Goal: Task Accomplishment & Management: Complete application form

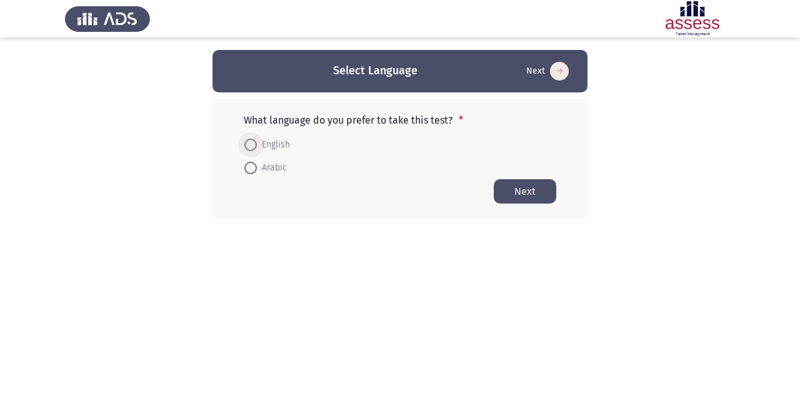
click at [273, 146] on span "English" at bounding box center [273, 145] width 33 height 15
click at [257, 146] on input "English" at bounding box center [250, 145] width 13 height 13
radio input "true"
click at [526, 183] on button "Next" at bounding box center [525, 191] width 63 height 24
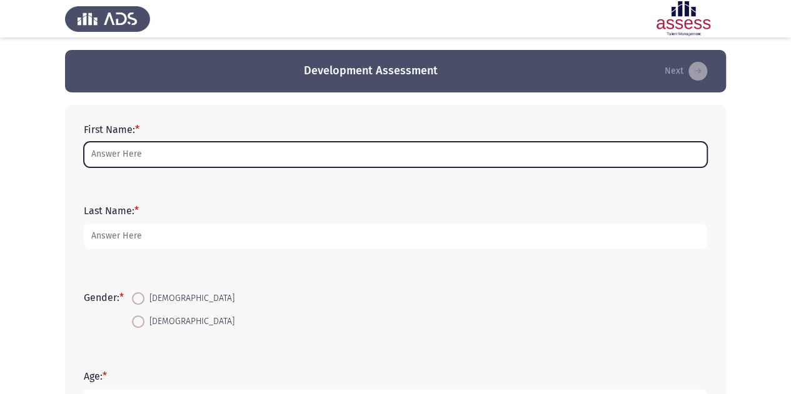
click at [397, 149] on input "First Name: *" at bounding box center [395, 155] width 623 height 26
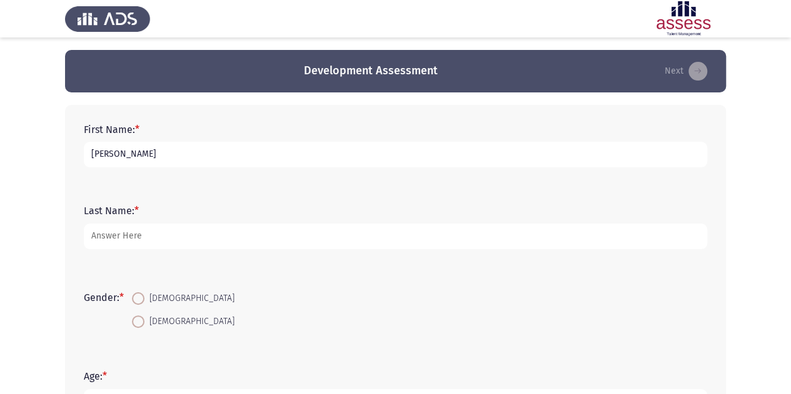
type input "[PERSON_NAME]"
type input "Elturkey"
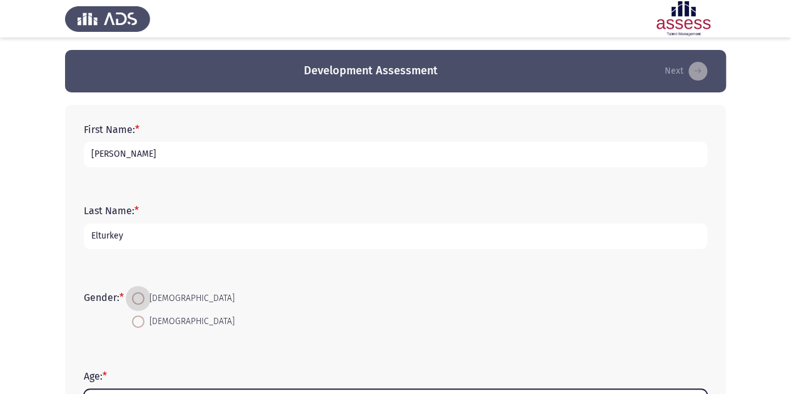
scroll to position [19, 0]
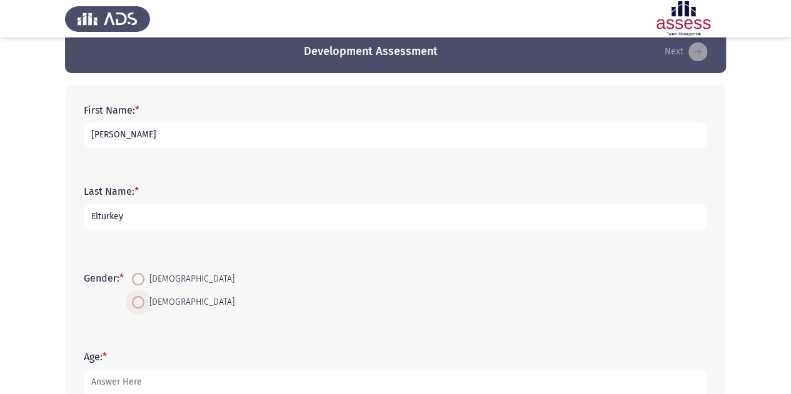
click at [148, 298] on span "[DEMOGRAPHIC_DATA]" at bounding box center [189, 302] width 90 height 15
click at [144, 298] on input "[DEMOGRAPHIC_DATA]" at bounding box center [138, 302] width 13 height 13
radio input "true"
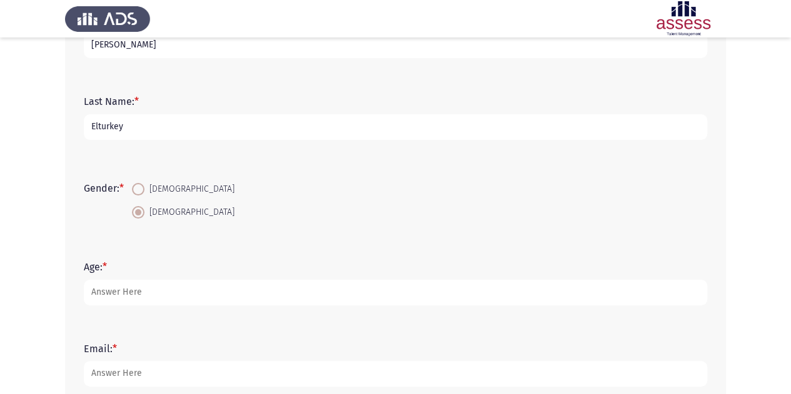
scroll to position [112, 0]
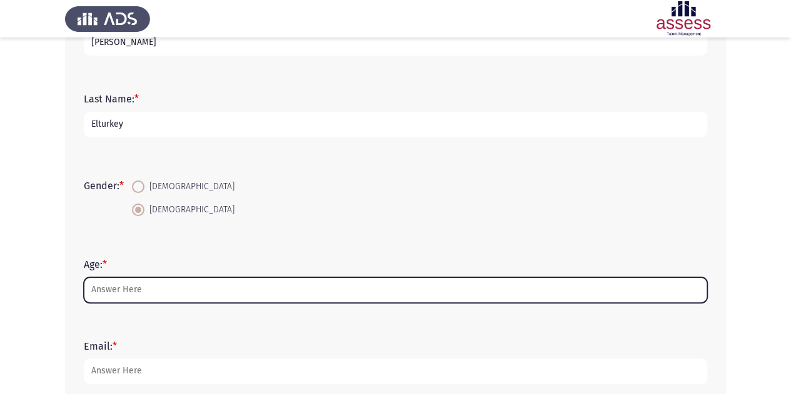
click at [150, 294] on input "Age: *" at bounding box center [395, 291] width 623 height 26
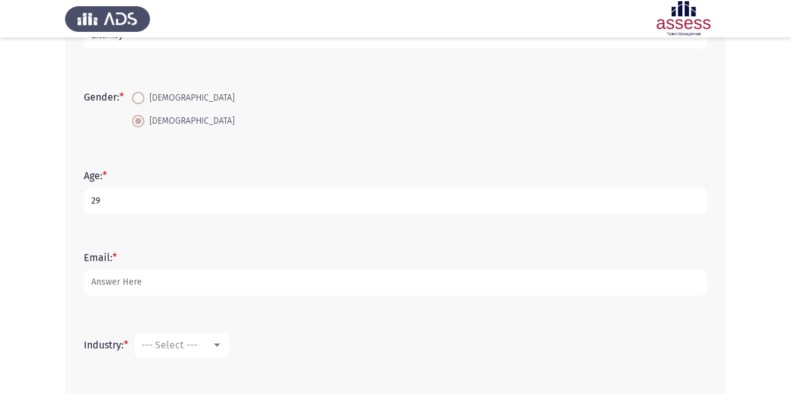
scroll to position [201, 0]
type input "29"
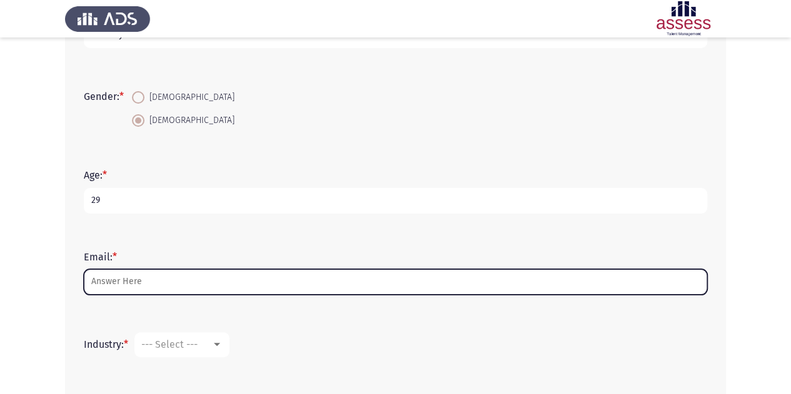
click at [156, 287] on input "Email: *" at bounding box center [395, 282] width 623 height 26
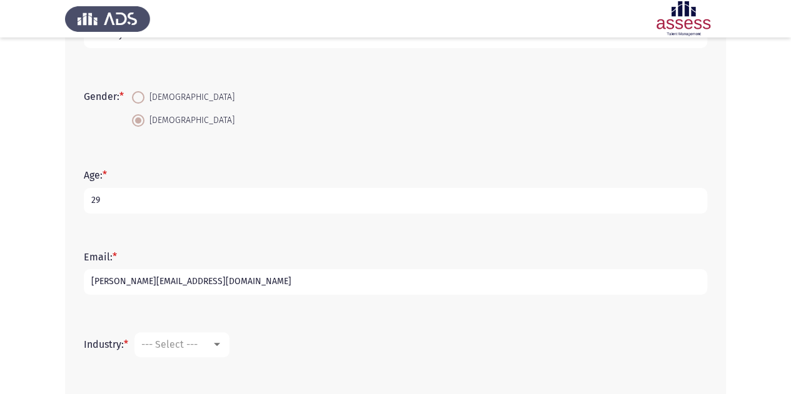
type input "[PERSON_NAME][EMAIL_ADDRESS][DOMAIN_NAME]"
click at [189, 341] on span "--- Select ---" at bounding box center [169, 345] width 56 height 12
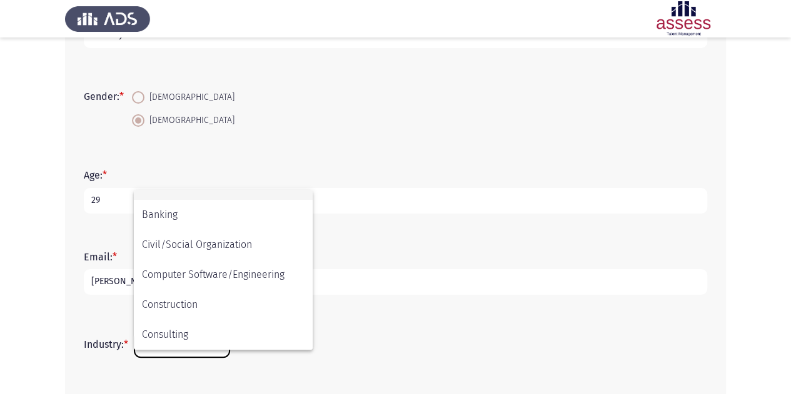
scroll to position [111, 0]
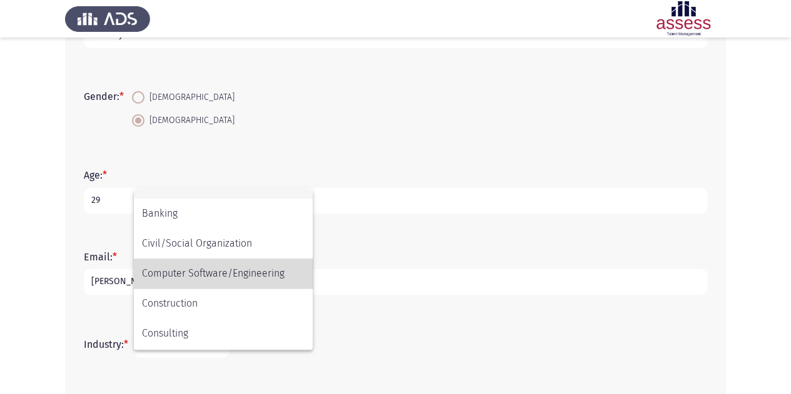
click at [229, 282] on span "Computer Software/Engineering" at bounding box center [223, 274] width 163 height 30
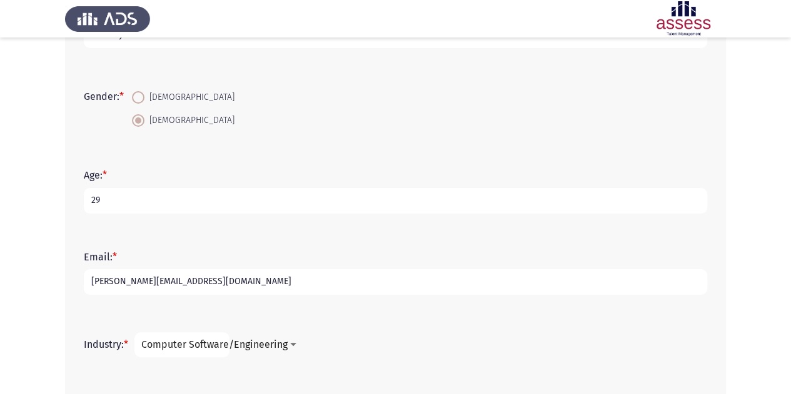
click at [206, 346] on span "Computer Software/Engineering" at bounding box center [214, 345] width 146 height 12
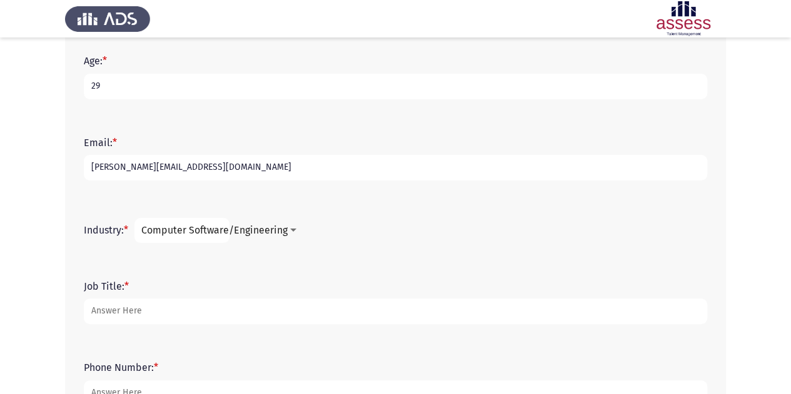
scroll to position [318, 0]
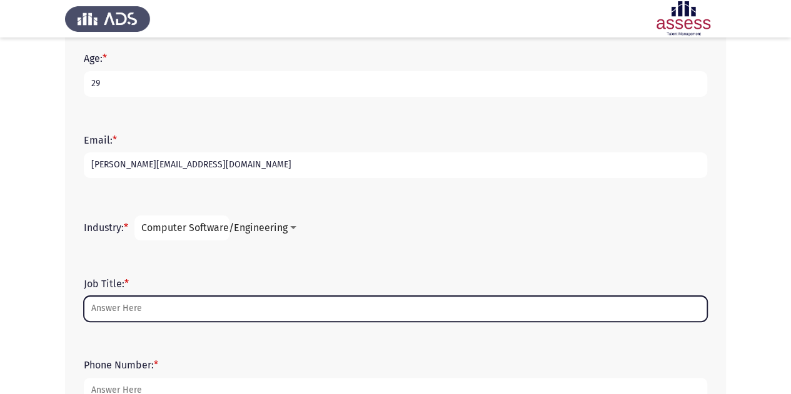
click at [344, 298] on input "Job Title: *" at bounding box center [395, 309] width 623 height 26
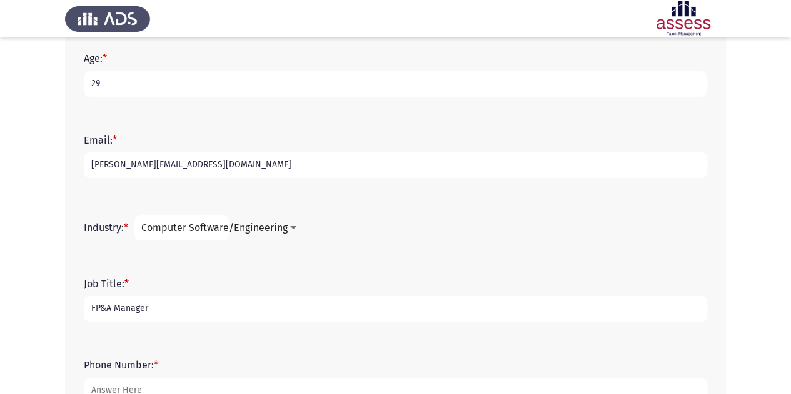
type input "FP&A Manager"
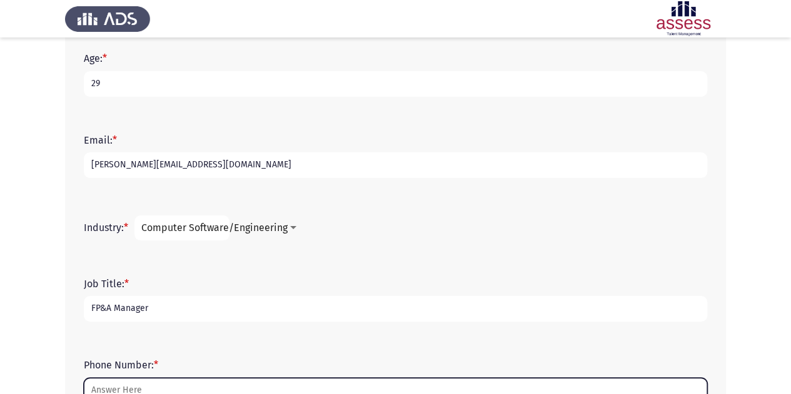
scroll to position [326, 0]
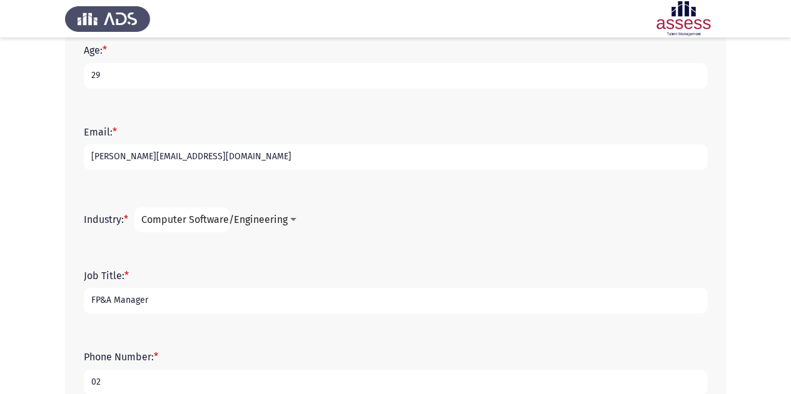
type input "0"
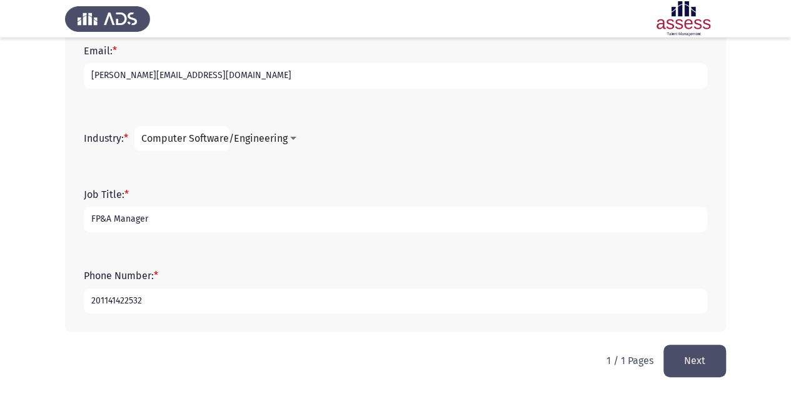
type input "201141422532"
click at [716, 369] on button "Next" at bounding box center [694, 361] width 63 height 32
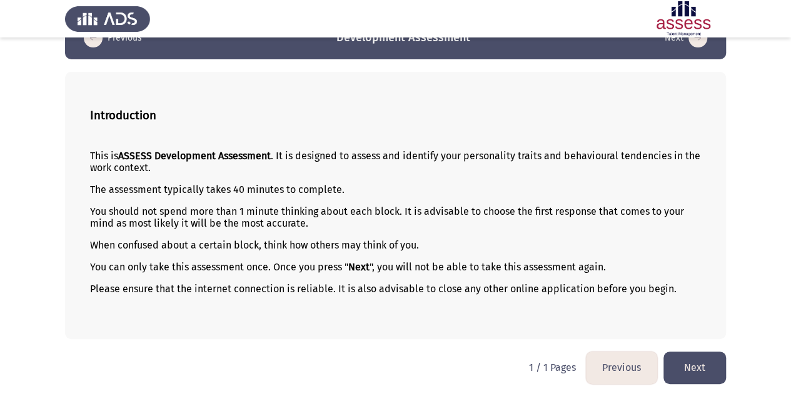
scroll to position [33, 0]
drag, startPoint x: 668, startPoint y: 288, endPoint x: 588, endPoint y: 258, distance: 85.5
click at [588, 258] on div "This is ASSESS Development Assessment . It is designed to assess and identify y…" at bounding box center [395, 233] width 611 height 187
drag, startPoint x: 93, startPoint y: 156, endPoint x: 188, endPoint y: 228, distance: 119.2
click at [188, 228] on div "This is ASSESS Development Assessment . It is designed to assess and identify y…" at bounding box center [395, 233] width 611 height 187
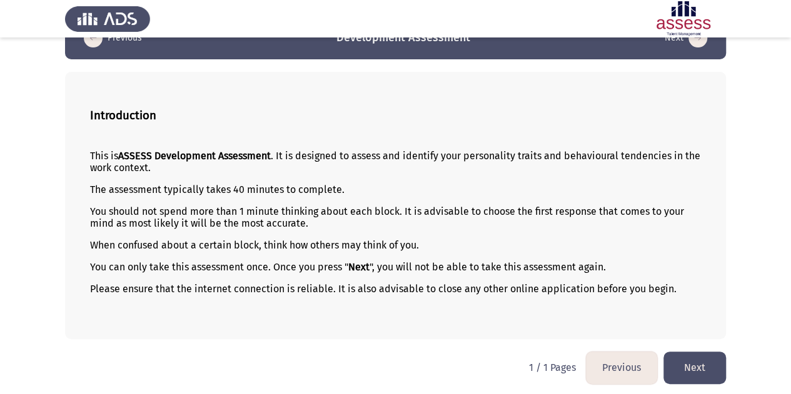
click at [683, 363] on button "Next" at bounding box center [694, 368] width 63 height 32
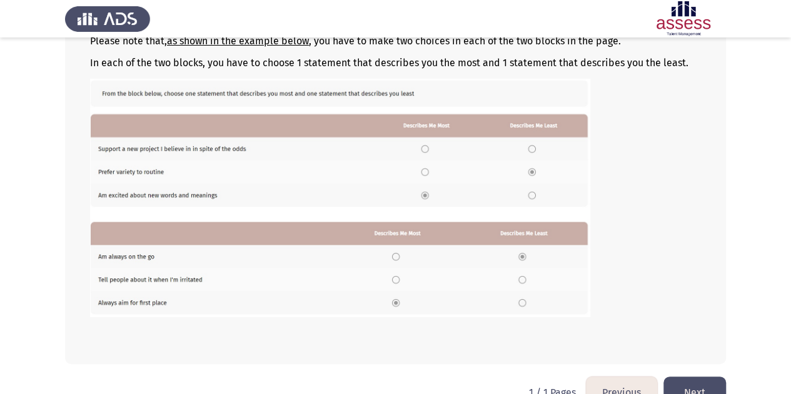
scroll to position [218, 0]
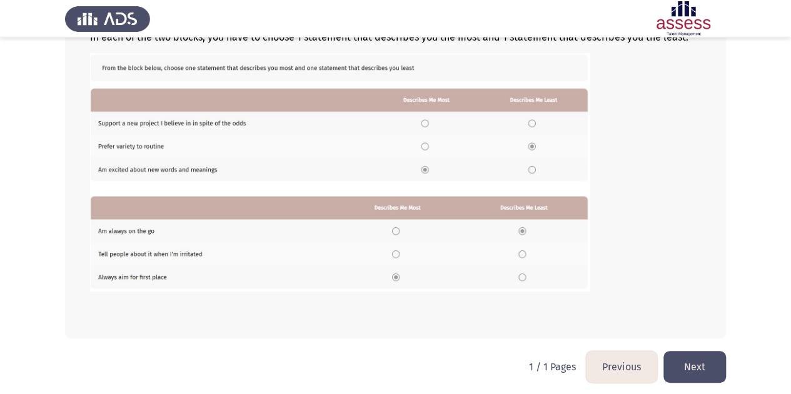
click at [698, 370] on button "Next" at bounding box center [694, 367] width 63 height 32
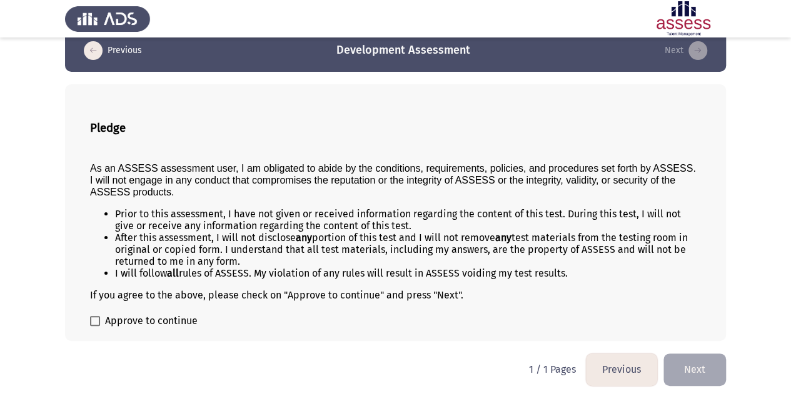
scroll to position [23, 0]
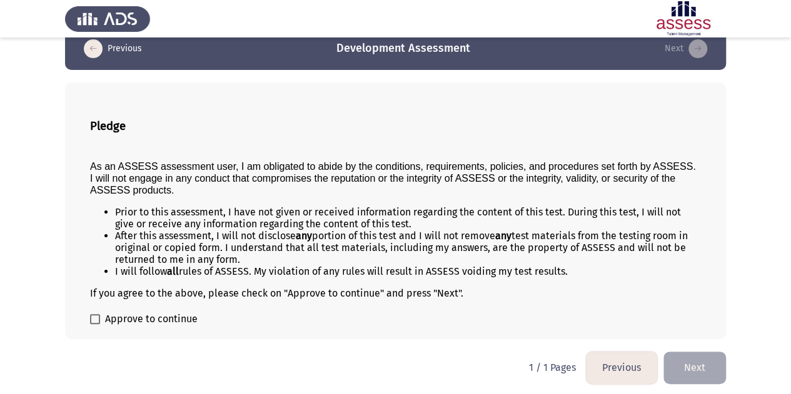
click at [131, 309] on div "Pledge As an ASSESS assessment user, I am obligated to abide by the conditions,…" at bounding box center [395, 211] width 661 height 257
click at [131, 318] on span "Approve to continue" at bounding box center [151, 319] width 93 height 15
click at [95, 324] on input "Approve to continue" at bounding box center [94, 324] width 1 height 1
checkbox input "true"
click at [690, 356] on button "Next" at bounding box center [694, 368] width 63 height 32
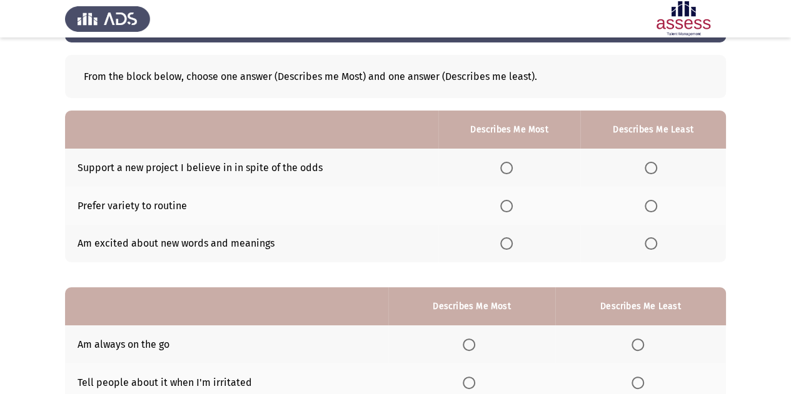
scroll to position [49, 0]
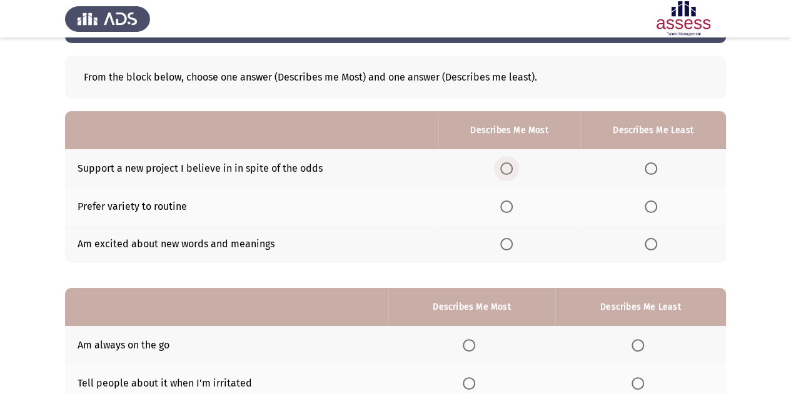
click at [509, 168] on span "Select an option" at bounding box center [506, 169] width 13 height 13
click at [509, 168] on input "Select an option" at bounding box center [506, 169] width 13 height 13
click at [652, 242] on span "Select an option" at bounding box center [651, 244] width 13 height 13
click at [652, 242] on input "Select an option" at bounding box center [651, 244] width 13 height 13
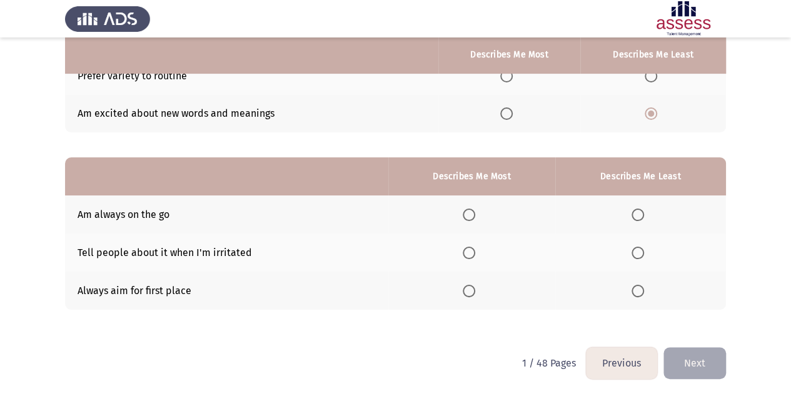
scroll to position [181, 0]
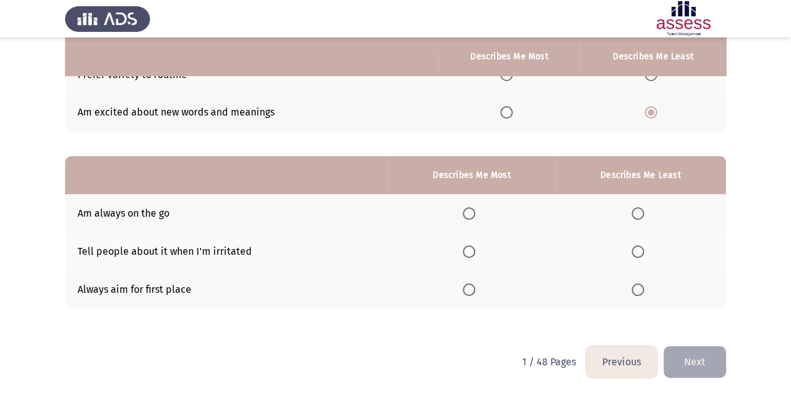
drag, startPoint x: 214, startPoint y: 251, endPoint x: 246, endPoint y: 253, distance: 31.9
click at [246, 253] on td "Tell people about it when I'm irritated" at bounding box center [226, 252] width 323 height 38
click at [640, 252] on span "Select an option" at bounding box center [637, 252] width 13 height 13
click at [640, 252] on input "Select an option" at bounding box center [637, 252] width 13 height 13
click at [470, 289] on span "Select an option" at bounding box center [469, 290] width 13 height 13
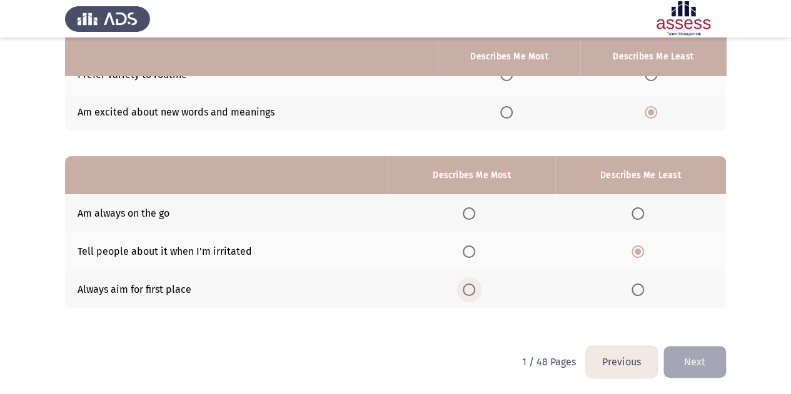
click at [470, 289] on input "Select an option" at bounding box center [469, 290] width 13 height 13
click at [699, 366] on button "Next" at bounding box center [694, 362] width 63 height 32
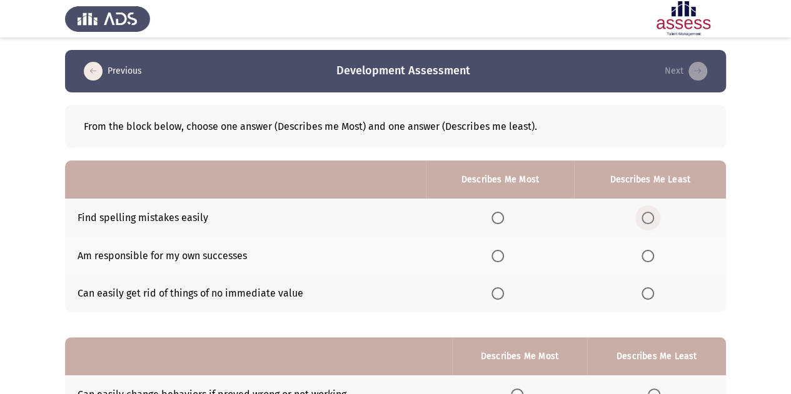
click at [653, 213] on span "Select an option" at bounding box center [647, 218] width 13 height 13
click at [653, 213] on input "Select an option" at bounding box center [647, 218] width 13 height 13
click at [501, 294] on span "Select an option" at bounding box center [497, 294] width 13 height 13
click at [501, 294] on input "Select an option" at bounding box center [497, 294] width 13 height 13
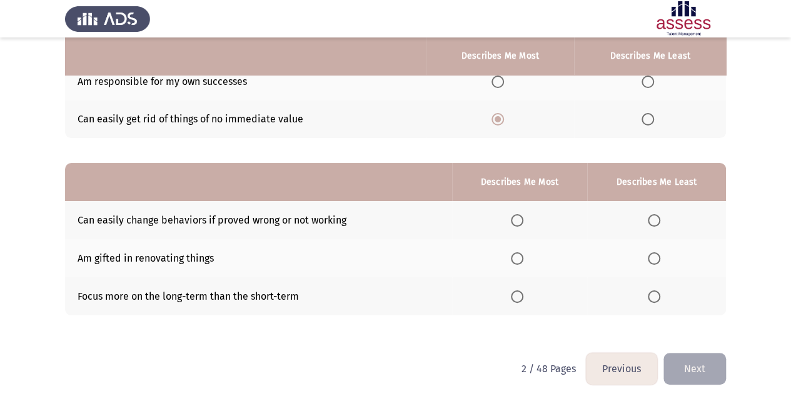
scroll to position [175, 0]
click at [660, 219] on span "Select an option" at bounding box center [654, 220] width 13 height 13
click at [660, 219] on input "Select an option" at bounding box center [654, 220] width 13 height 13
click at [520, 295] on span "Select an option" at bounding box center [517, 296] width 13 height 13
click at [520, 295] on input "Select an option" at bounding box center [517, 296] width 13 height 13
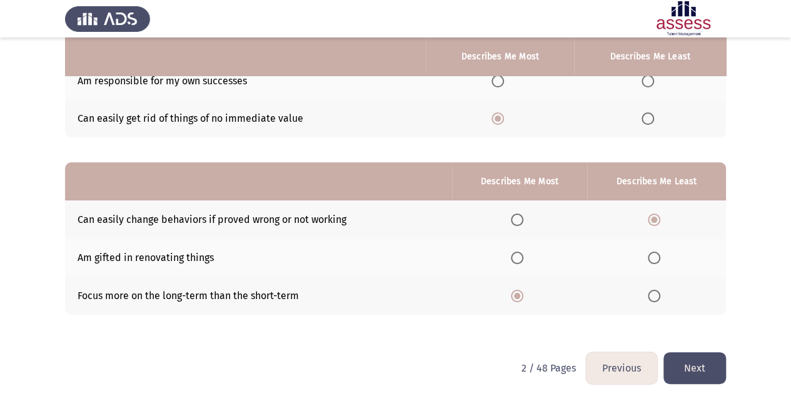
click at [675, 358] on button "Next" at bounding box center [694, 369] width 63 height 32
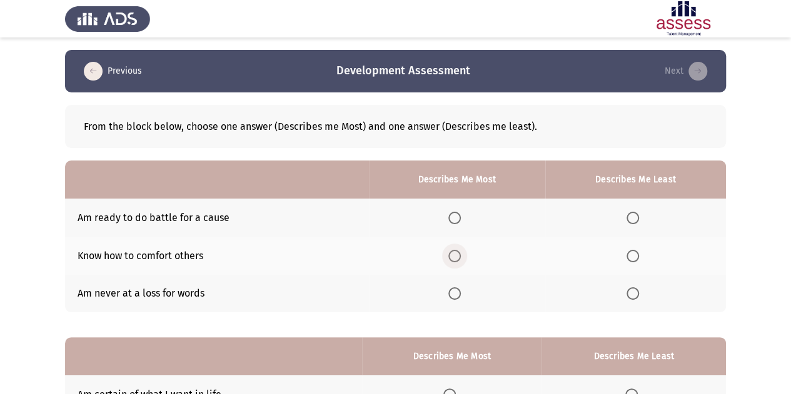
click at [455, 256] on span "Select an option" at bounding box center [454, 256] width 13 height 13
click at [455, 256] on input "Select an option" at bounding box center [454, 256] width 13 height 13
click at [628, 218] on span "Select an option" at bounding box center [632, 218] width 13 height 13
click at [628, 218] on input "Select an option" at bounding box center [632, 218] width 13 height 13
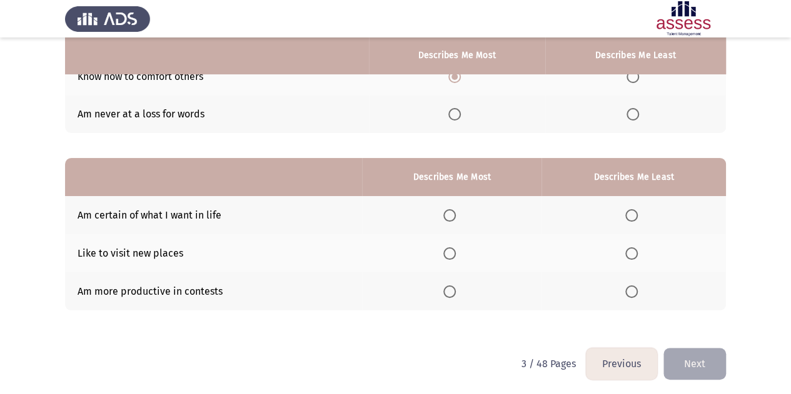
scroll to position [181, 0]
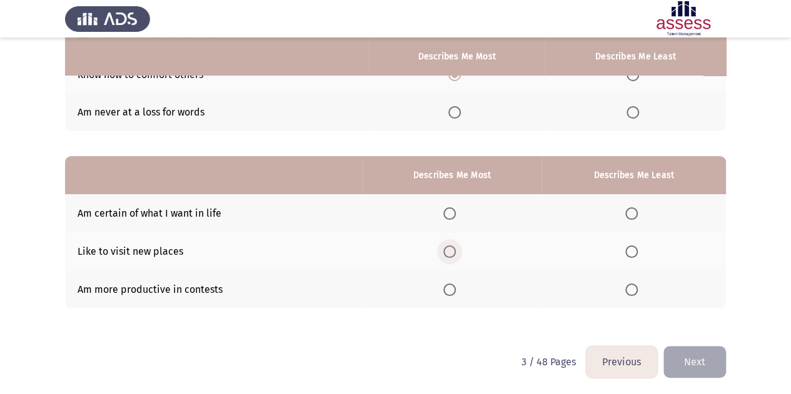
click at [456, 253] on span "Select an option" at bounding box center [449, 252] width 13 height 13
click at [456, 253] on input "Select an option" at bounding box center [449, 252] width 13 height 13
click at [638, 291] on span "Select an option" at bounding box center [631, 290] width 13 height 13
click at [638, 291] on input "Select an option" at bounding box center [631, 290] width 13 height 13
click at [691, 358] on button "Next" at bounding box center [694, 362] width 63 height 32
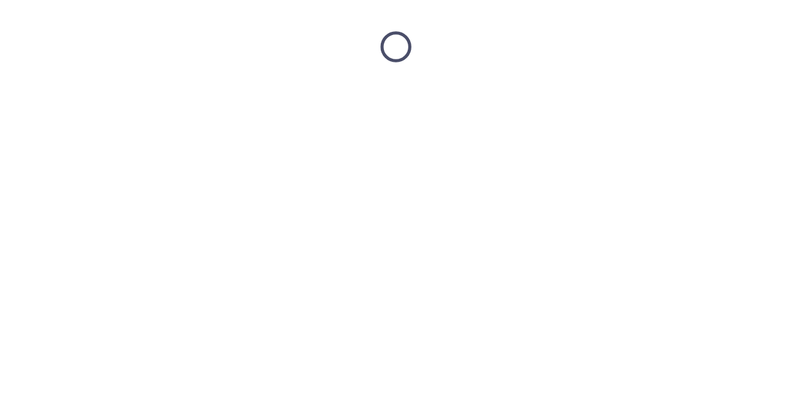
scroll to position [0, 0]
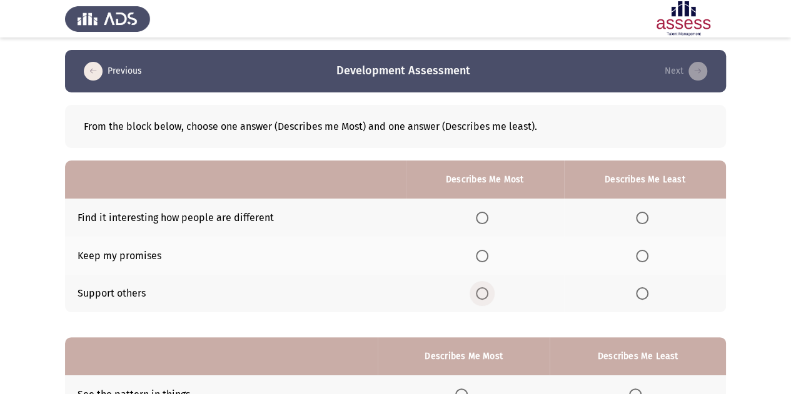
click at [483, 298] on span "Select an option" at bounding box center [482, 294] width 13 height 13
click at [483, 298] on input "Select an option" at bounding box center [482, 294] width 13 height 13
click at [642, 256] on span "Select an option" at bounding box center [642, 256] width 0 height 0
click at [643, 255] on input "Select an option" at bounding box center [642, 256] width 13 height 13
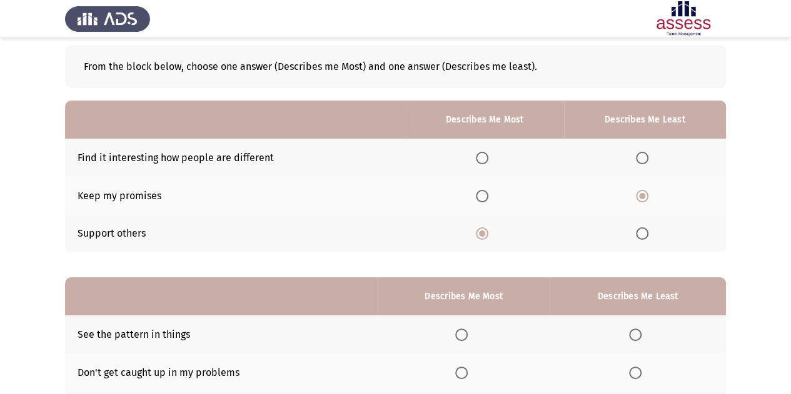
scroll to position [61, 0]
click at [639, 159] on span "Select an option" at bounding box center [642, 157] width 13 height 13
click at [639, 159] on input "Select an option" at bounding box center [642, 157] width 13 height 13
click at [641, 190] on span "Select an option" at bounding box center [642, 195] width 13 height 13
click at [641, 190] on input "Select an option" at bounding box center [642, 195] width 13 height 13
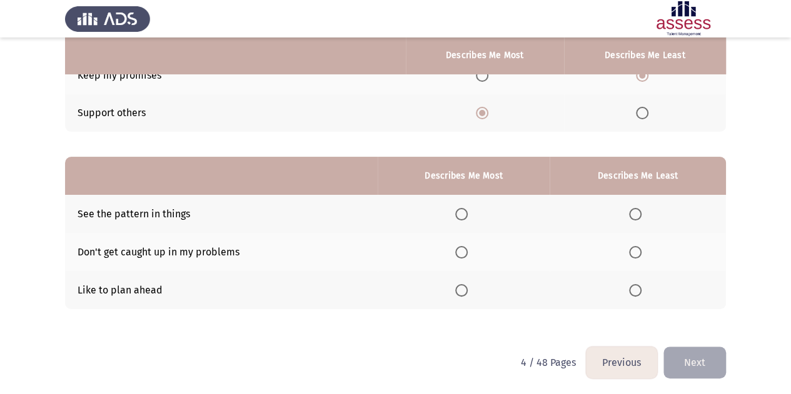
scroll to position [181, 0]
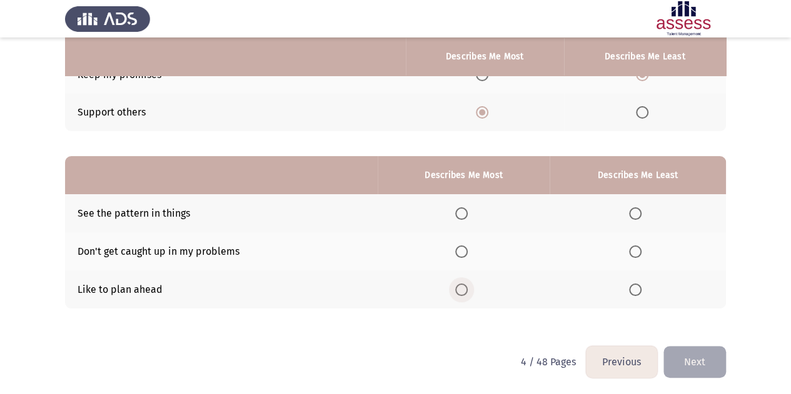
click at [468, 287] on span "Select an option" at bounding box center [461, 290] width 13 height 13
click at [468, 287] on input "Select an option" at bounding box center [461, 290] width 13 height 13
click at [636, 254] on span "Select an option" at bounding box center [635, 252] width 13 height 13
click at [636, 254] on input "Select an option" at bounding box center [635, 252] width 13 height 13
click at [695, 367] on button "Next" at bounding box center [694, 362] width 63 height 32
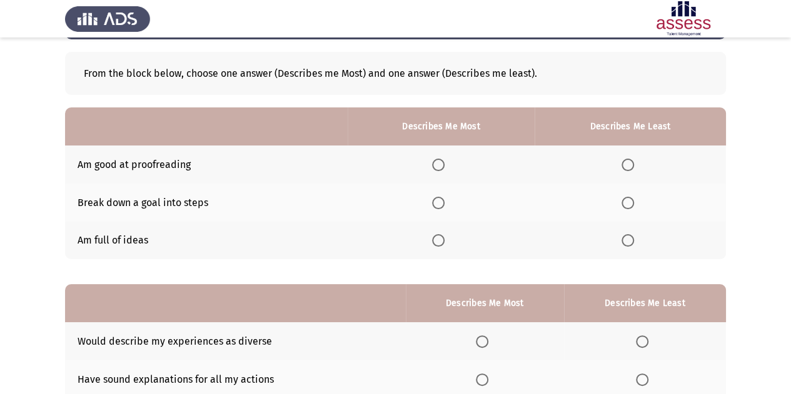
scroll to position [59, 0]
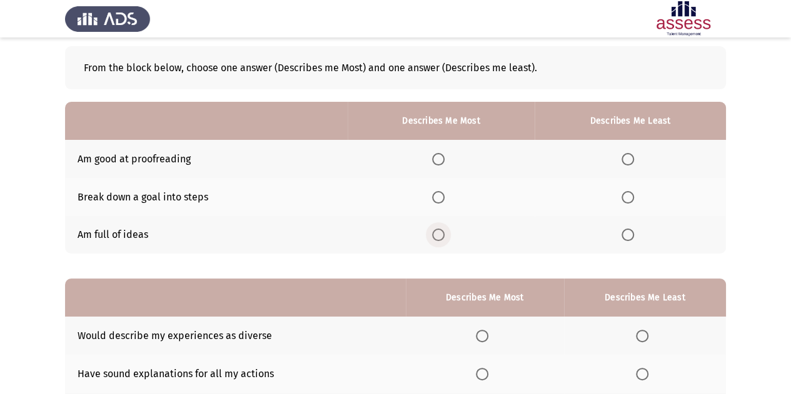
click at [438, 237] on span "Select an option" at bounding box center [438, 235] width 13 height 13
click at [438, 237] on input "Select an option" at bounding box center [438, 235] width 13 height 13
click at [438, 194] on span "Select an option" at bounding box center [438, 197] width 13 height 13
click at [438, 194] on input "Select an option" at bounding box center [438, 197] width 13 height 13
click at [629, 162] on span "Select an option" at bounding box center [627, 159] width 13 height 13
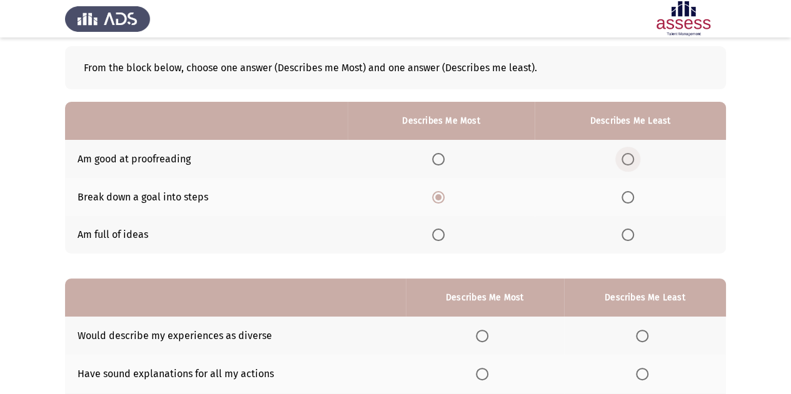
click at [629, 162] on input "Select an option" at bounding box center [627, 159] width 13 height 13
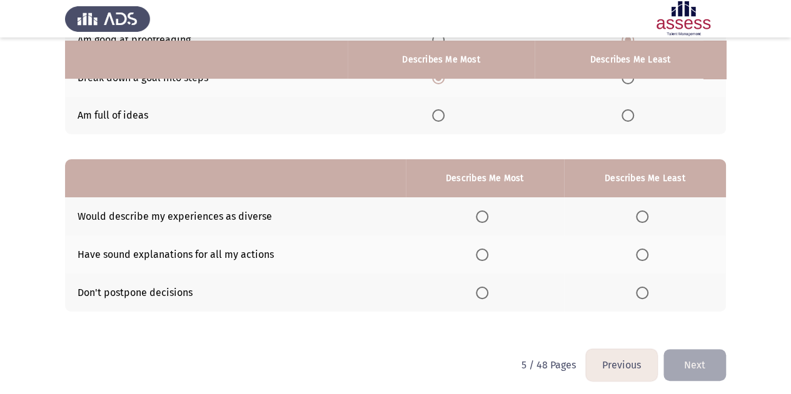
scroll to position [181, 0]
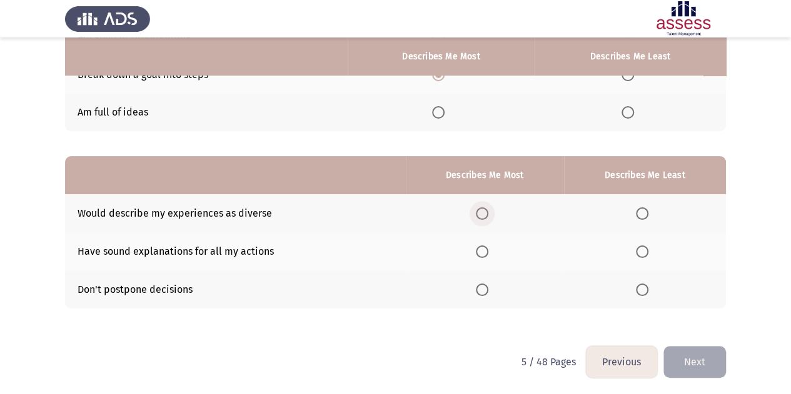
click at [481, 216] on span "Select an option" at bounding box center [482, 214] width 13 height 13
click at [481, 216] on input "Select an option" at bounding box center [482, 214] width 13 height 13
click at [648, 291] on span "Select an option" at bounding box center [642, 290] width 13 height 13
click at [648, 291] on input "Select an option" at bounding box center [642, 290] width 13 height 13
click at [688, 351] on button "Next" at bounding box center [694, 362] width 63 height 32
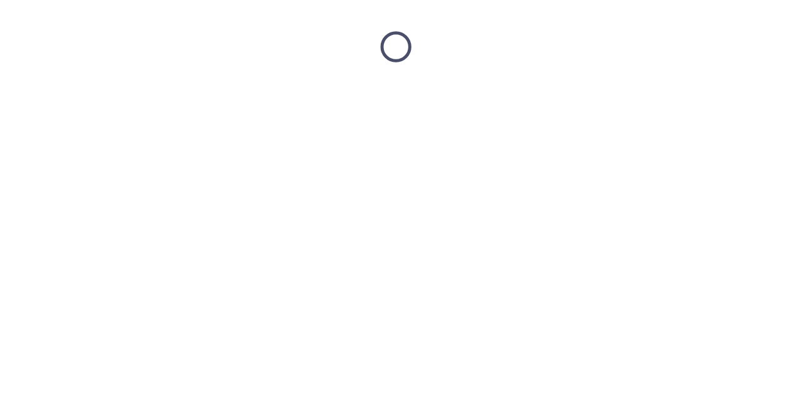
scroll to position [0, 0]
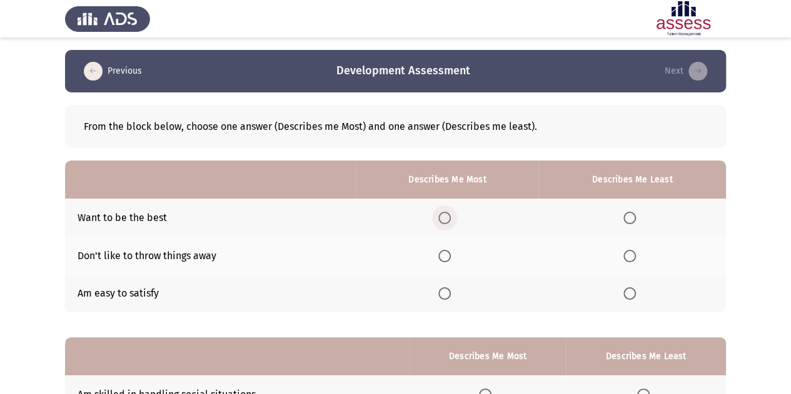
click at [451, 213] on span "Select an option" at bounding box center [444, 218] width 13 height 13
click at [451, 213] on input "Select an option" at bounding box center [444, 218] width 13 height 13
click at [631, 259] on span "Select an option" at bounding box center [629, 256] width 13 height 13
click at [631, 259] on input "Select an option" at bounding box center [629, 256] width 13 height 13
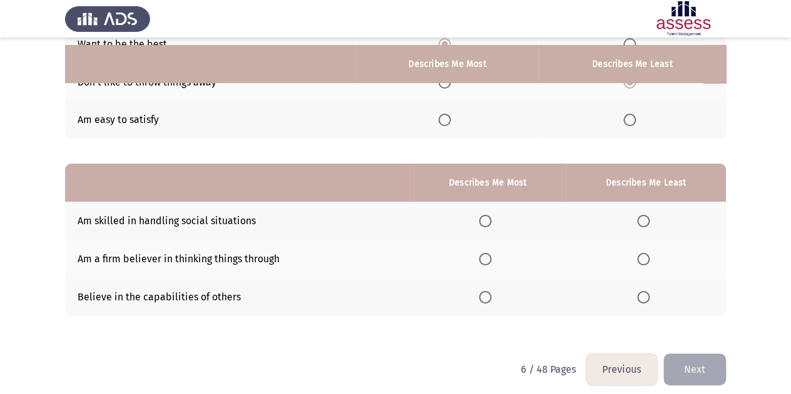
scroll to position [181, 0]
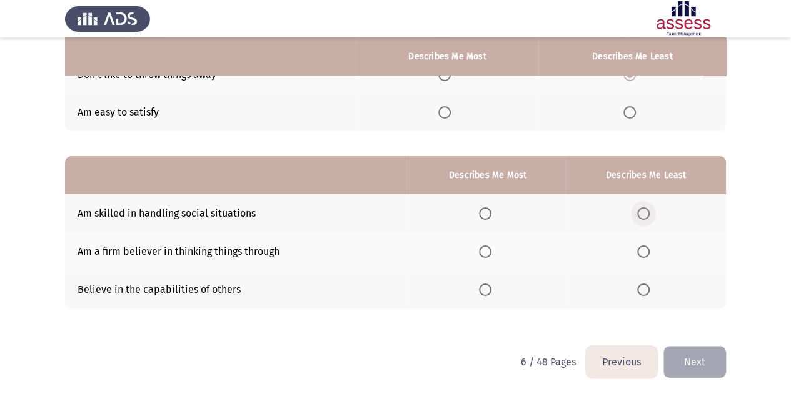
click at [645, 217] on span "Select an option" at bounding box center [643, 214] width 13 height 13
click at [645, 217] on input "Select an option" at bounding box center [643, 214] width 13 height 13
click at [490, 254] on span "Select an option" at bounding box center [485, 252] width 13 height 13
click at [490, 254] on input "Select an option" at bounding box center [485, 252] width 13 height 13
click at [643, 289] on span "Select an option" at bounding box center [643, 290] width 13 height 13
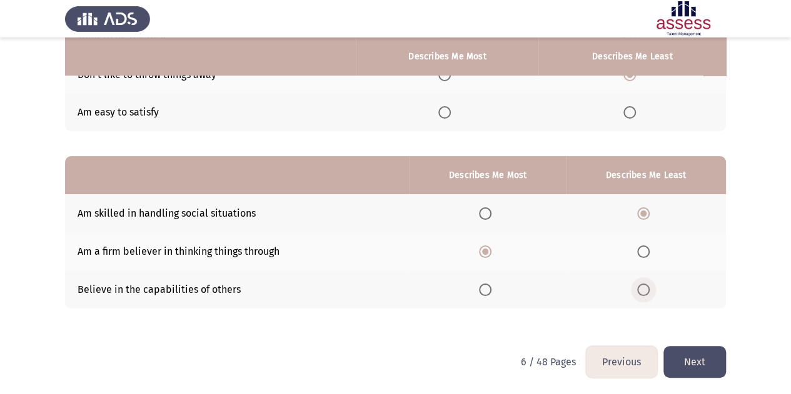
click at [643, 289] on input "Select an option" at bounding box center [643, 290] width 13 height 13
click at [684, 354] on button "Next" at bounding box center [694, 362] width 63 height 32
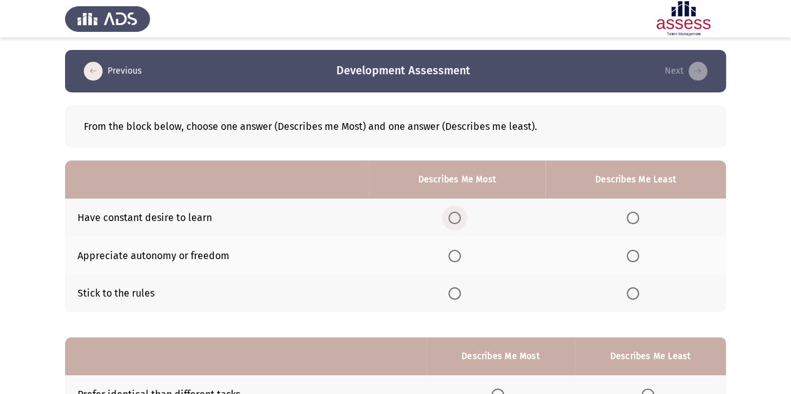
click at [459, 216] on span "Select an option" at bounding box center [454, 218] width 13 height 13
click at [459, 216] on input "Select an option" at bounding box center [454, 218] width 13 height 13
click at [516, 278] on th at bounding box center [457, 294] width 176 height 38
click at [636, 294] on span "Select an option" at bounding box center [632, 294] width 13 height 13
click at [636, 294] on input "Select an option" at bounding box center [632, 294] width 13 height 13
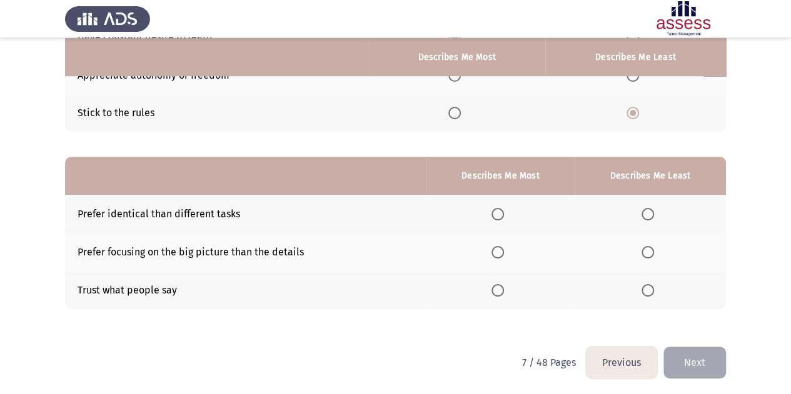
scroll to position [181, 0]
click at [497, 254] on span "Select an option" at bounding box center [497, 252] width 13 height 13
click at [497, 254] on input "Select an option" at bounding box center [497, 252] width 13 height 13
click at [653, 209] on span "Select an option" at bounding box center [647, 214] width 13 height 13
click at [653, 209] on input "Select an option" at bounding box center [647, 214] width 13 height 13
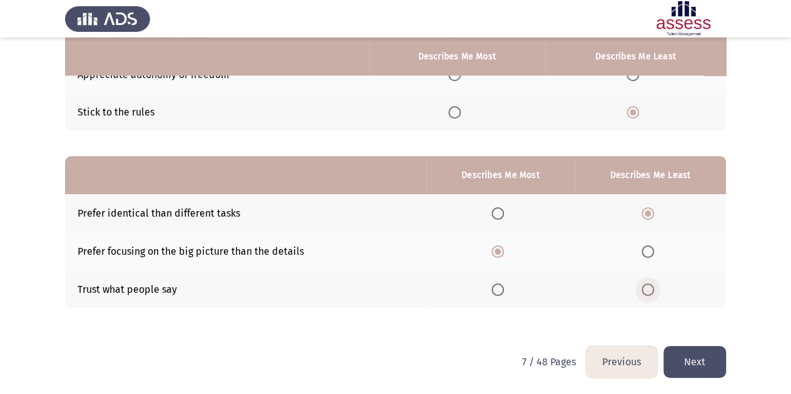
click at [649, 288] on span "Select an option" at bounding box center [647, 290] width 13 height 13
click at [649, 288] on input "Select an option" at bounding box center [647, 290] width 13 height 13
click at [680, 353] on button "Next" at bounding box center [694, 362] width 63 height 32
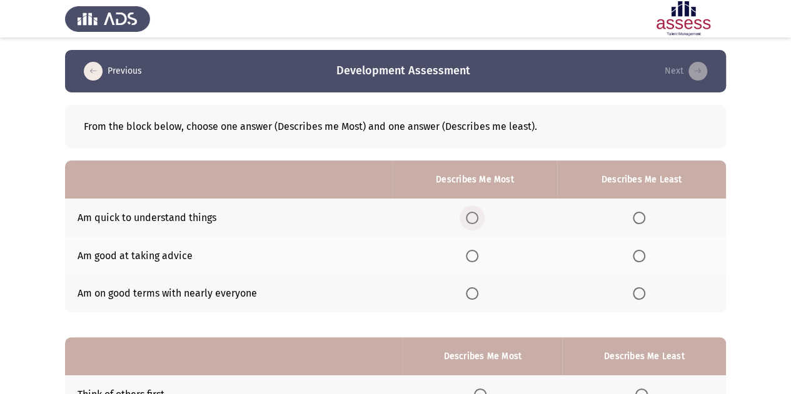
click at [478, 215] on span "Select an option" at bounding box center [472, 218] width 13 height 13
click at [478, 215] on input "Select an option" at bounding box center [472, 218] width 13 height 13
click at [478, 215] on span "Select an option" at bounding box center [472, 218] width 13 height 13
click at [478, 215] on input "Select an option" at bounding box center [472, 218] width 13 height 13
click at [638, 291] on span "Select an option" at bounding box center [639, 294] width 13 height 13
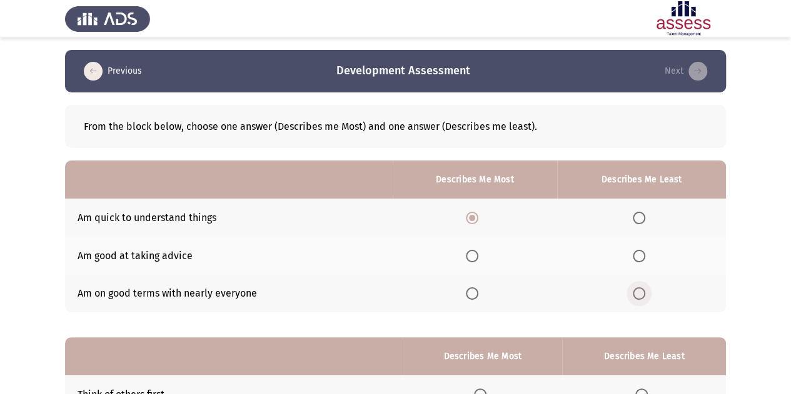
click at [638, 291] on input "Select an option" at bounding box center [639, 294] width 13 height 13
click at [636, 256] on span "Select an option" at bounding box center [639, 256] width 13 height 13
click at [636, 256] on input "Select an option" at bounding box center [639, 256] width 13 height 13
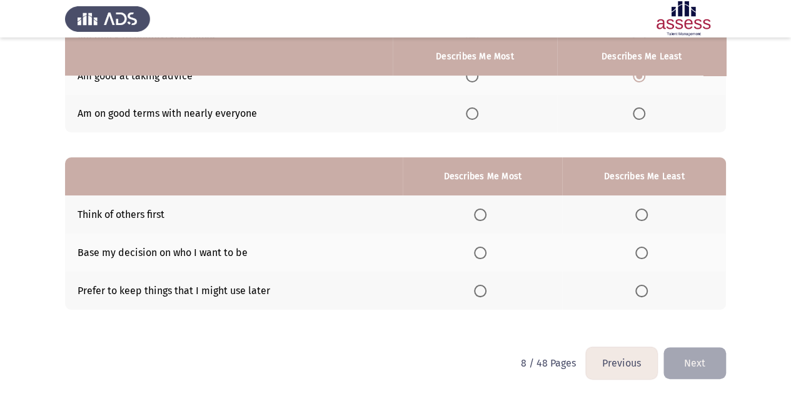
scroll to position [181, 0]
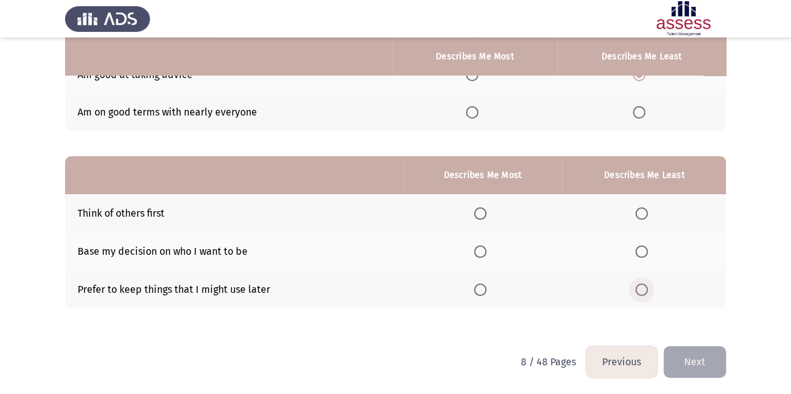
click at [650, 286] on label "Select an option" at bounding box center [644, 290] width 18 height 13
click at [648, 286] on input "Select an option" at bounding box center [641, 290] width 13 height 13
click at [485, 209] on span "Select an option" at bounding box center [480, 214] width 13 height 13
click at [485, 209] on input "Select an option" at bounding box center [480, 214] width 13 height 13
click at [646, 248] on span "Select an option" at bounding box center [641, 252] width 13 height 13
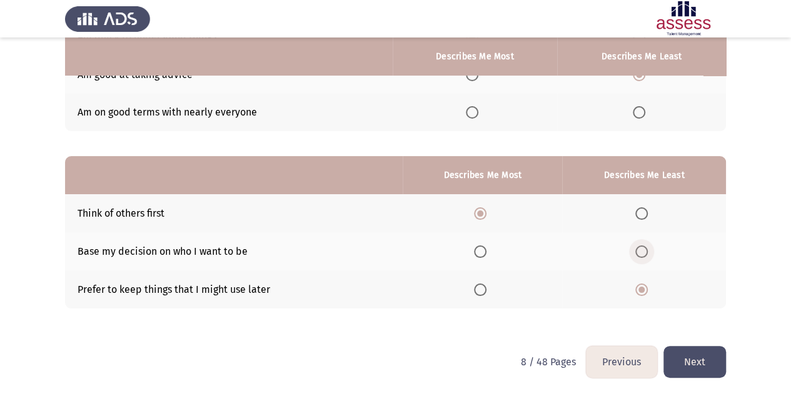
click at [646, 248] on input "Select an option" at bounding box center [641, 252] width 13 height 13
click at [692, 368] on button "Next" at bounding box center [694, 362] width 63 height 32
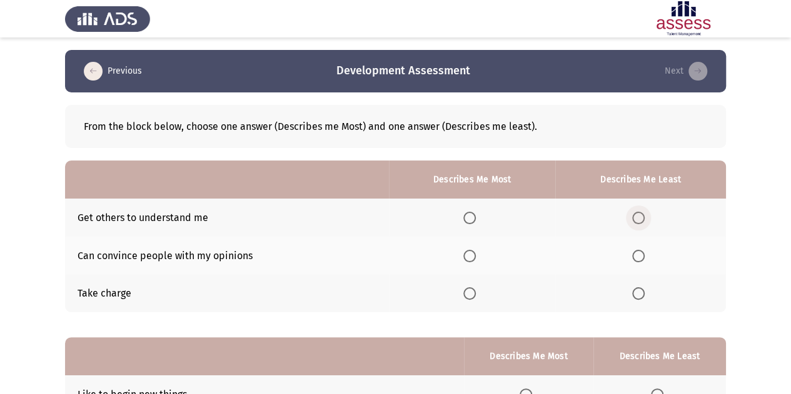
click at [640, 215] on span "Select an option" at bounding box center [638, 218] width 13 height 13
click at [640, 215] on input "Select an option" at bounding box center [638, 218] width 13 height 13
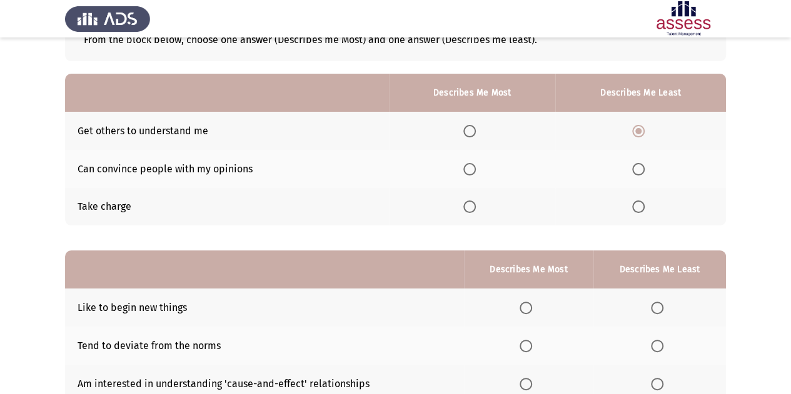
scroll to position [88, 0]
click at [473, 209] on span "Select an option" at bounding box center [469, 206] width 13 height 13
click at [473, 209] on input "Select an option" at bounding box center [469, 206] width 13 height 13
click at [639, 170] on span "Select an option" at bounding box center [638, 169] width 13 height 13
click at [639, 170] on input "Select an option" at bounding box center [638, 169] width 13 height 13
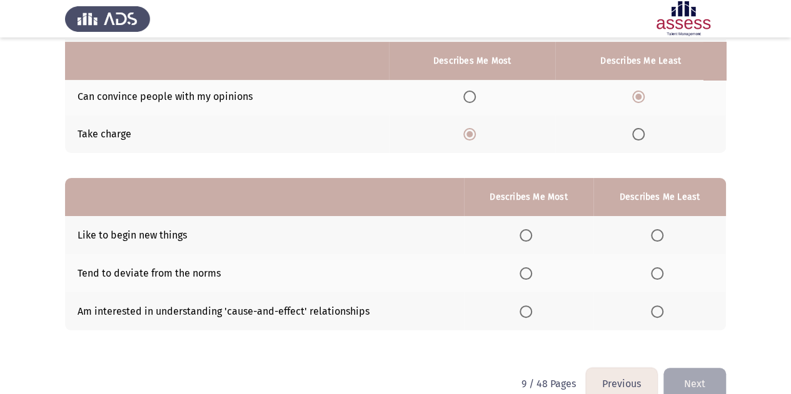
scroll to position [181, 0]
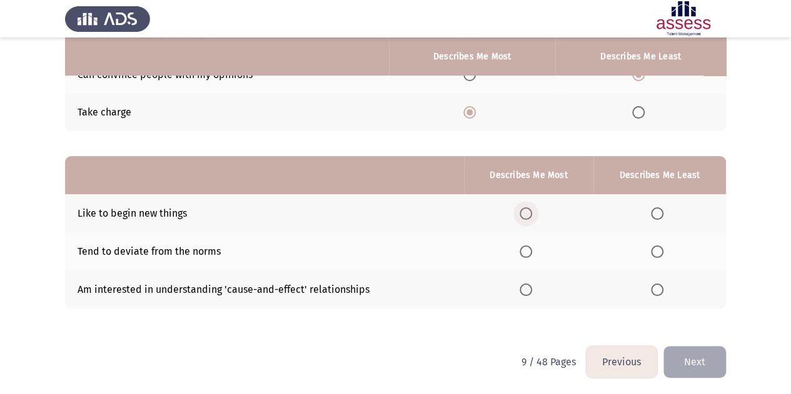
click at [531, 218] on span "Select an option" at bounding box center [526, 214] width 13 height 13
click at [531, 218] on input "Select an option" at bounding box center [526, 214] width 13 height 13
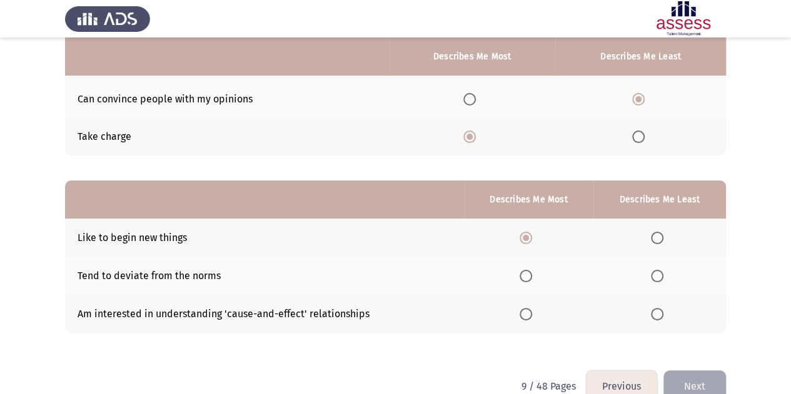
scroll to position [156, 0]
click at [659, 277] on span "Select an option" at bounding box center [657, 277] width 13 height 13
click at [659, 277] on input "Select an option" at bounding box center [657, 277] width 13 height 13
click at [686, 382] on button "Next" at bounding box center [694, 387] width 63 height 32
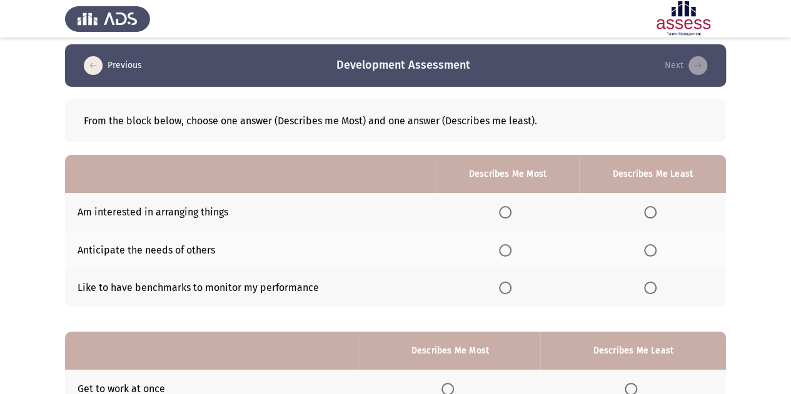
scroll to position [0, 0]
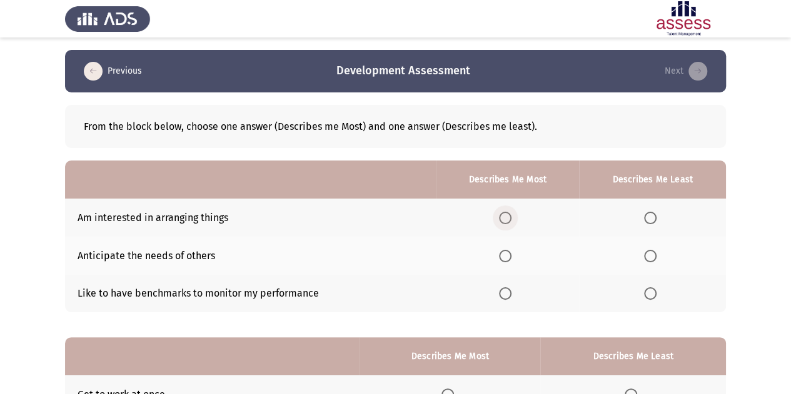
click at [508, 219] on span "Select an option" at bounding box center [505, 218] width 13 height 13
click at [508, 219] on input "Select an option" at bounding box center [505, 218] width 13 height 13
click at [647, 299] on span "Select an option" at bounding box center [650, 294] width 13 height 13
click at [647, 299] on input "Select an option" at bounding box center [650, 294] width 13 height 13
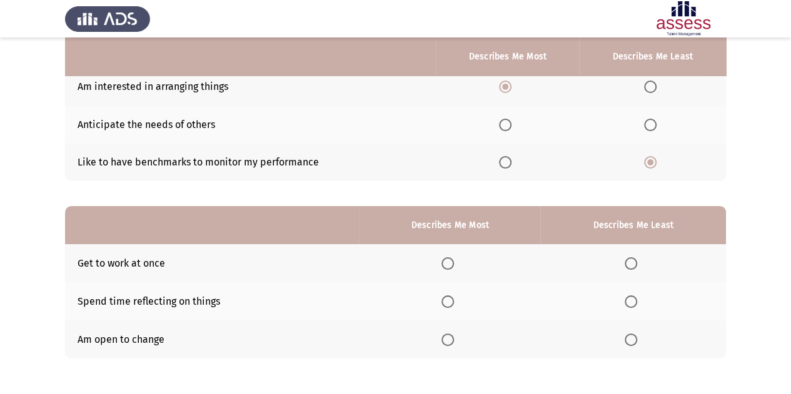
scroll to position [132, 0]
click at [446, 297] on span "Select an option" at bounding box center [447, 301] width 13 height 13
click at [446, 297] on input "Select an option" at bounding box center [447, 301] width 13 height 13
click at [630, 257] on span "Select an option" at bounding box center [631, 263] width 13 height 13
click at [630, 257] on input "Select an option" at bounding box center [631, 263] width 13 height 13
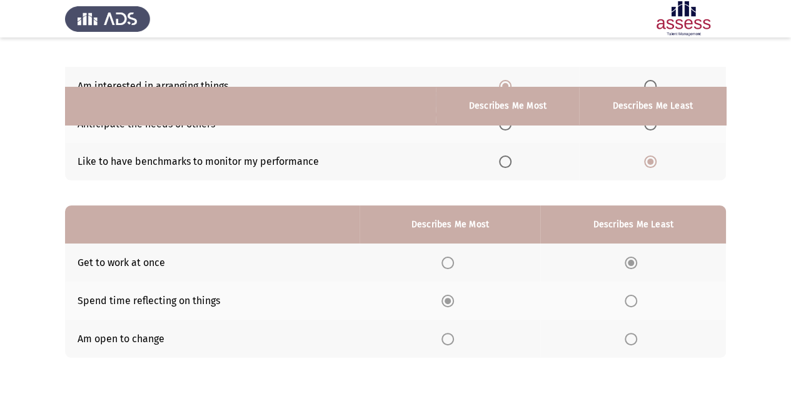
scroll to position [181, 0]
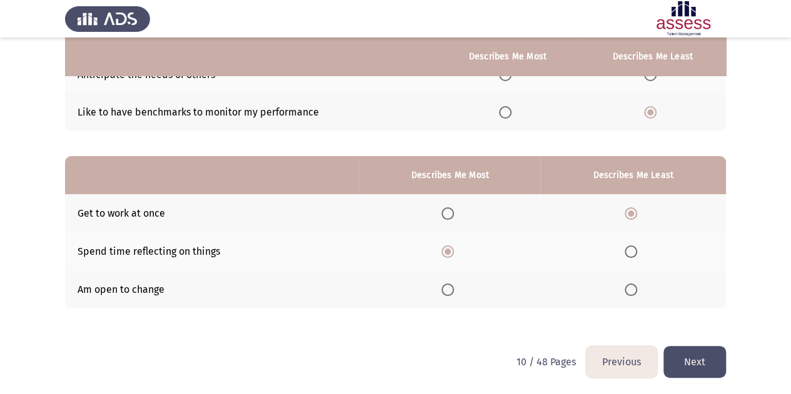
click at [685, 358] on button "Next" at bounding box center [694, 362] width 63 height 32
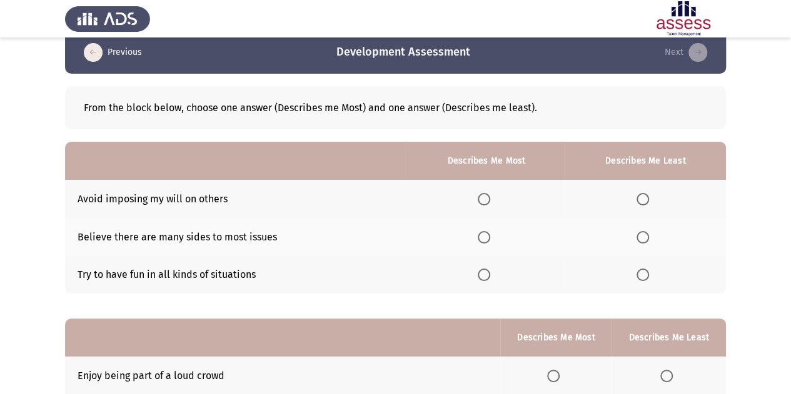
scroll to position [19, 0]
click at [490, 203] on span "Select an option" at bounding box center [484, 199] width 13 height 13
click at [490, 203] on input "Select an option" at bounding box center [484, 199] width 13 height 13
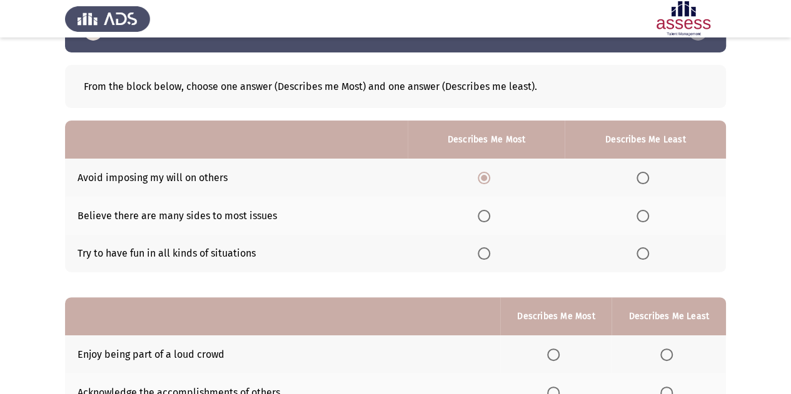
scroll to position [41, 0]
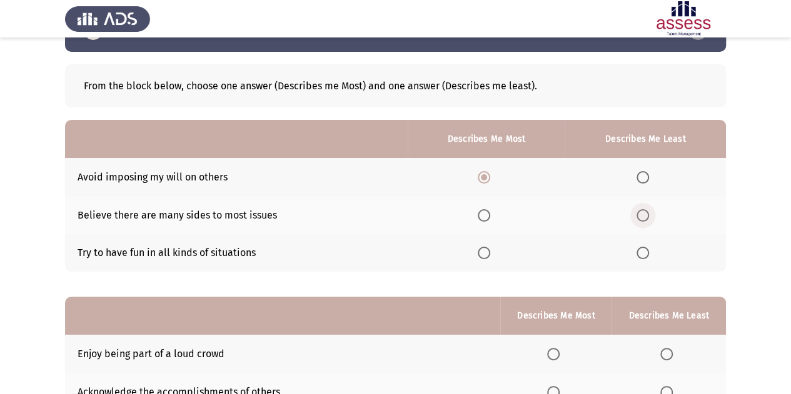
click at [648, 216] on span "Select an option" at bounding box center [642, 215] width 13 height 13
click at [648, 216] on input "Select an option" at bounding box center [642, 215] width 13 height 13
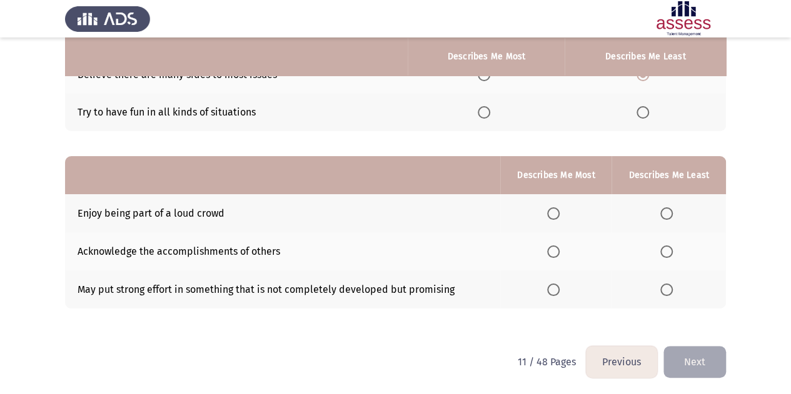
scroll to position [181, 0]
click at [551, 248] on span "Select an option" at bounding box center [553, 252] width 13 height 13
click at [551, 248] on input "Select an option" at bounding box center [553, 252] width 13 height 13
click at [665, 215] on span "Select an option" at bounding box center [666, 214] width 13 height 13
click at [665, 215] on input "Select an option" at bounding box center [666, 214] width 13 height 13
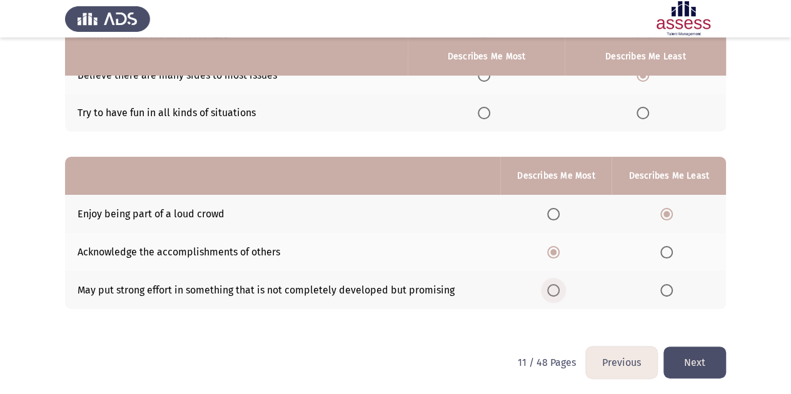
click at [554, 285] on span "Select an option" at bounding box center [553, 290] width 13 height 13
click at [554, 285] on input "Select an option" at bounding box center [553, 290] width 13 height 13
click at [685, 366] on button "Next" at bounding box center [694, 363] width 63 height 32
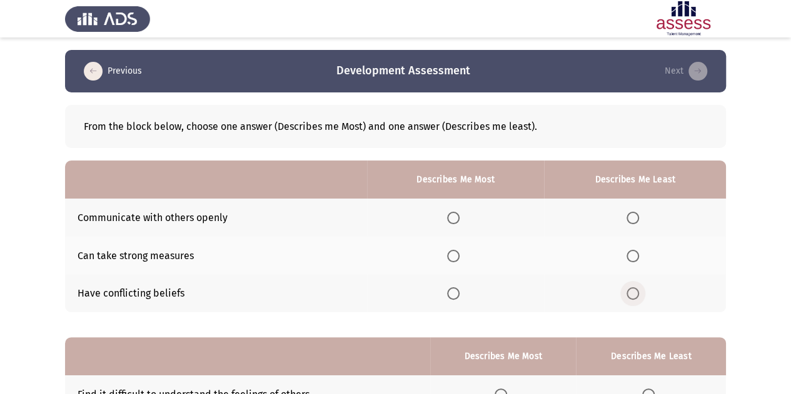
click at [637, 295] on span "Select an option" at bounding box center [632, 294] width 13 height 13
click at [637, 295] on input "Select an option" at bounding box center [632, 294] width 13 height 13
click at [459, 255] on span "Select an option" at bounding box center [453, 256] width 13 height 13
click at [459, 255] on input "Select an option" at bounding box center [453, 256] width 13 height 13
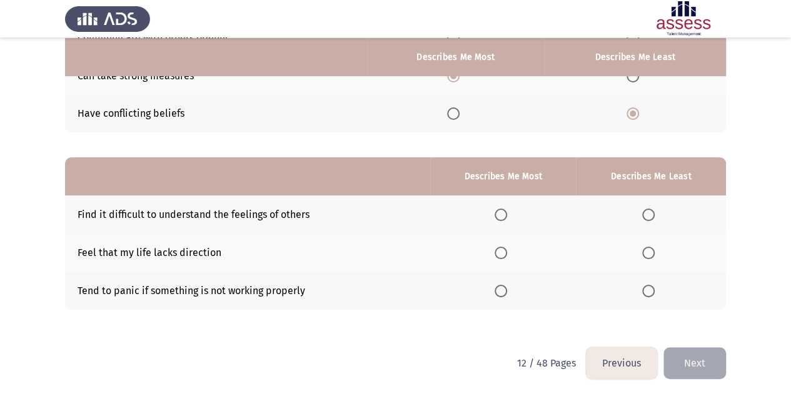
scroll to position [181, 0]
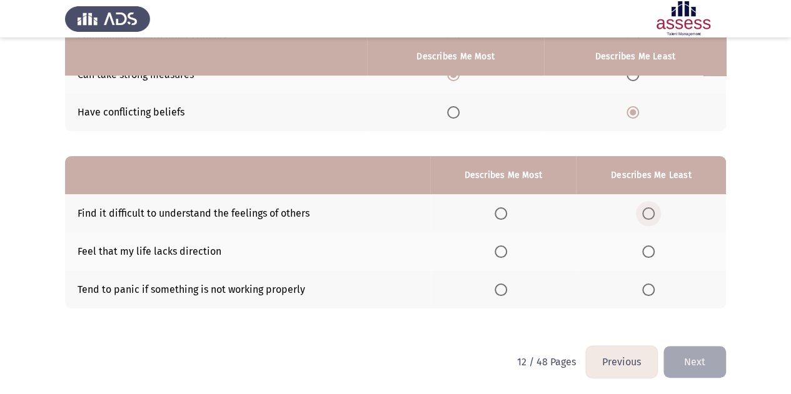
click at [646, 211] on span "Select an option" at bounding box center [648, 214] width 13 height 13
click at [646, 211] on input "Select an option" at bounding box center [648, 214] width 13 height 13
click at [504, 286] on span "Select an option" at bounding box center [501, 290] width 13 height 13
click at [504, 286] on input "Select an option" at bounding box center [501, 290] width 13 height 13
click at [683, 359] on button "Next" at bounding box center [694, 362] width 63 height 32
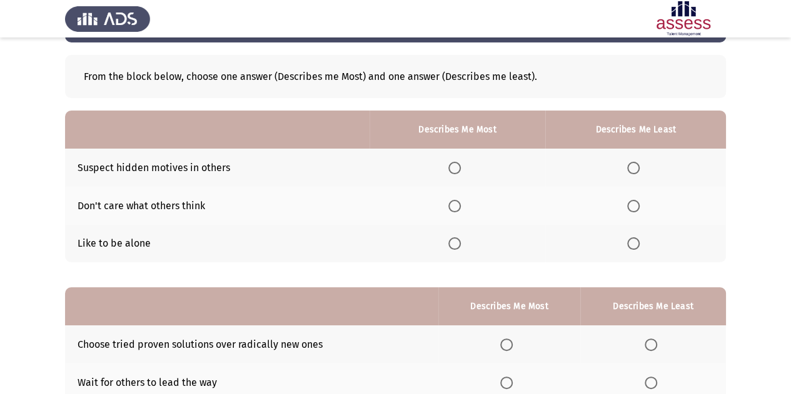
scroll to position [51, 0]
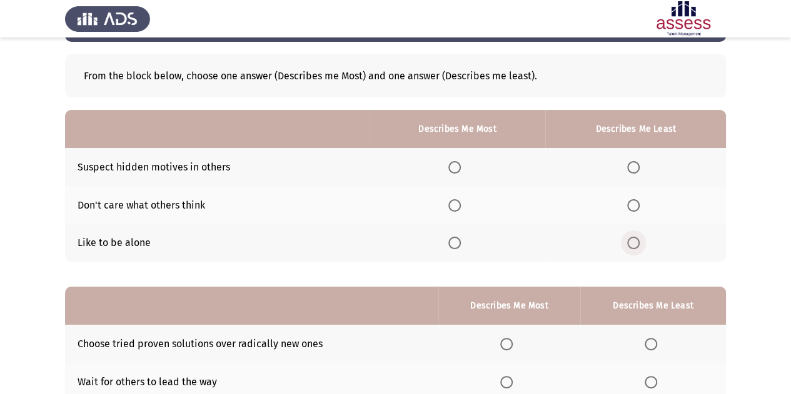
click at [629, 238] on span "Select an option" at bounding box center [633, 243] width 13 height 13
click at [629, 238] on input "Select an option" at bounding box center [633, 243] width 13 height 13
click at [458, 164] on span "Select an option" at bounding box center [454, 167] width 13 height 13
click at [458, 164] on input "Select an option" at bounding box center [454, 167] width 13 height 13
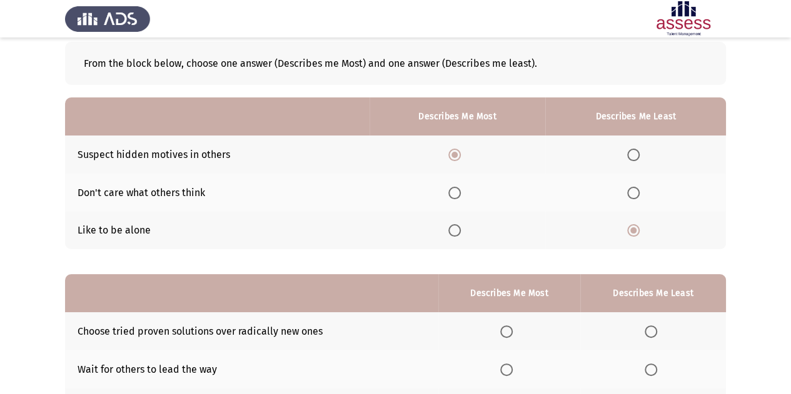
scroll to position [63, 0]
click at [460, 191] on span "Select an option" at bounding box center [454, 194] width 13 height 13
click at [460, 191] on input "Select an option" at bounding box center [454, 194] width 13 height 13
click at [636, 153] on span "Select an option" at bounding box center [633, 155] width 13 height 13
click at [636, 153] on input "Select an option" at bounding box center [633, 155] width 13 height 13
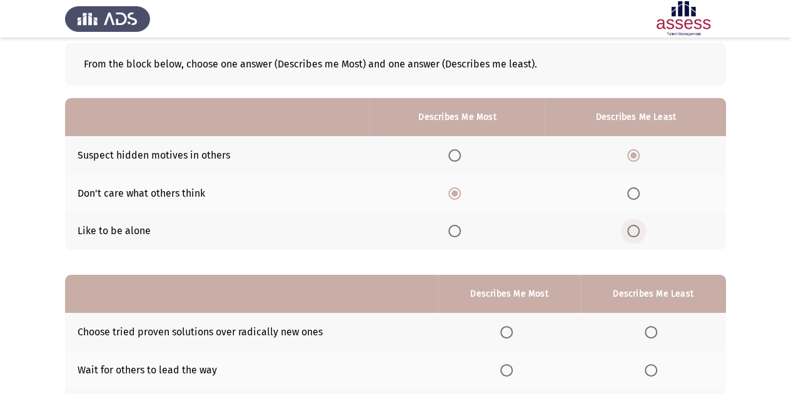
click at [635, 231] on span "Select an option" at bounding box center [633, 231] width 13 height 13
click at [635, 231] on input "Select an option" at bounding box center [633, 231] width 13 height 13
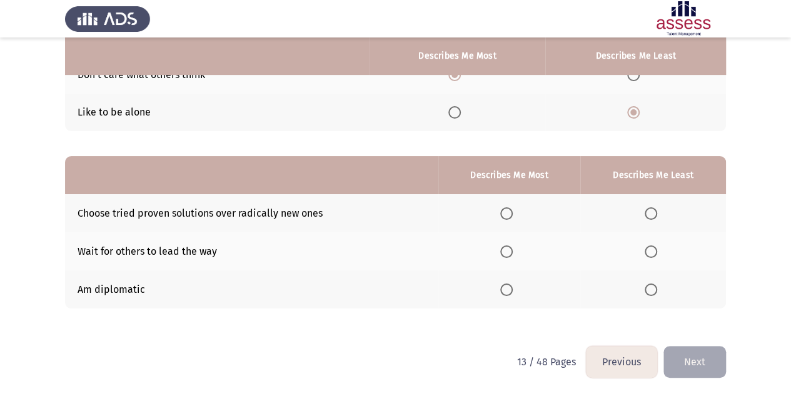
scroll to position [181, 0]
click at [511, 217] on span "Select an option" at bounding box center [506, 214] width 13 height 13
click at [511, 217] on input "Select an option" at bounding box center [506, 214] width 13 height 13
click at [661, 254] on label "Select an option" at bounding box center [654, 252] width 18 height 13
click at [657, 254] on input "Select an option" at bounding box center [651, 252] width 13 height 13
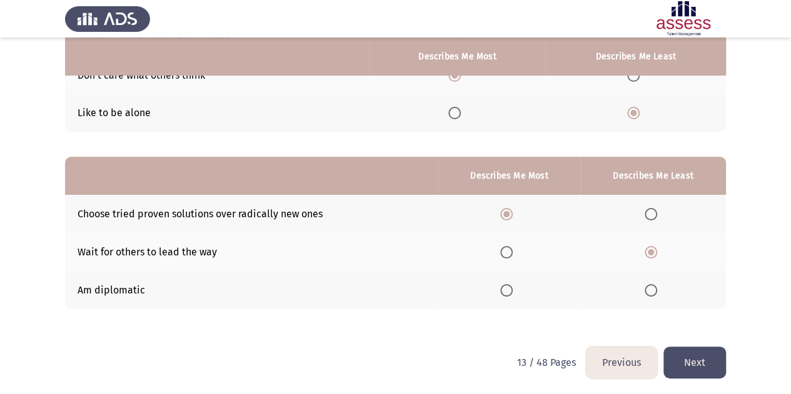
click at [687, 373] on button "Next" at bounding box center [694, 363] width 63 height 32
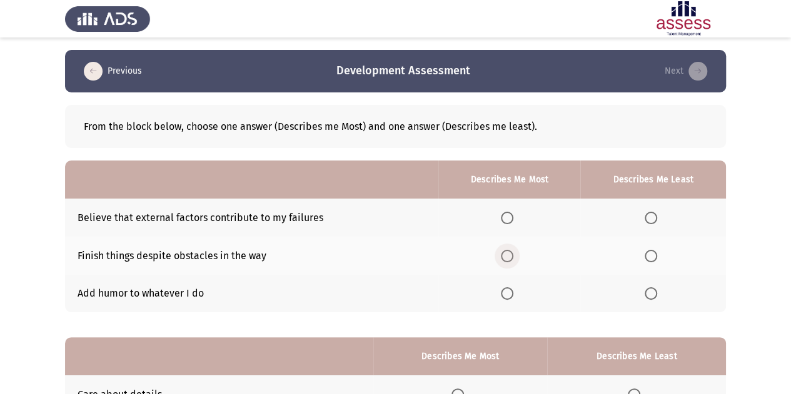
click at [508, 254] on span "Select an option" at bounding box center [507, 256] width 13 height 13
click at [508, 254] on input "Select an option" at bounding box center [507, 256] width 13 height 13
click at [659, 219] on label "Select an option" at bounding box center [654, 218] width 18 height 13
click at [657, 219] on input "Select an option" at bounding box center [651, 218] width 13 height 13
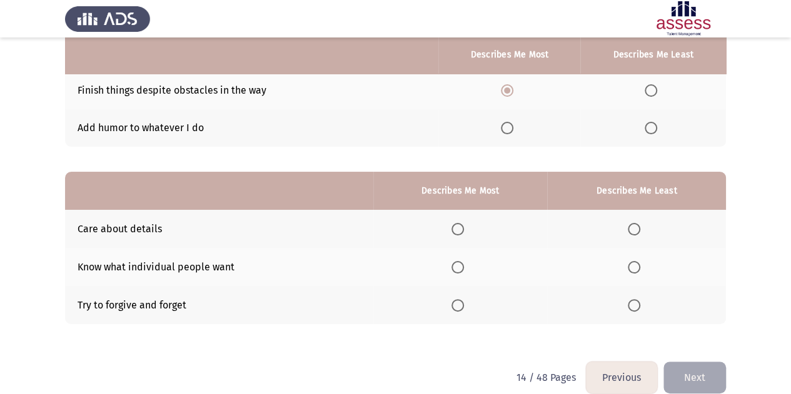
scroll to position [166, 0]
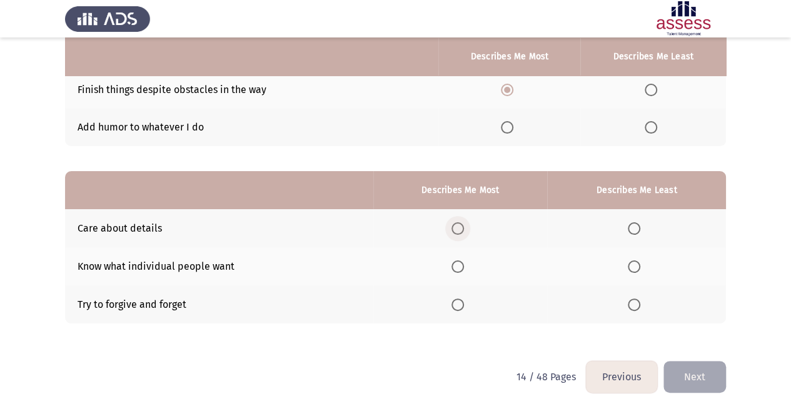
click at [456, 223] on span "Select an option" at bounding box center [457, 229] width 13 height 13
click at [456, 223] on input "Select an option" at bounding box center [457, 229] width 13 height 13
click at [636, 301] on span "Select an option" at bounding box center [634, 305] width 13 height 13
click at [636, 301] on input "Select an option" at bounding box center [634, 305] width 13 height 13
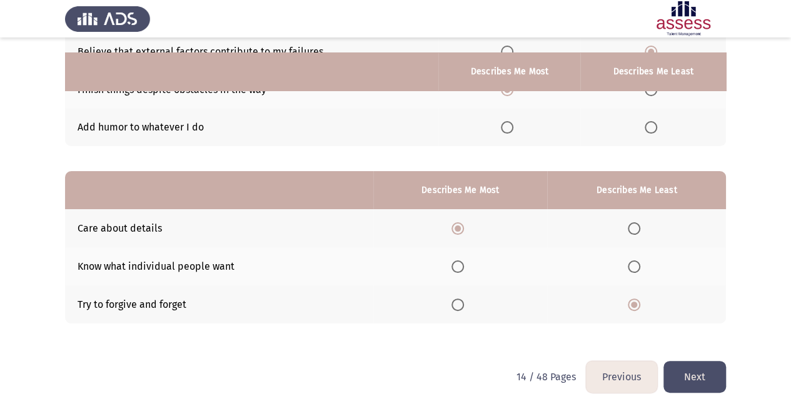
scroll to position [181, 0]
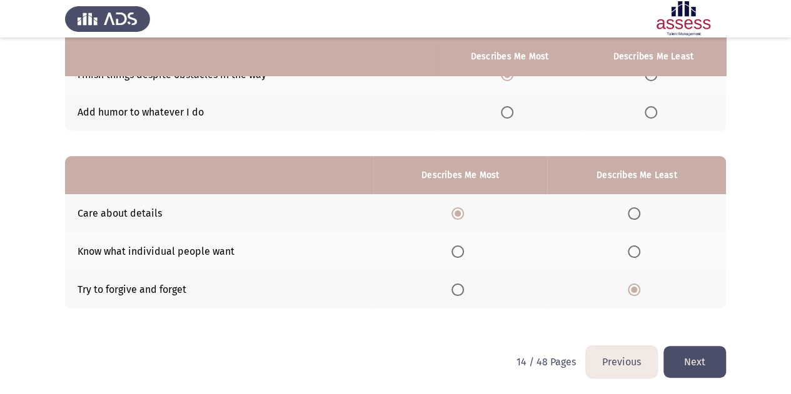
click at [695, 365] on button "Next" at bounding box center [694, 362] width 63 height 32
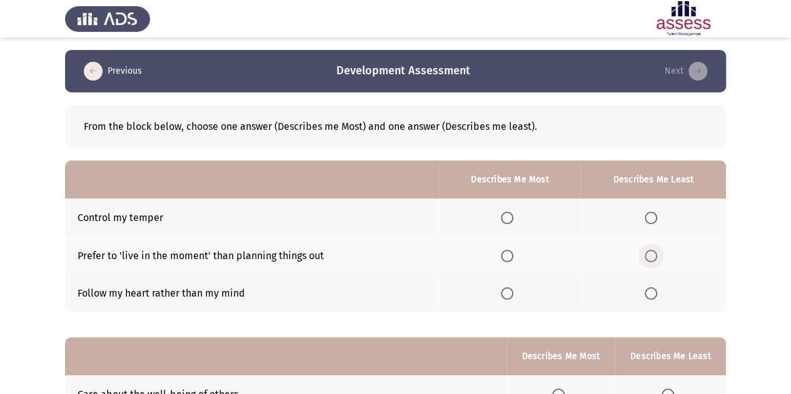
click at [656, 251] on span "Select an option" at bounding box center [651, 256] width 13 height 13
click at [656, 251] on input "Select an option" at bounding box center [651, 256] width 13 height 13
click at [511, 218] on span "Select an option" at bounding box center [507, 218] width 13 height 13
click at [511, 218] on input "Select an option" at bounding box center [507, 218] width 13 height 13
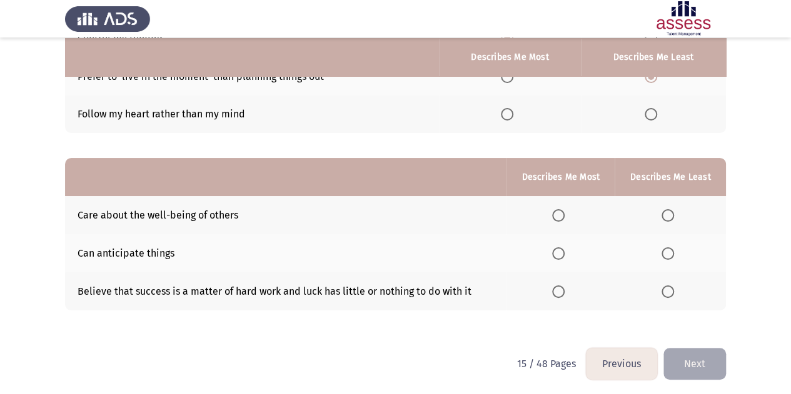
scroll to position [180, 0]
click at [565, 216] on span "Select an option" at bounding box center [558, 215] width 13 height 13
click at [565, 216] on input "Select an option" at bounding box center [558, 215] width 13 height 13
click at [673, 293] on span "Select an option" at bounding box center [667, 291] width 13 height 13
click at [673, 293] on input "Select an option" at bounding box center [667, 291] width 13 height 13
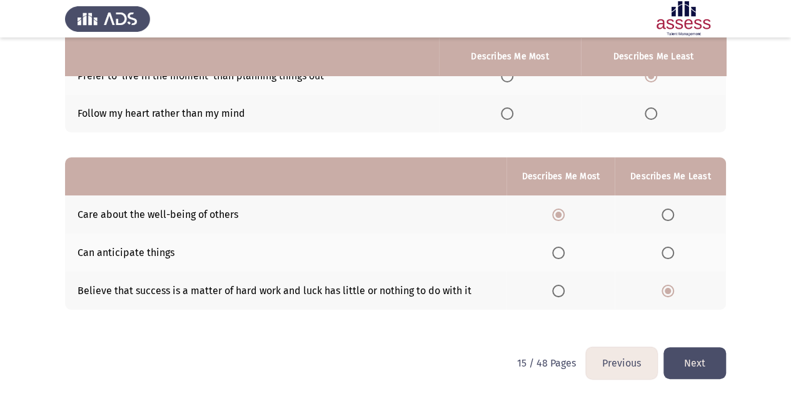
click at [686, 355] on button "Next" at bounding box center [694, 364] width 63 height 32
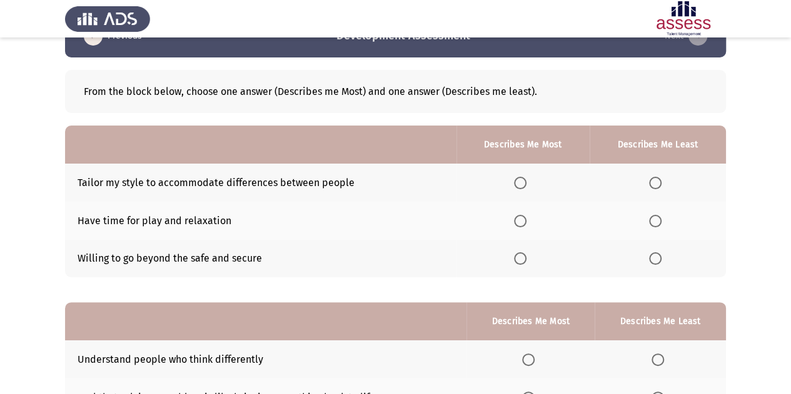
scroll to position [33, 0]
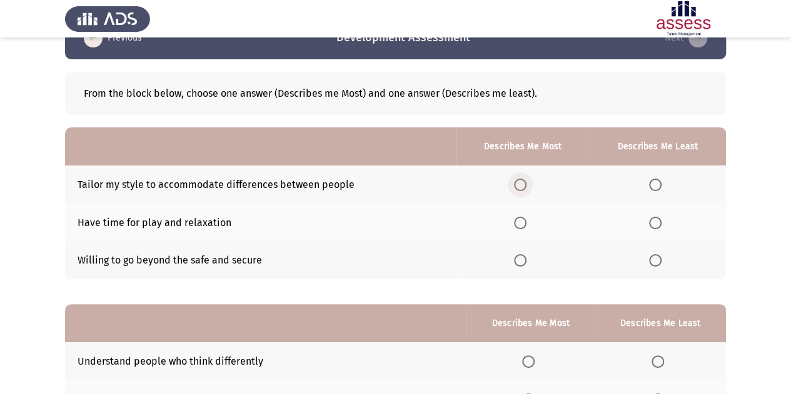
click at [523, 184] on span "Select an option" at bounding box center [520, 185] width 13 height 13
click at [523, 184] on input "Select an option" at bounding box center [520, 185] width 13 height 13
click at [665, 221] on label "Select an option" at bounding box center [658, 223] width 18 height 13
click at [661, 221] on input "Select an option" at bounding box center [655, 223] width 13 height 13
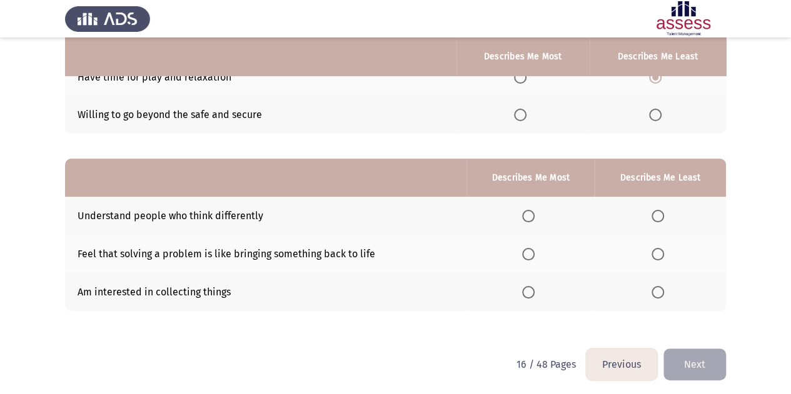
scroll to position [179, 0]
click at [535, 251] on span "Select an option" at bounding box center [528, 254] width 13 height 13
click at [535, 251] on input "Select an option" at bounding box center [528, 254] width 13 height 13
click at [660, 286] on span "Select an option" at bounding box center [657, 292] width 13 height 13
click at [660, 286] on input "Select an option" at bounding box center [657, 292] width 13 height 13
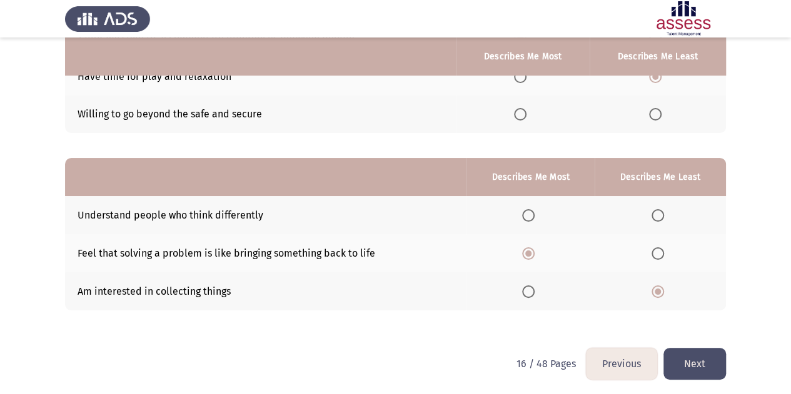
click at [686, 364] on button "Next" at bounding box center [694, 364] width 63 height 32
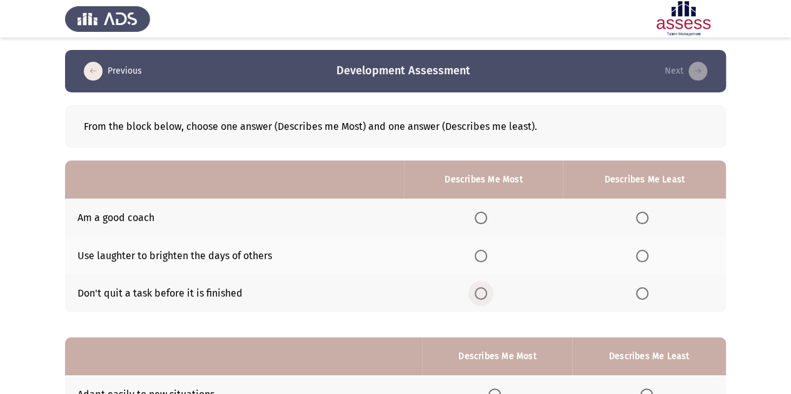
click at [484, 295] on span "Select an option" at bounding box center [481, 294] width 13 height 13
click at [484, 295] on input "Select an option" at bounding box center [481, 294] width 13 height 13
click at [643, 222] on span "Select an option" at bounding box center [642, 218] width 13 height 13
click at [643, 222] on input "Select an option" at bounding box center [642, 218] width 13 height 13
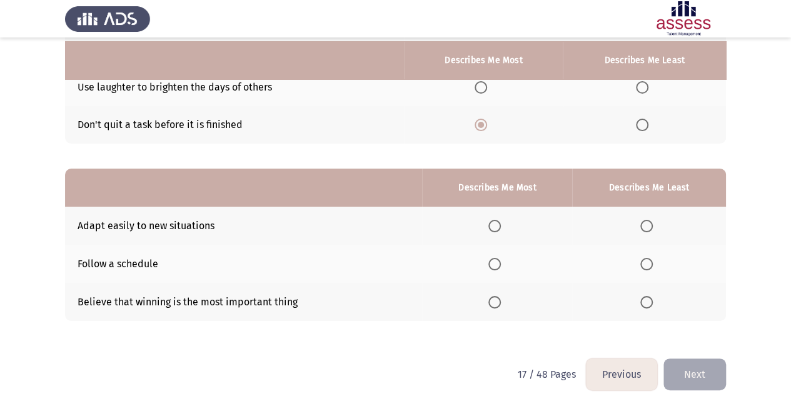
scroll to position [181, 0]
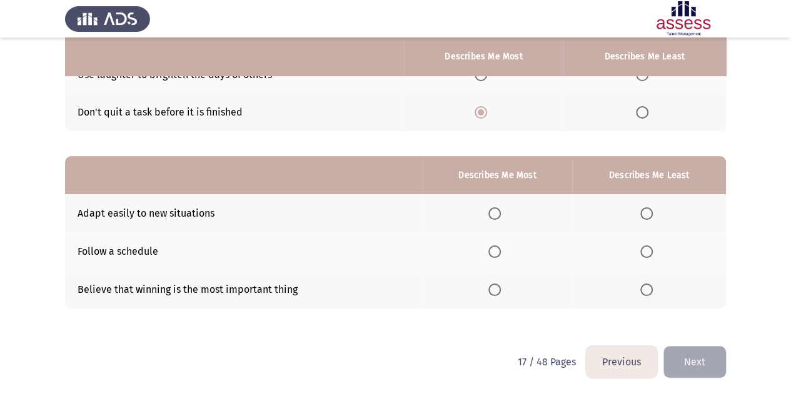
click at [501, 246] on span "Select an option" at bounding box center [494, 252] width 13 height 13
click at [501, 246] on input "Select an option" at bounding box center [494, 252] width 13 height 13
click at [649, 216] on span "Select an option" at bounding box center [646, 214] width 13 height 13
click at [649, 216] on input "Select an option" at bounding box center [646, 214] width 13 height 13
click at [683, 365] on button "Next" at bounding box center [694, 362] width 63 height 32
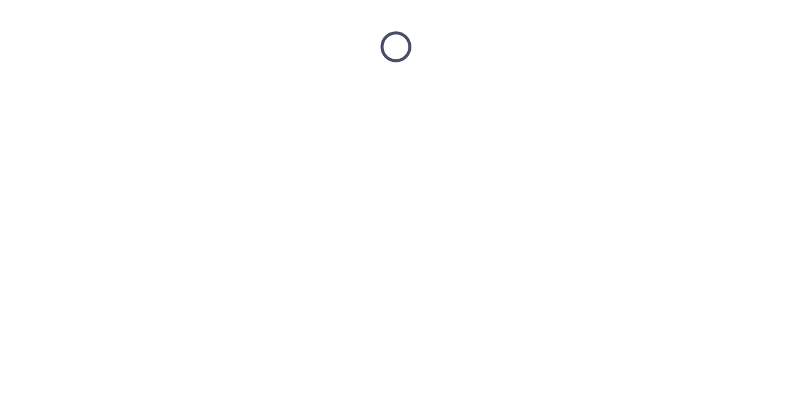
scroll to position [0, 0]
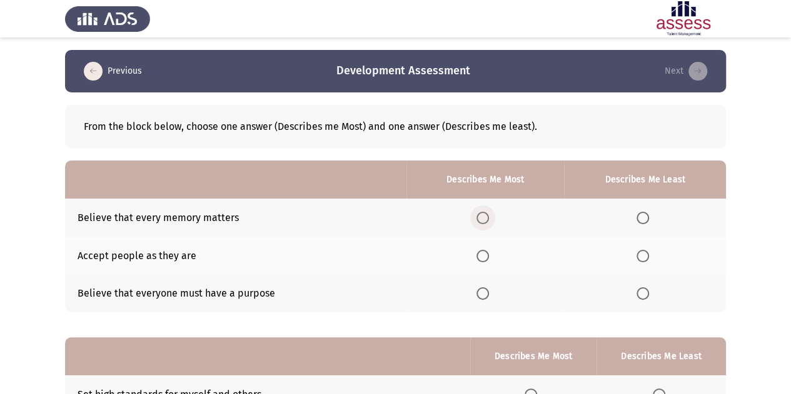
click at [489, 214] on span "Select an option" at bounding box center [482, 218] width 13 height 13
click at [489, 214] on input "Select an option" at bounding box center [482, 218] width 13 height 13
click at [644, 217] on span "Select an option" at bounding box center [642, 218] width 13 height 13
click at [644, 217] on input "Select an option" at bounding box center [642, 218] width 13 height 13
click at [644, 293] on span "Select an option" at bounding box center [642, 294] width 13 height 13
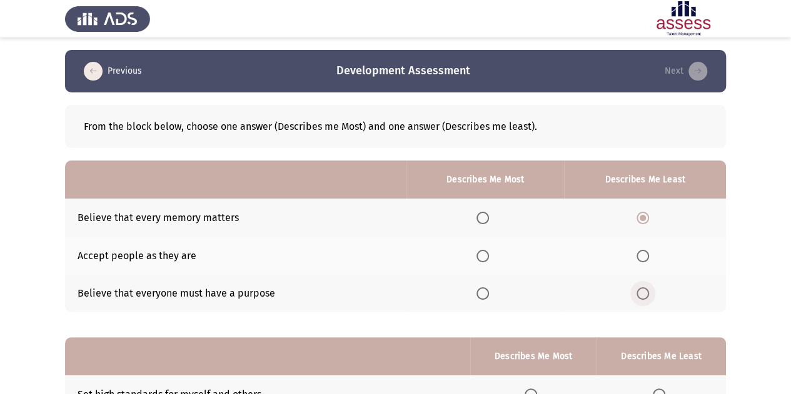
click at [644, 293] on input "Select an option" at bounding box center [642, 294] width 13 height 13
click at [484, 256] on span "Select an option" at bounding box center [482, 256] width 13 height 13
click at [484, 256] on input "Select an option" at bounding box center [482, 256] width 13 height 13
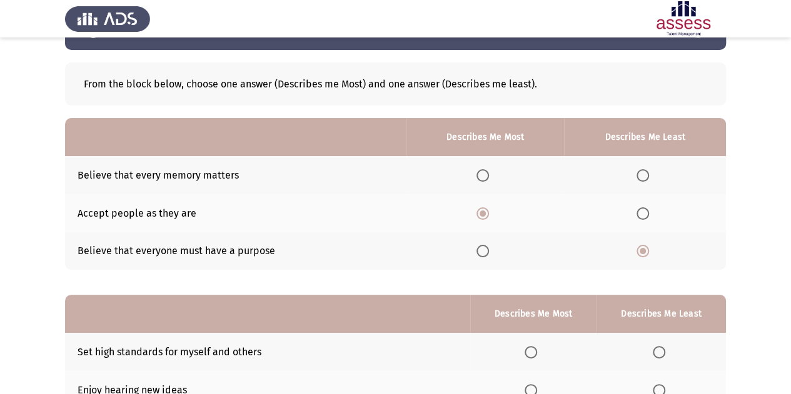
scroll to position [48, 0]
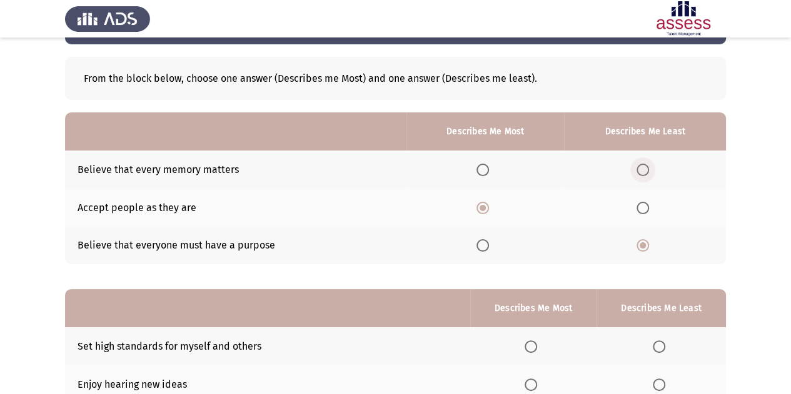
click at [645, 170] on span "Select an option" at bounding box center [642, 170] width 13 height 13
click at [645, 170] on input "Select an option" at bounding box center [642, 170] width 13 height 13
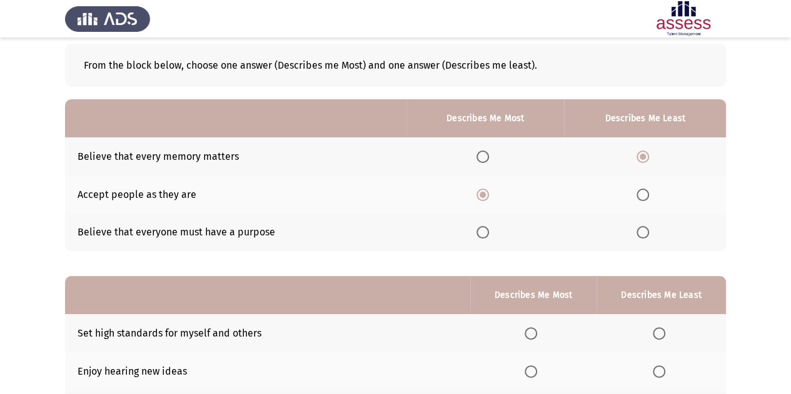
scroll to position [63, 0]
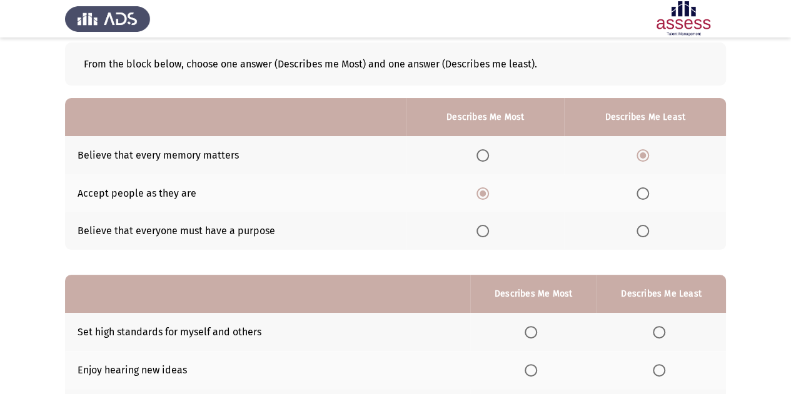
click at [489, 234] on span "Select an option" at bounding box center [482, 231] width 13 height 13
click at [489, 234] on input "Select an option" at bounding box center [482, 231] width 13 height 13
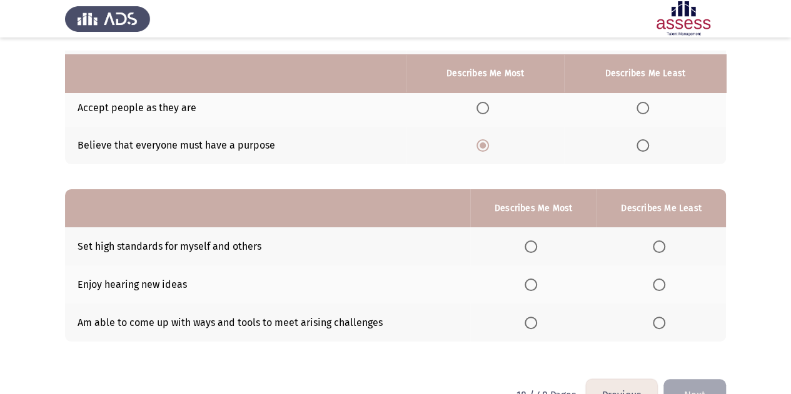
scroll to position [143, 0]
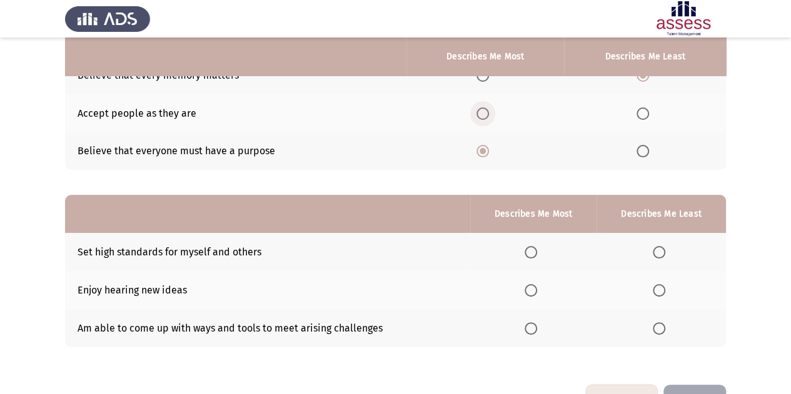
click at [483, 118] on span "Select an option" at bounding box center [482, 114] width 13 height 13
click at [483, 118] on input "Select an option" at bounding box center [482, 114] width 13 height 13
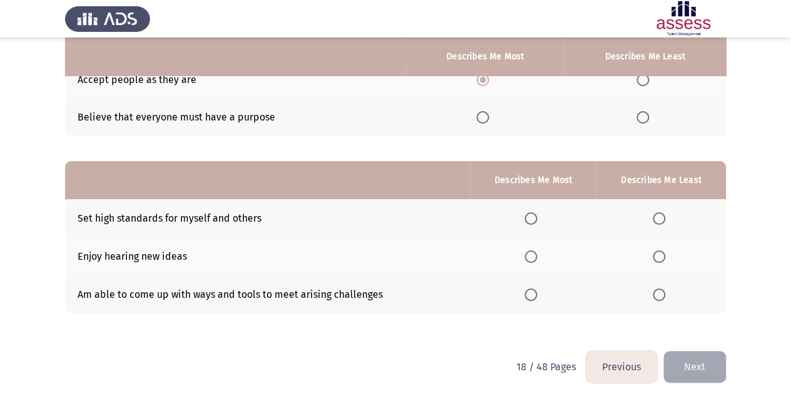
scroll to position [178, 0]
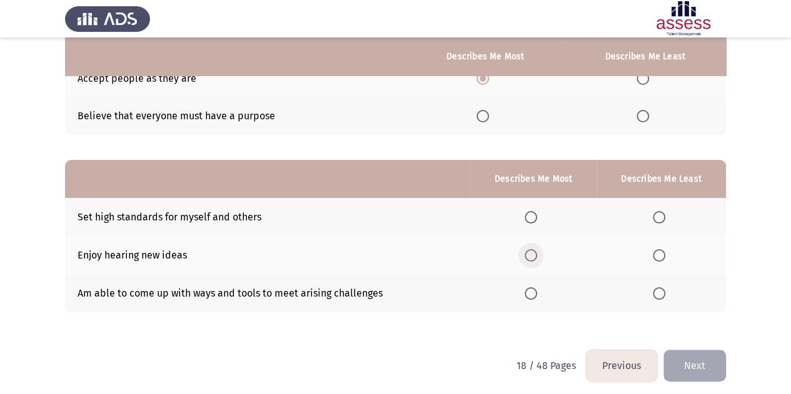
click at [533, 256] on span "Select an option" at bounding box center [531, 255] width 13 height 13
click at [533, 256] on input "Select an option" at bounding box center [531, 255] width 13 height 13
click at [663, 292] on span "Select an option" at bounding box center [659, 294] width 13 height 13
click at [663, 292] on input "Select an option" at bounding box center [659, 294] width 13 height 13
click at [664, 221] on span "Select an option" at bounding box center [659, 217] width 13 height 13
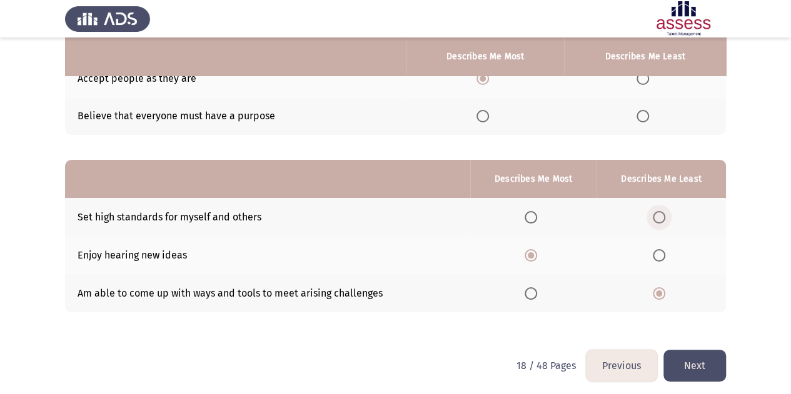
click at [664, 221] on input "Select an option" at bounding box center [659, 217] width 13 height 13
click at [705, 371] on button "Next" at bounding box center [694, 366] width 63 height 32
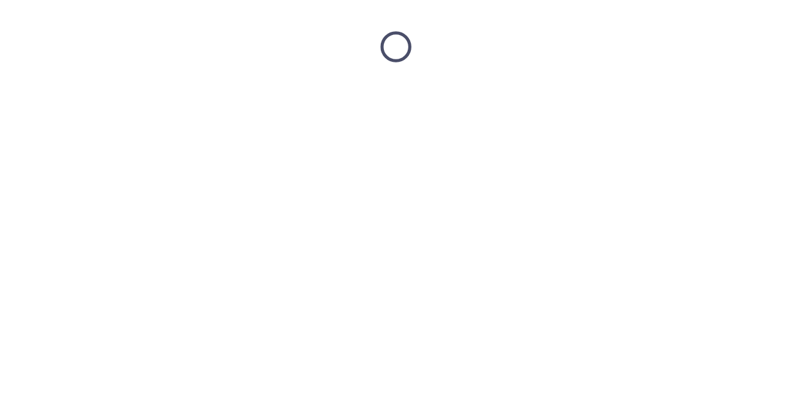
scroll to position [0, 0]
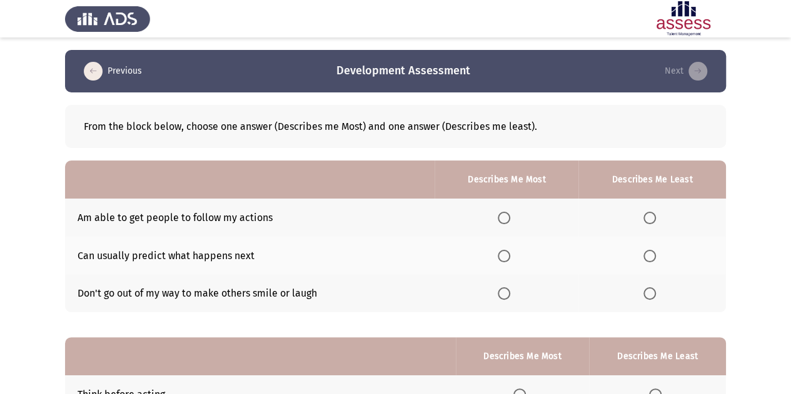
click at [510, 256] on span "Select an option" at bounding box center [504, 256] width 13 height 13
click at [510, 256] on input "Select an option" at bounding box center [504, 256] width 13 height 13
click at [651, 217] on span "Select an option" at bounding box center [649, 218] width 13 height 13
click at [651, 217] on input "Select an option" at bounding box center [649, 218] width 13 height 13
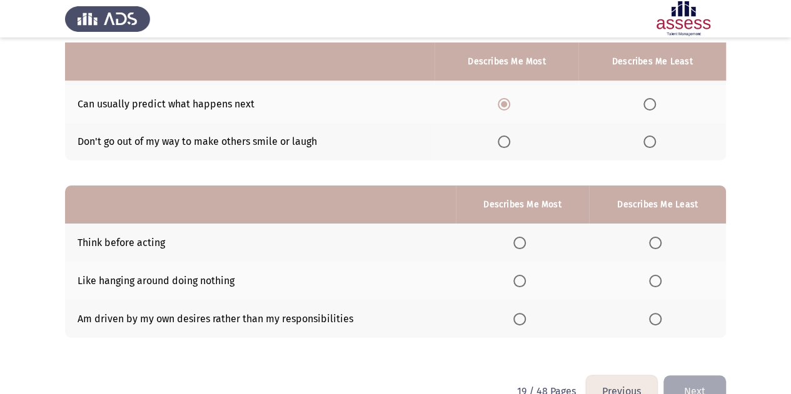
scroll to position [181, 0]
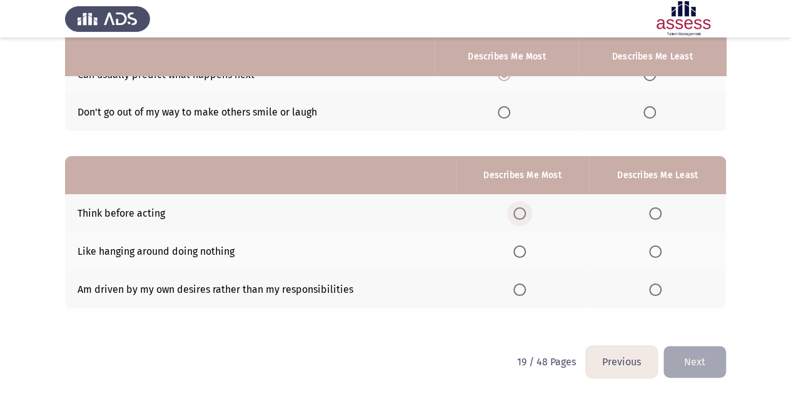
click at [517, 208] on span "Select an option" at bounding box center [519, 214] width 13 height 13
click at [517, 208] on input "Select an option" at bounding box center [519, 214] width 13 height 13
click at [659, 251] on span "Select an option" at bounding box center [655, 252] width 13 height 13
click at [659, 251] on input "Select an option" at bounding box center [655, 252] width 13 height 13
click at [673, 366] on button "Next" at bounding box center [694, 362] width 63 height 32
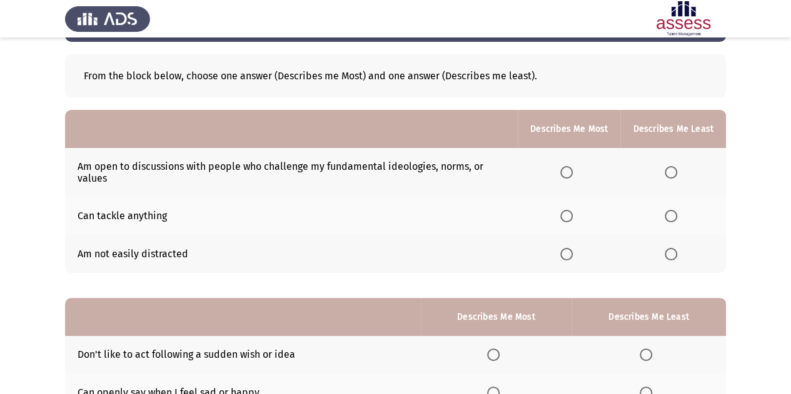
scroll to position [36, 0]
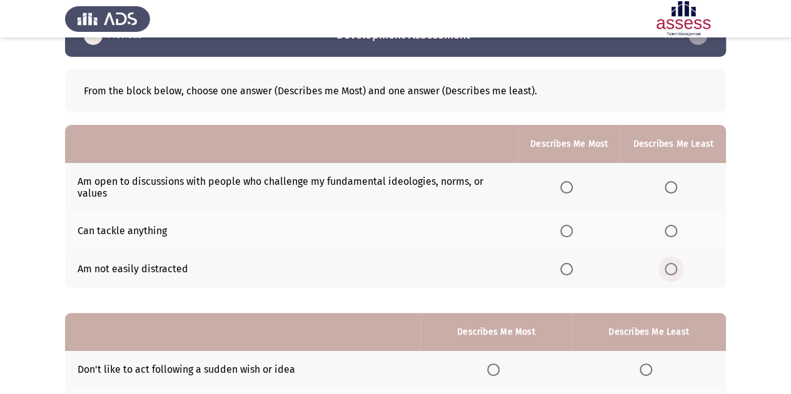
click at [677, 273] on span "Select an option" at bounding box center [671, 269] width 13 height 13
click at [677, 273] on input "Select an option" at bounding box center [671, 269] width 13 height 13
click at [573, 233] on span "Select an option" at bounding box center [566, 231] width 13 height 13
click at [573, 233] on input "Select an option" at bounding box center [566, 231] width 13 height 13
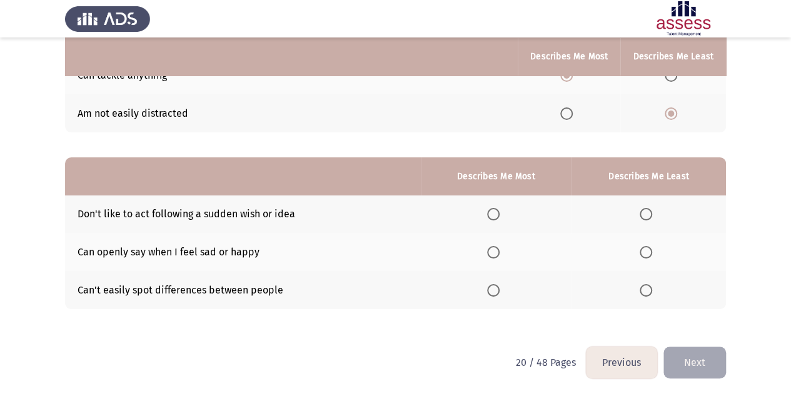
scroll to position [190, 0]
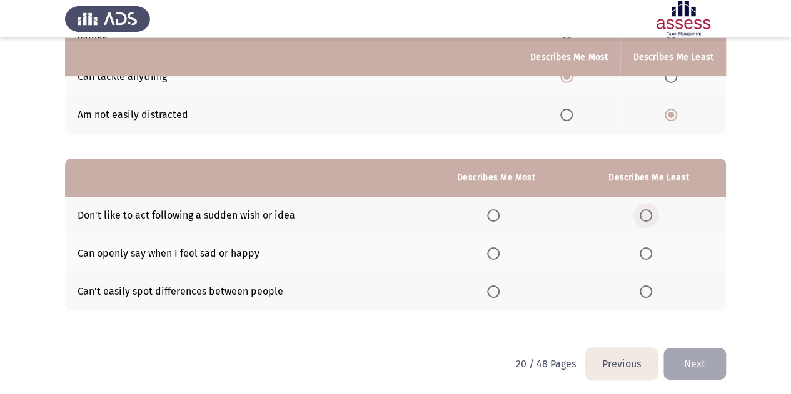
click at [654, 213] on label "Select an option" at bounding box center [649, 215] width 18 height 13
click at [652, 213] on input "Select an option" at bounding box center [646, 215] width 13 height 13
click at [652, 251] on span "Select an option" at bounding box center [646, 254] width 13 height 13
click at [652, 251] on input "Select an option" at bounding box center [646, 254] width 13 height 13
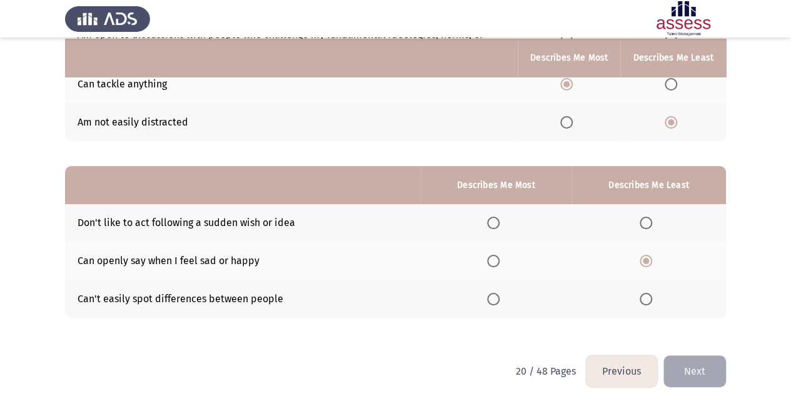
scroll to position [184, 0]
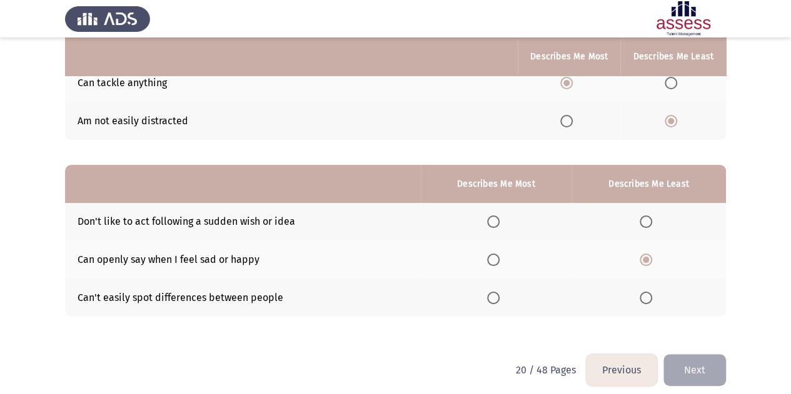
click at [500, 221] on span "Select an option" at bounding box center [493, 222] width 13 height 13
click at [500, 221] on input "Select an option" at bounding box center [493, 222] width 13 height 13
click at [680, 359] on button "Next" at bounding box center [694, 370] width 63 height 32
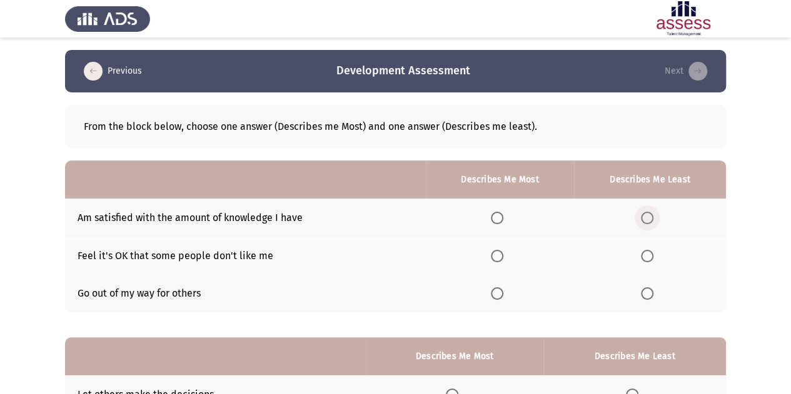
click at [656, 214] on label "Select an option" at bounding box center [650, 218] width 18 height 13
click at [653, 214] on input "Select an option" at bounding box center [647, 218] width 13 height 13
click at [503, 255] on span "Select an option" at bounding box center [497, 256] width 13 height 13
click at [503, 255] on input "Select an option" at bounding box center [497, 256] width 13 height 13
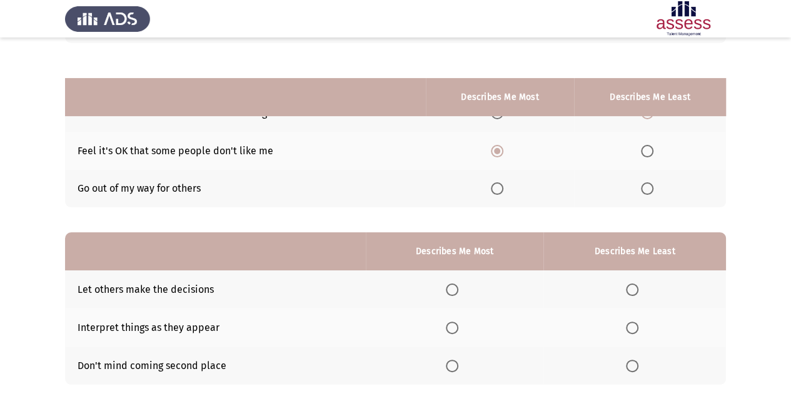
scroll to position [173, 0]
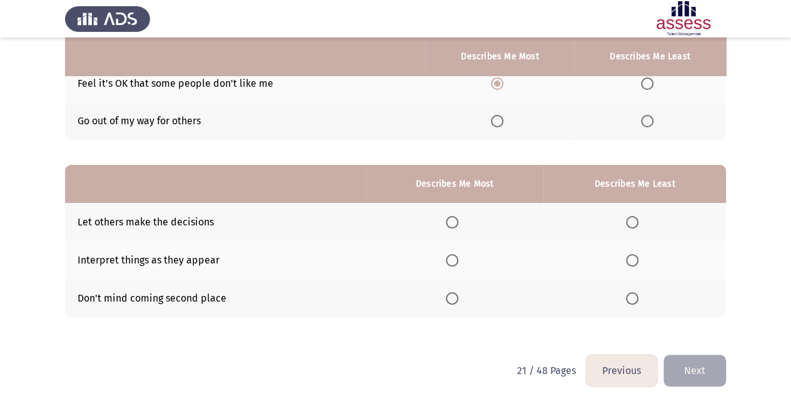
click at [450, 260] on span "Select an option" at bounding box center [452, 260] width 13 height 13
click at [450, 260] on input "Select an option" at bounding box center [452, 260] width 13 height 13
click at [633, 293] on span "Select an option" at bounding box center [632, 299] width 13 height 13
click at [633, 293] on input "Select an option" at bounding box center [632, 299] width 13 height 13
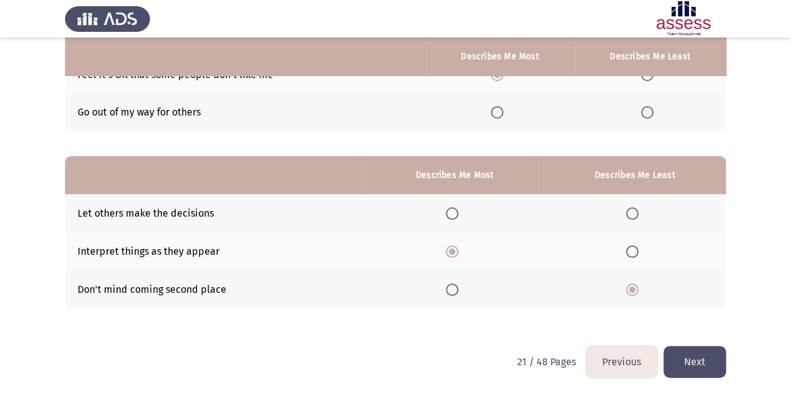
click at [704, 352] on button "Next" at bounding box center [694, 362] width 63 height 32
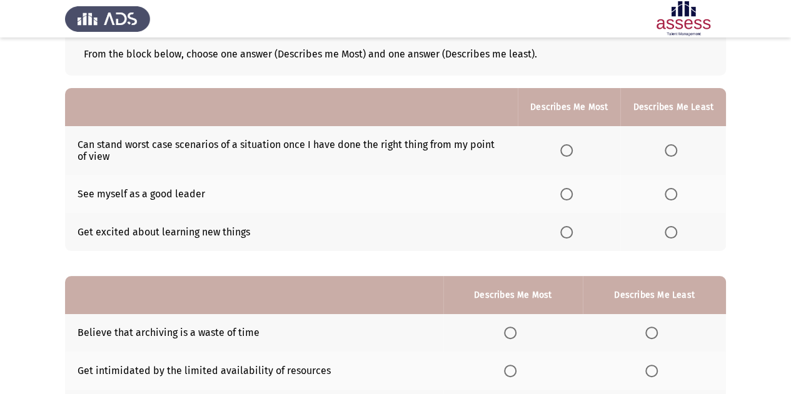
scroll to position [71, 0]
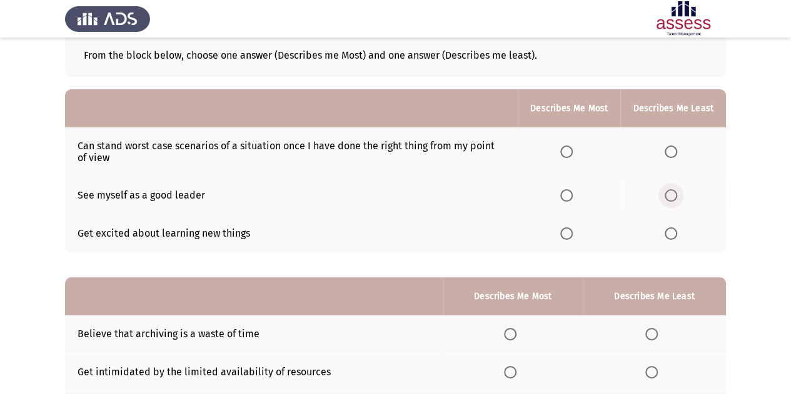
click at [674, 189] on span "Select an option" at bounding box center [671, 195] width 13 height 13
click at [674, 189] on input "Select an option" at bounding box center [671, 195] width 13 height 13
click at [578, 233] on label "Select an option" at bounding box center [569, 234] width 18 height 13
click at [573, 233] on input "Select an option" at bounding box center [566, 234] width 13 height 13
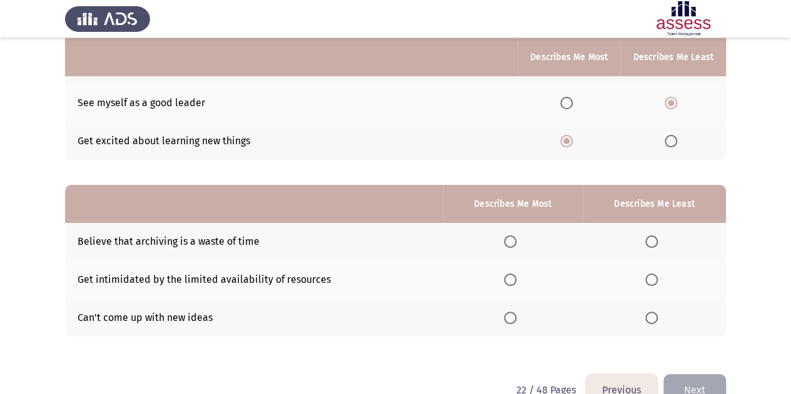
scroll to position [166, 0]
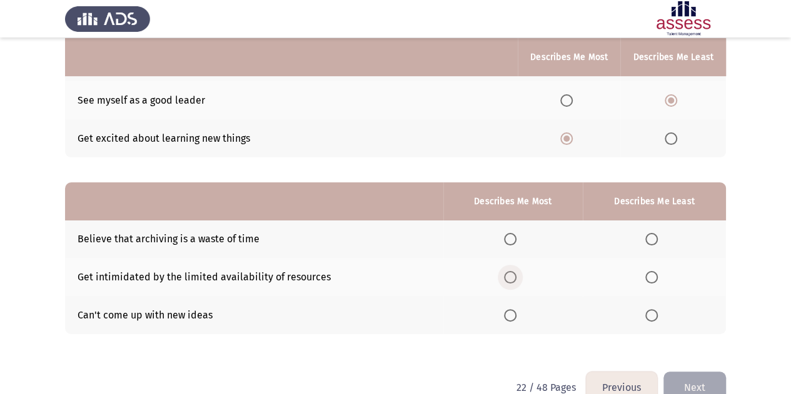
click at [510, 277] on span "Select an option" at bounding box center [510, 277] width 13 height 13
click at [510, 277] on input "Select an option" at bounding box center [510, 277] width 13 height 13
click at [661, 311] on label "Select an option" at bounding box center [654, 315] width 18 height 13
click at [658, 311] on input "Select an option" at bounding box center [651, 315] width 13 height 13
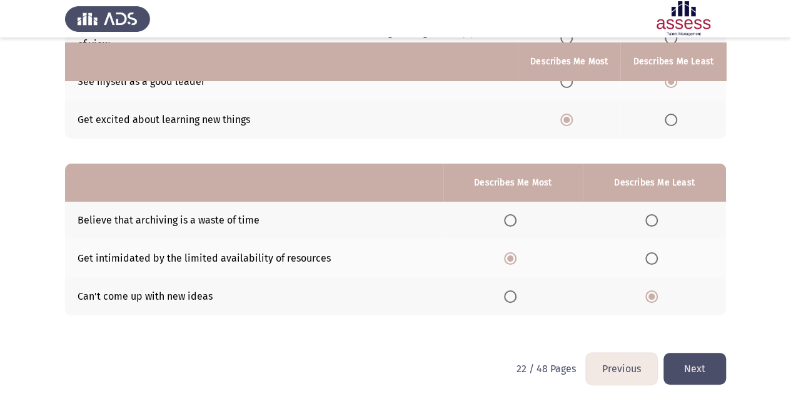
scroll to position [191, 0]
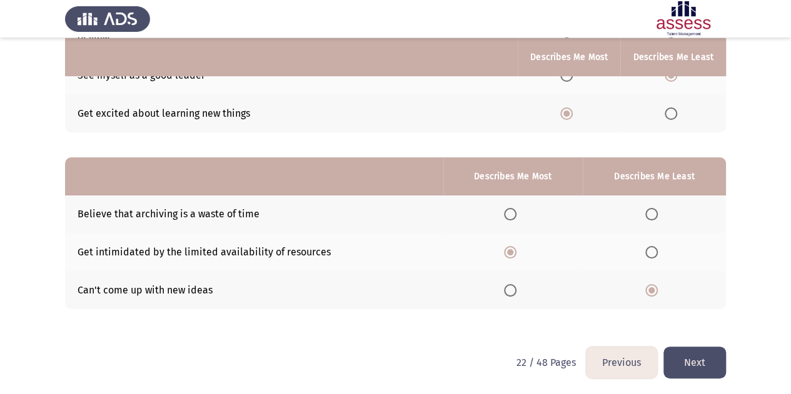
click at [716, 359] on button "Next" at bounding box center [694, 363] width 63 height 32
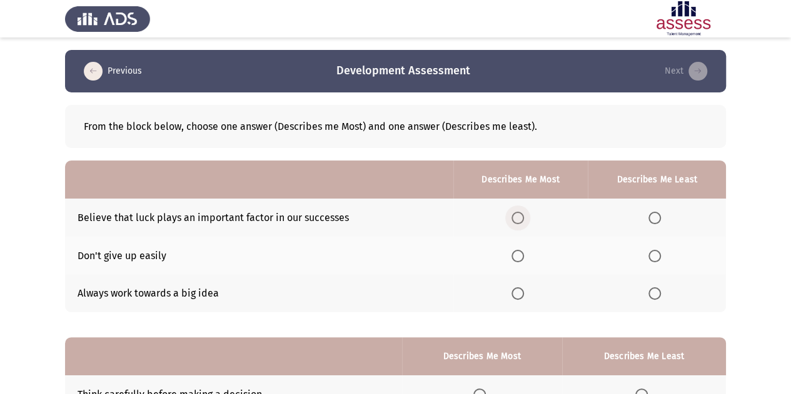
click at [523, 213] on span "Select an option" at bounding box center [517, 218] width 13 height 13
click at [523, 213] on input "Select an option" at bounding box center [517, 218] width 13 height 13
click at [658, 253] on span "Select an option" at bounding box center [654, 256] width 13 height 13
click at [658, 253] on input "Select an option" at bounding box center [654, 256] width 13 height 13
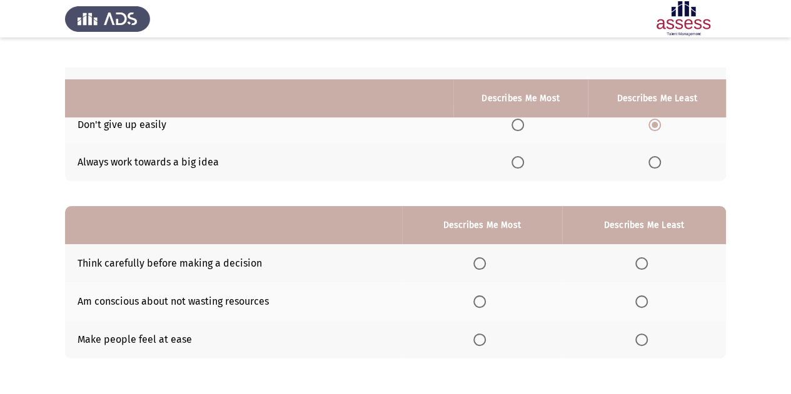
scroll to position [174, 0]
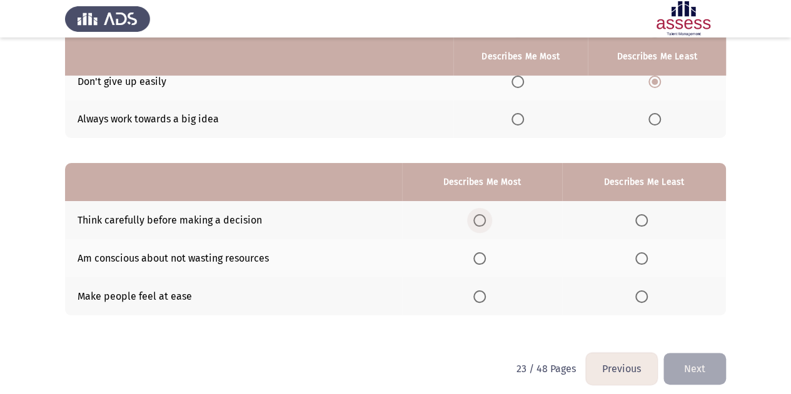
click at [479, 215] on span "Select an option" at bounding box center [479, 220] width 13 height 13
click at [479, 215] on input "Select an option" at bounding box center [479, 220] width 13 height 13
click at [483, 299] on span "Select an option" at bounding box center [479, 297] width 13 height 13
click at [483, 299] on input "Select an option" at bounding box center [479, 297] width 13 height 13
click at [638, 262] on span "Select an option" at bounding box center [641, 259] width 13 height 13
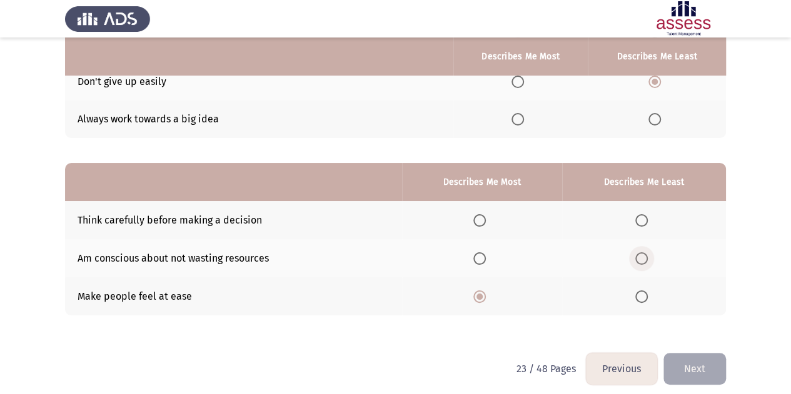
click at [638, 262] on input "Select an option" at bounding box center [641, 259] width 13 height 13
click at [686, 374] on button "Next" at bounding box center [694, 369] width 63 height 32
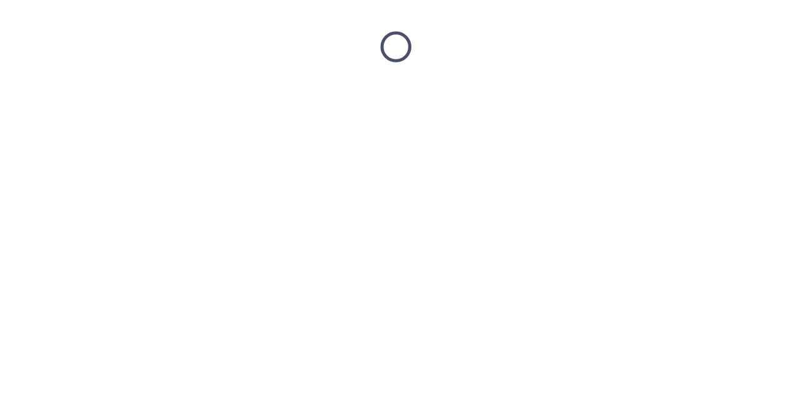
scroll to position [0, 0]
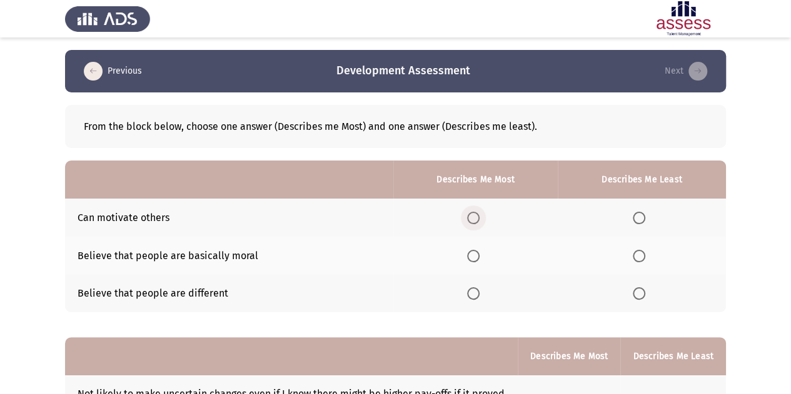
click at [471, 218] on span "Select an option" at bounding box center [473, 218] width 13 height 13
click at [471, 218] on input "Select an option" at bounding box center [473, 218] width 13 height 13
click at [643, 217] on span "Select an option" at bounding box center [639, 218] width 13 height 13
click at [643, 217] on input "Select an option" at bounding box center [639, 218] width 13 height 13
click at [475, 253] on span "Select an option" at bounding box center [473, 256] width 13 height 13
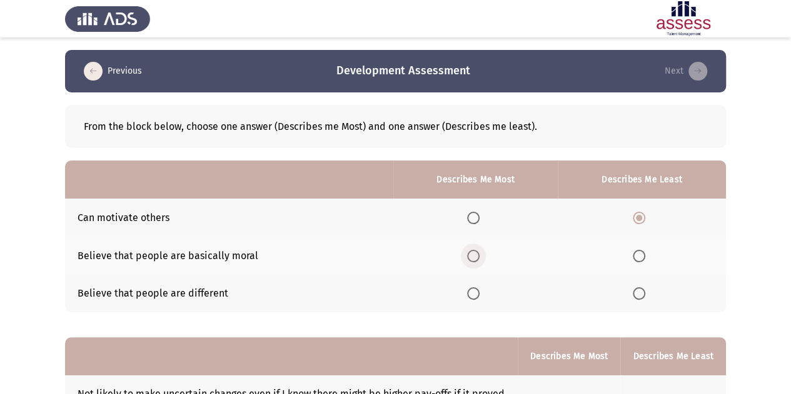
click at [475, 253] on input "Select an option" at bounding box center [473, 256] width 13 height 13
click at [637, 257] on span "Select an option" at bounding box center [639, 256] width 13 height 13
click at [637, 257] on input "Select an option" at bounding box center [639, 256] width 13 height 13
click at [474, 218] on span "Select an option" at bounding box center [473, 218] width 13 height 13
click at [474, 218] on input "Select an option" at bounding box center [473, 218] width 13 height 13
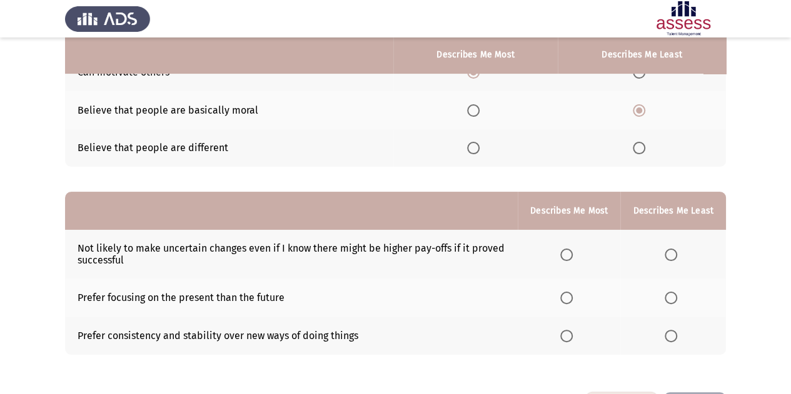
scroll to position [149, 0]
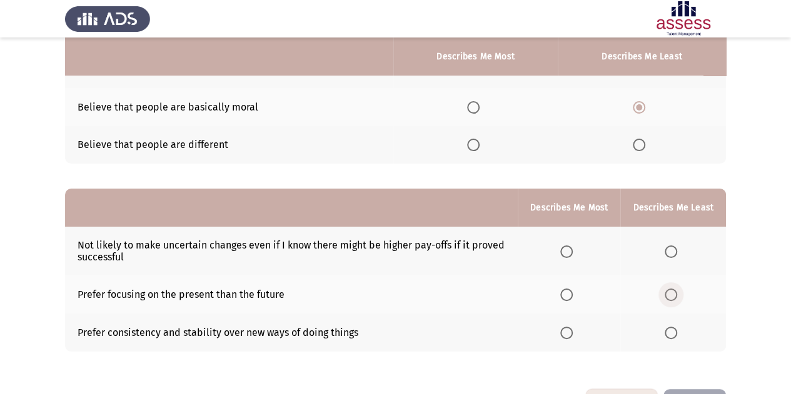
click at [675, 291] on span "Select an option" at bounding box center [671, 295] width 13 height 13
click at [675, 291] on input "Select an option" at bounding box center [671, 295] width 13 height 13
click at [569, 328] on span "Select an option" at bounding box center [566, 333] width 13 height 13
click at [569, 328] on input "Select an option" at bounding box center [566, 333] width 13 height 13
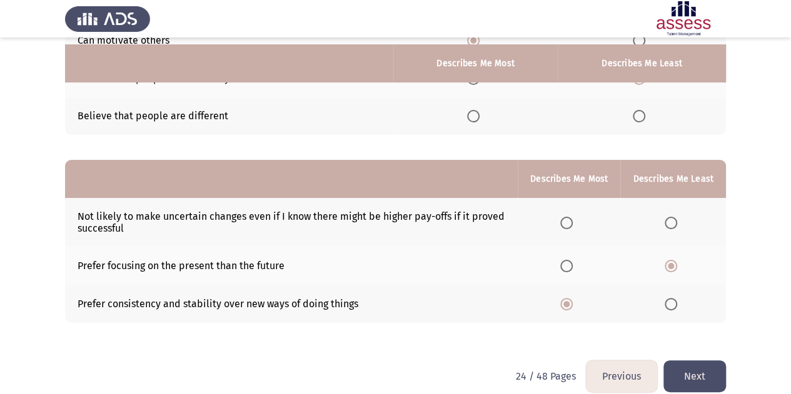
scroll to position [191, 0]
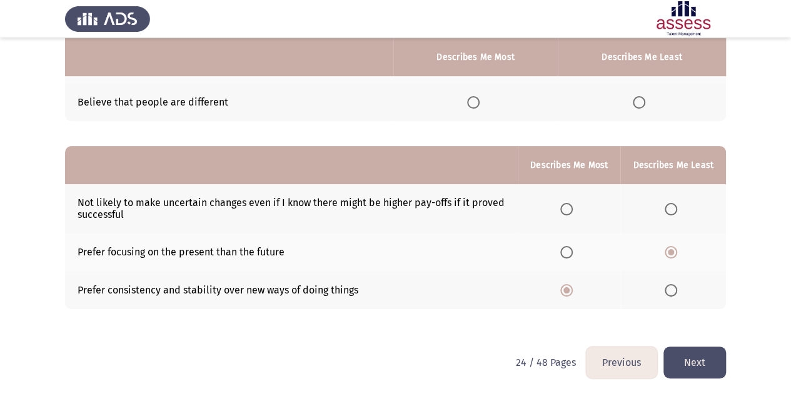
click at [713, 369] on button "Next" at bounding box center [694, 363] width 63 height 32
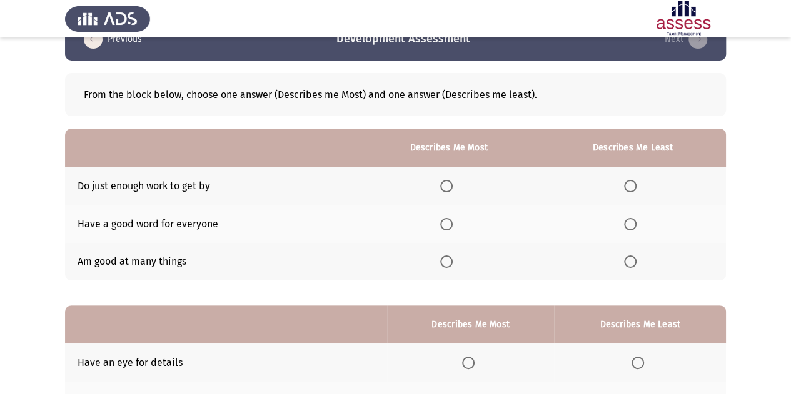
scroll to position [54, 0]
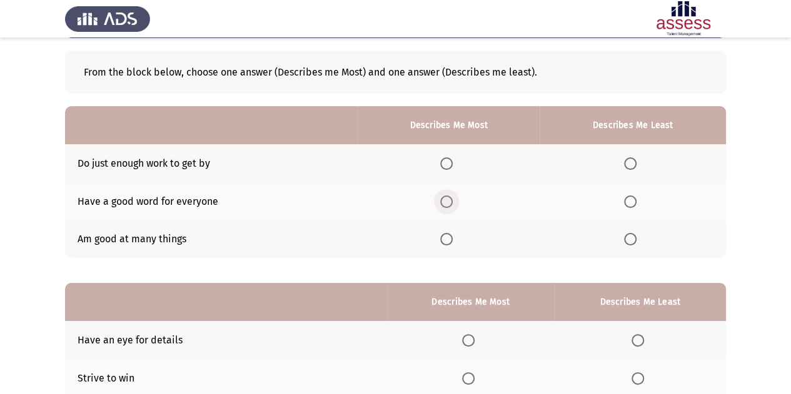
click at [452, 196] on span "Select an option" at bounding box center [446, 202] width 13 height 13
click at [452, 196] on input "Select an option" at bounding box center [446, 202] width 13 height 13
click at [634, 158] on span "Select an option" at bounding box center [630, 164] width 13 height 13
click at [634, 158] on input "Select an option" at bounding box center [630, 164] width 13 height 13
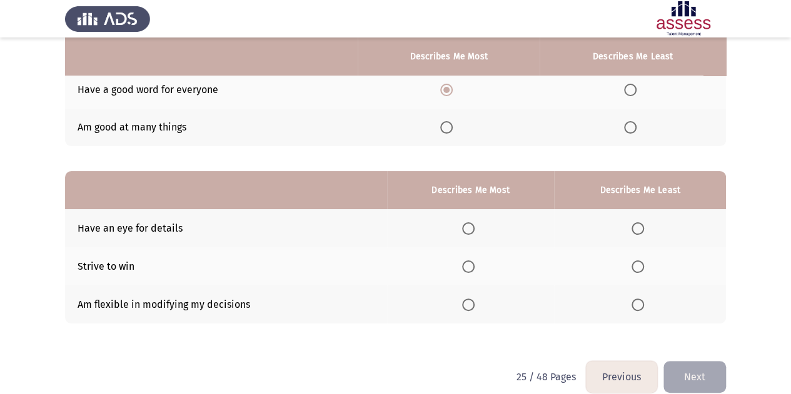
scroll to position [167, 0]
click at [475, 300] on span "Select an option" at bounding box center [468, 304] width 13 height 13
click at [475, 300] on input "Select an option" at bounding box center [468, 304] width 13 height 13
click at [469, 264] on span "Select an option" at bounding box center [468, 266] width 13 height 13
click at [469, 264] on input "Select an option" at bounding box center [468, 266] width 13 height 13
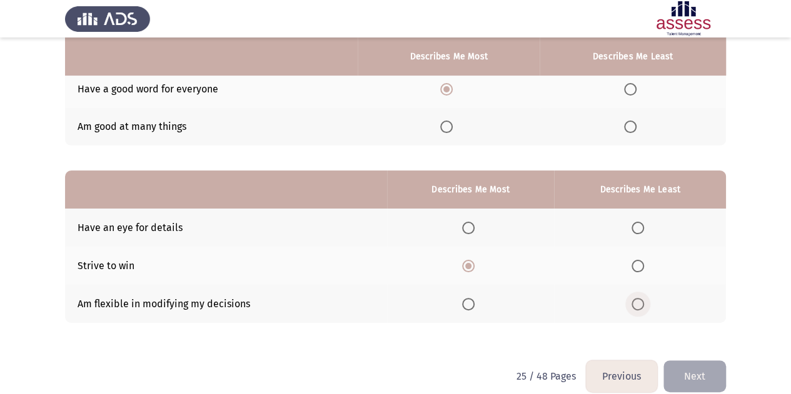
click at [635, 299] on span "Select an option" at bounding box center [637, 304] width 13 height 13
click at [635, 299] on input "Select an option" at bounding box center [637, 304] width 13 height 13
click at [683, 366] on button "Next" at bounding box center [694, 377] width 63 height 32
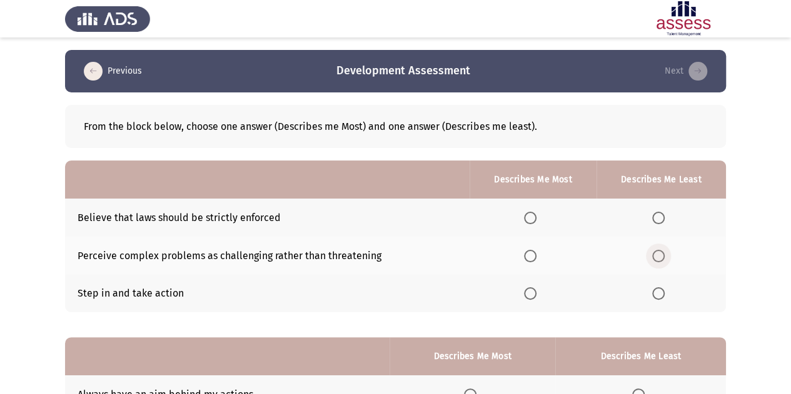
click at [655, 253] on span "Select an option" at bounding box center [658, 256] width 13 height 13
click at [655, 253] on input "Select an option" at bounding box center [658, 256] width 13 height 13
click at [661, 217] on span "Select an option" at bounding box center [658, 218] width 13 height 13
click at [661, 217] on input "Select an option" at bounding box center [658, 218] width 13 height 13
click at [530, 256] on span "Select an option" at bounding box center [530, 256] width 13 height 13
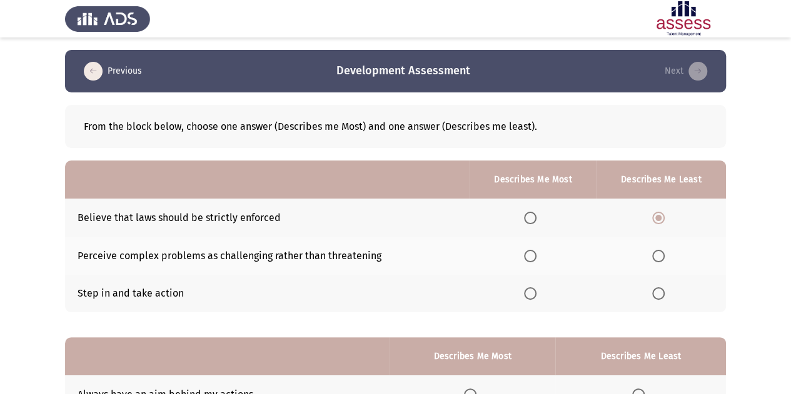
click at [530, 256] on input "Select an option" at bounding box center [530, 256] width 13 height 13
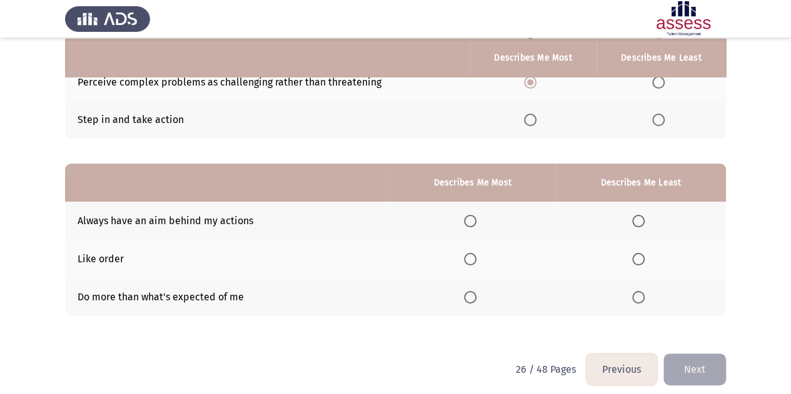
scroll to position [175, 0]
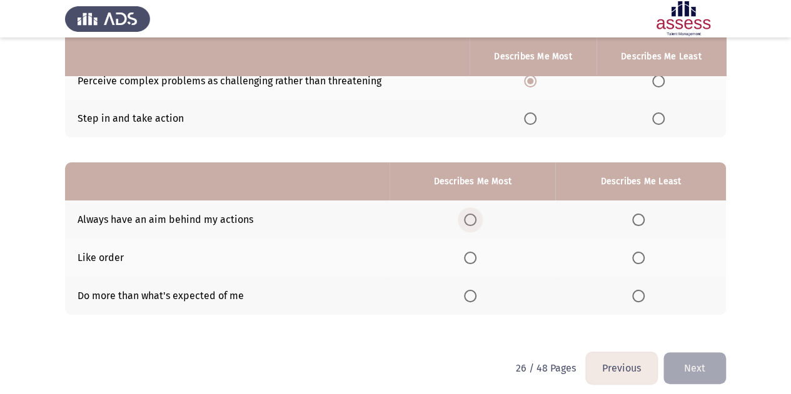
click at [475, 216] on span "Select an option" at bounding box center [470, 220] width 13 height 13
click at [475, 216] on input "Select an option" at bounding box center [470, 220] width 13 height 13
click at [638, 294] on span "Select an option" at bounding box center [638, 296] width 13 height 13
click at [638, 294] on input "Select an option" at bounding box center [638, 296] width 13 height 13
click at [686, 370] on button "Next" at bounding box center [694, 369] width 63 height 32
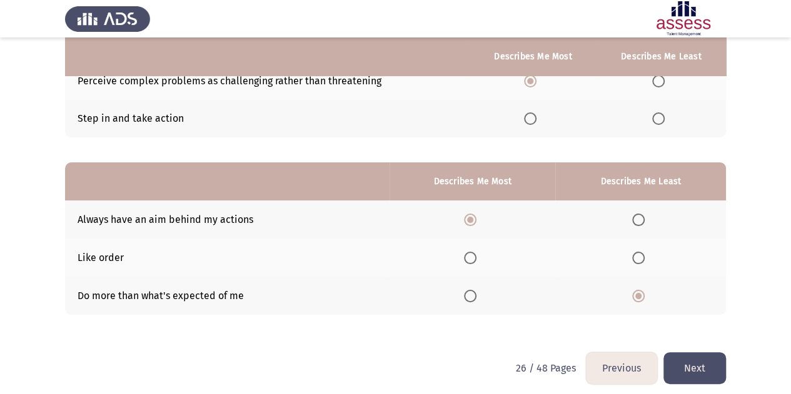
scroll to position [0, 0]
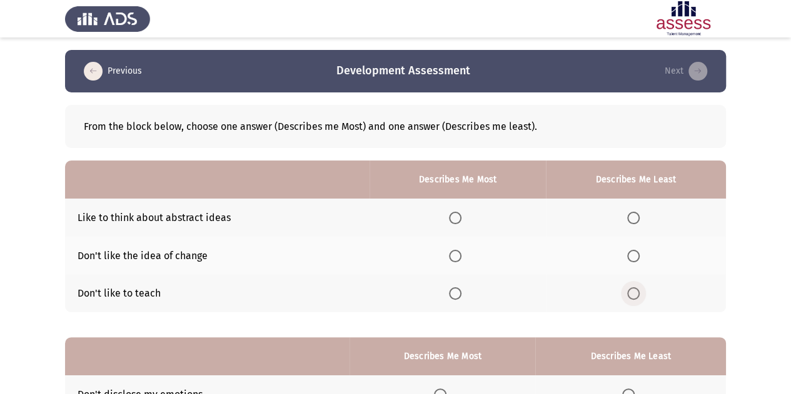
click at [633, 289] on span "Select an option" at bounding box center [633, 294] width 13 height 13
click at [633, 289] on input "Select an option" at bounding box center [633, 294] width 13 height 13
click at [459, 256] on span "Select an option" at bounding box center [455, 256] width 13 height 13
click at [459, 256] on input "Select an option" at bounding box center [455, 256] width 13 height 13
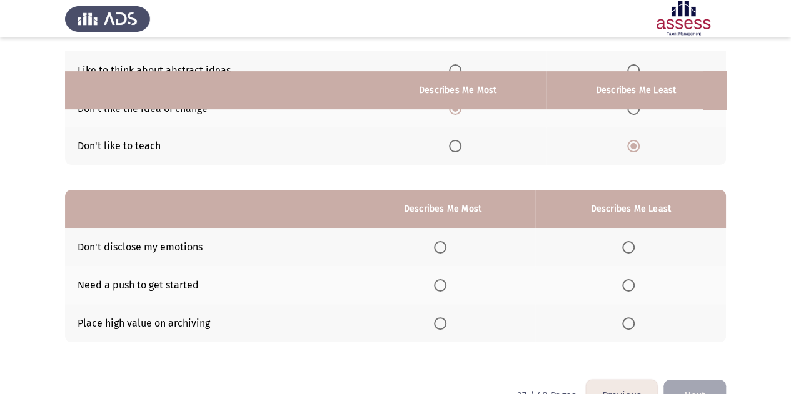
scroll to position [181, 0]
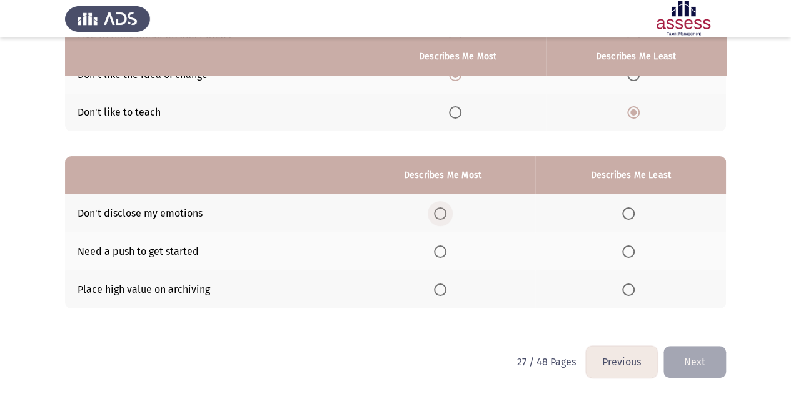
click at [445, 209] on span "Select an option" at bounding box center [440, 214] width 13 height 13
click at [445, 209] on input "Select an option" at bounding box center [440, 214] width 13 height 13
click at [635, 286] on span "Select an option" at bounding box center [628, 290] width 13 height 13
click at [635, 286] on input "Select an option" at bounding box center [628, 290] width 13 height 13
click at [681, 353] on button "Next" at bounding box center [694, 362] width 63 height 32
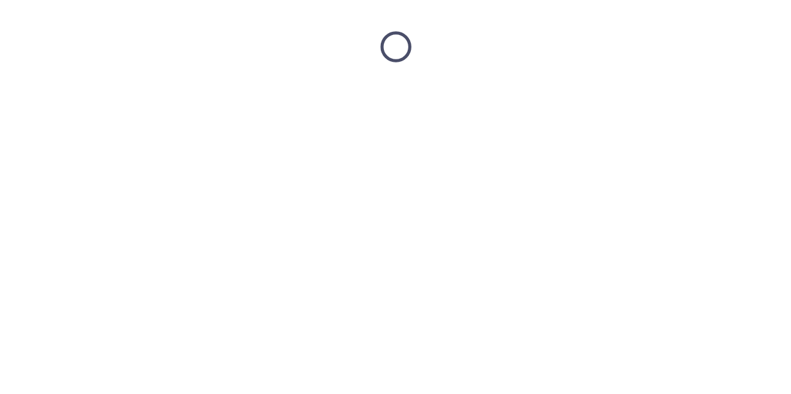
scroll to position [0, 0]
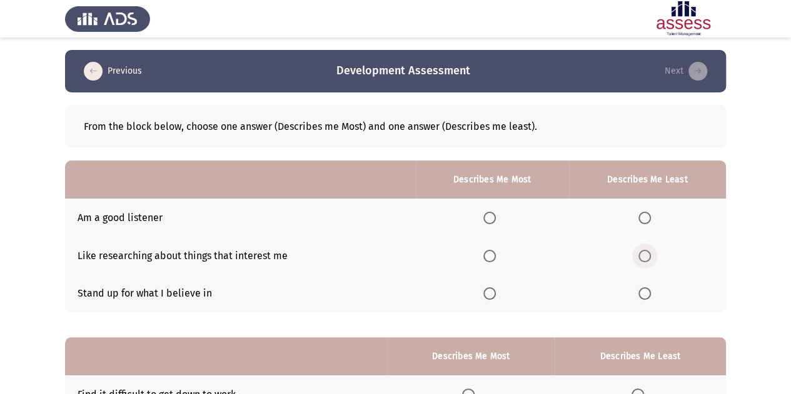
click at [646, 259] on span "Select an option" at bounding box center [644, 256] width 13 height 13
click at [646, 259] on input "Select an option" at bounding box center [644, 256] width 13 height 13
click at [645, 294] on span "Select an option" at bounding box center [644, 294] width 13 height 13
click at [645, 294] on input "Select an option" at bounding box center [644, 294] width 13 height 13
click at [645, 221] on span "Select an option" at bounding box center [644, 218] width 13 height 13
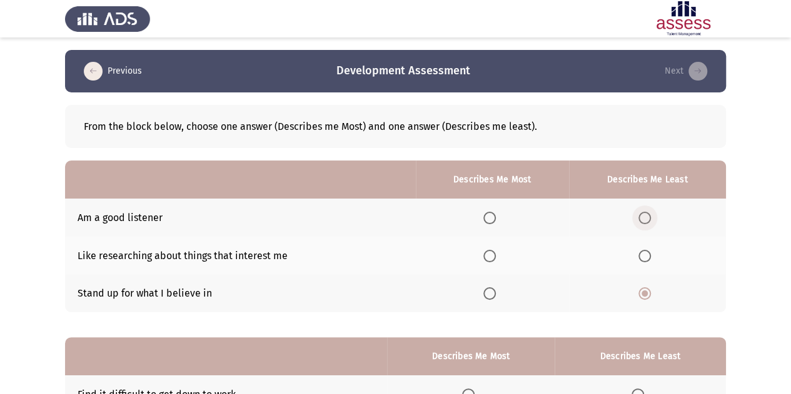
click at [645, 221] on input "Select an option" at bounding box center [644, 218] width 13 height 13
click at [494, 220] on span "Select an option" at bounding box center [489, 218] width 13 height 13
click at [494, 220] on input "Select an option" at bounding box center [489, 218] width 13 height 13
click at [642, 294] on span "Select an option" at bounding box center [644, 294] width 13 height 13
click at [642, 294] on input "Select an option" at bounding box center [644, 294] width 13 height 13
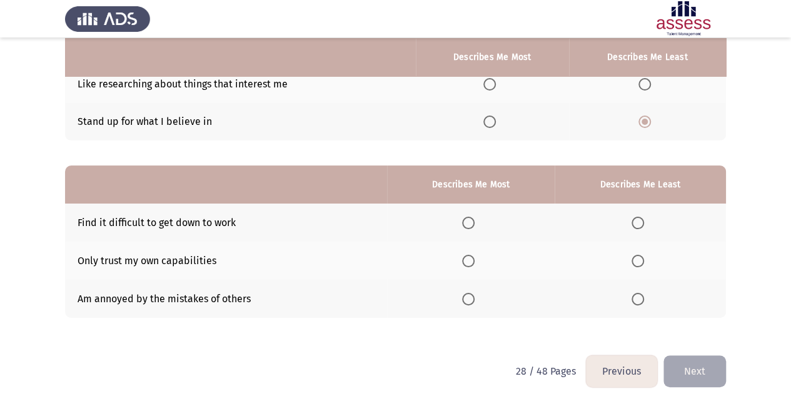
scroll to position [173, 0]
click at [471, 262] on span "Select an option" at bounding box center [468, 260] width 13 height 13
click at [471, 262] on input "Select an option" at bounding box center [468, 260] width 13 height 13
click at [642, 293] on span "Select an option" at bounding box center [637, 299] width 13 height 13
click at [642, 293] on input "Select an option" at bounding box center [637, 299] width 13 height 13
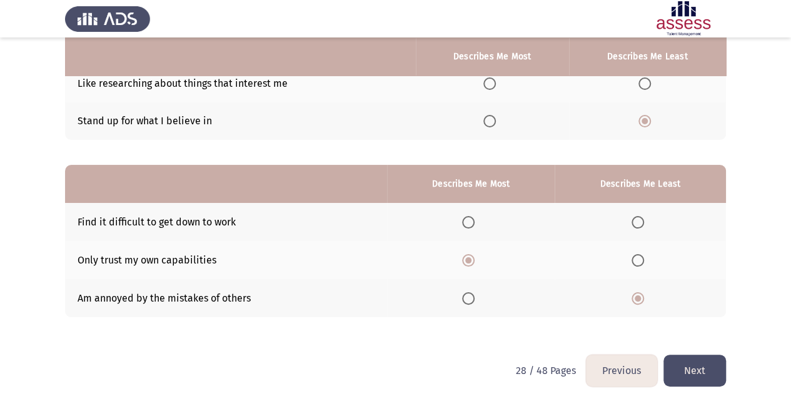
scroll to position [181, 0]
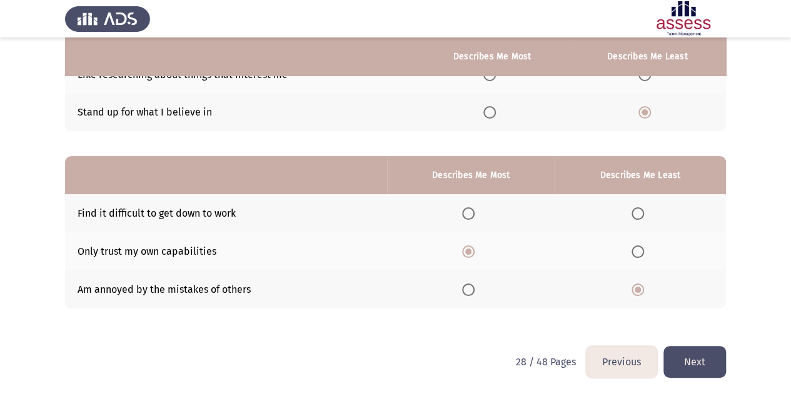
click at [691, 358] on button "Next" at bounding box center [694, 362] width 63 height 32
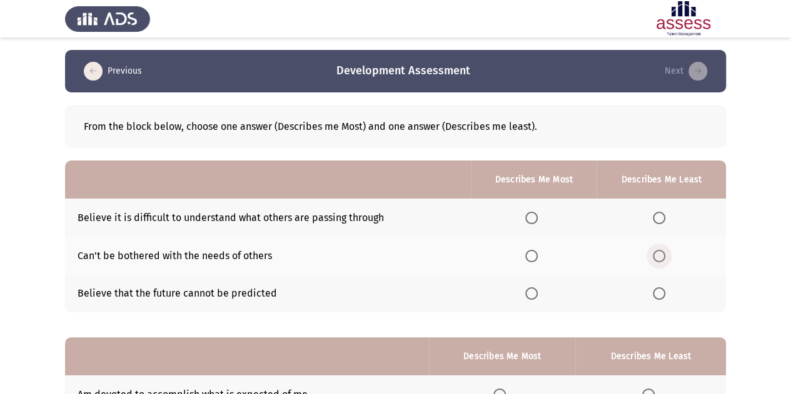
click at [657, 253] on span "Select an option" at bounding box center [659, 256] width 13 height 13
click at [657, 253] on input "Select an option" at bounding box center [659, 256] width 13 height 13
click at [666, 292] on label "Select an option" at bounding box center [662, 294] width 18 height 13
click at [665, 292] on input "Select an option" at bounding box center [659, 294] width 13 height 13
click at [530, 261] on span "Select an option" at bounding box center [531, 256] width 13 height 13
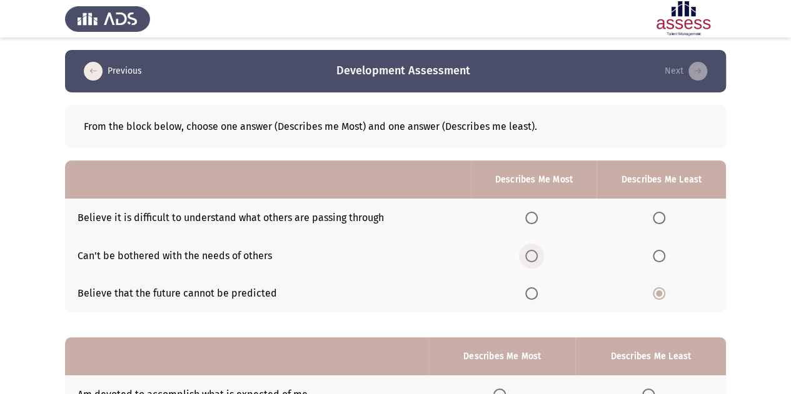
click at [530, 261] on input "Select an option" at bounding box center [531, 256] width 13 height 13
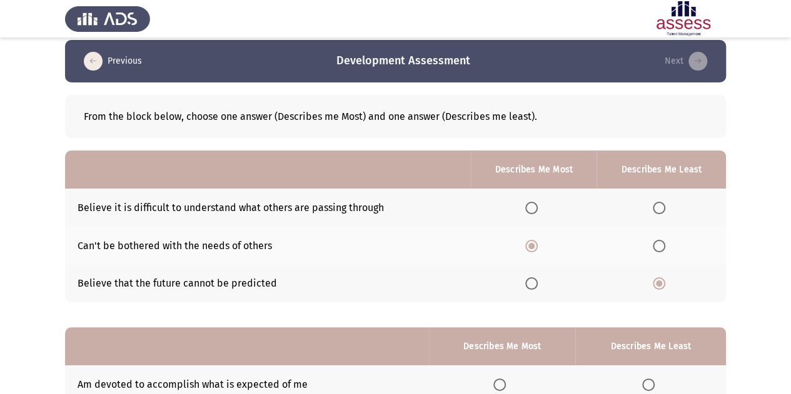
scroll to position [12, 0]
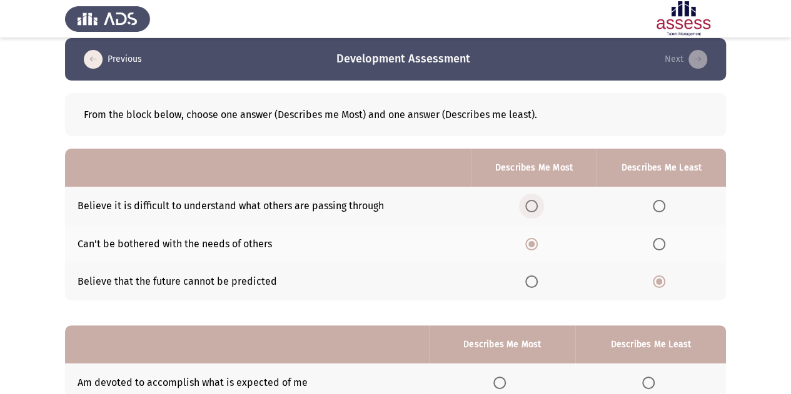
click at [534, 203] on span "Select an option" at bounding box center [531, 206] width 13 height 13
click at [534, 203] on input "Select an option" at bounding box center [531, 206] width 13 height 13
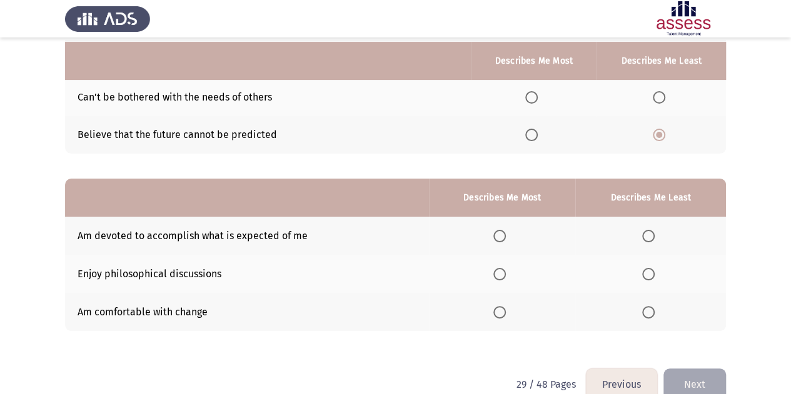
scroll to position [167, 0]
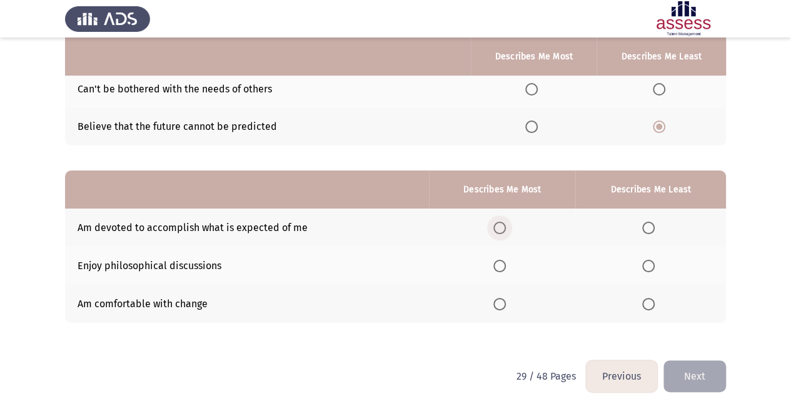
click at [508, 226] on label "Select an option" at bounding box center [502, 228] width 18 height 13
click at [506, 226] on input "Select an option" at bounding box center [499, 228] width 13 height 13
click at [656, 265] on label "Select an option" at bounding box center [651, 266] width 18 height 13
click at [655, 265] on input "Select an option" at bounding box center [648, 266] width 13 height 13
click at [646, 302] on span "Select an option" at bounding box center [648, 304] width 13 height 13
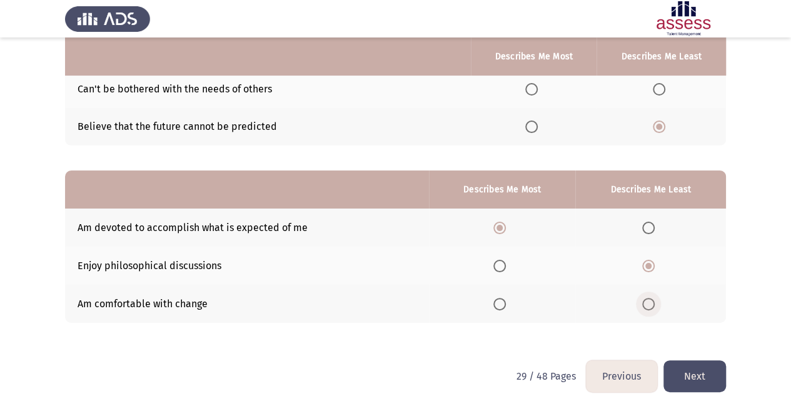
click at [646, 302] on input "Select an option" at bounding box center [648, 304] width 13 height 13
click at [683, 364] on button "Next" at bounding box center [694, 377] width 63 height 32
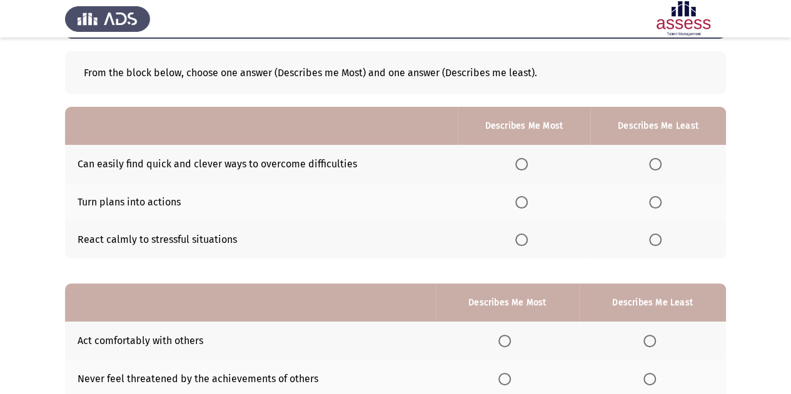
scroll to position [59, 0]
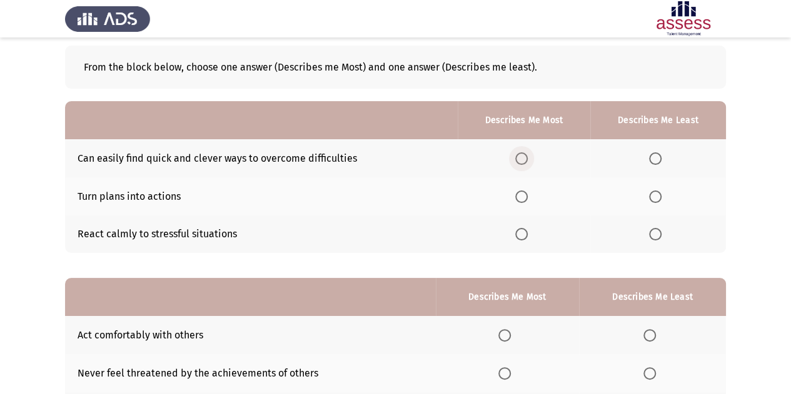
click at [523, 159] on span "Select an option" at bounding box center [521, 159] width 13 height 13
click at [523, 159] on input "Select an option" at bounding box center [521, 159] width 13 height 13
click at [648, 234] on th at bounding box center [658, 235] width 136 height 38
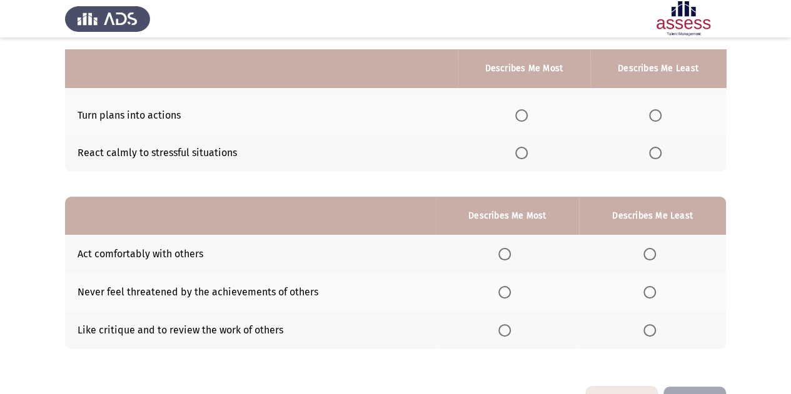
scroll to position [171, 0]
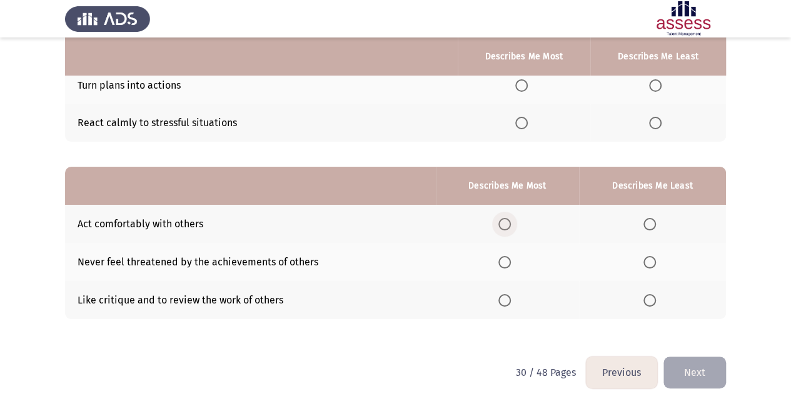
click at [504, 224] on span "Select an option" at bounding box center [504, 224] width 13 height 13
click at [504, 224] on input "Select an option" at bounding box center [504, 224] width 13 height 13
click at [650, 298] on span "Select an option" at bounding box center [649, 300] width 13 height 13
click at [650, 298] on input "Select an option" at bounding box center [649, 300] width 13 height 13
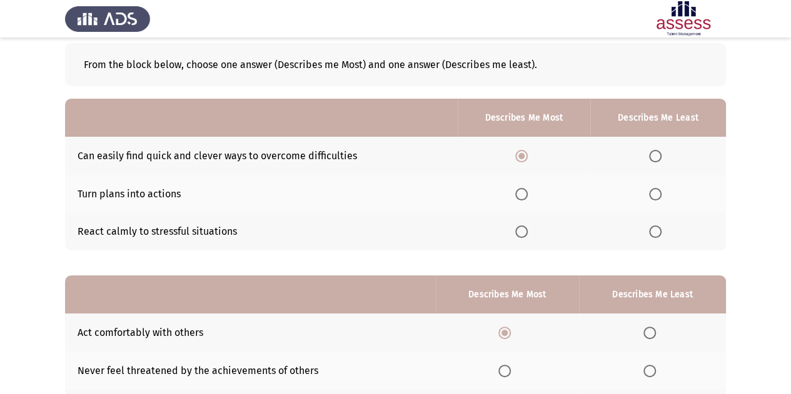
scroll to position [63, 0]
click at [651, 228] on span "Select an option" at bounding box center [655, 231] width 13 height 13
click at [651, 228] on input "Select an option" at bounding box center [655, 231] width 13 height 13
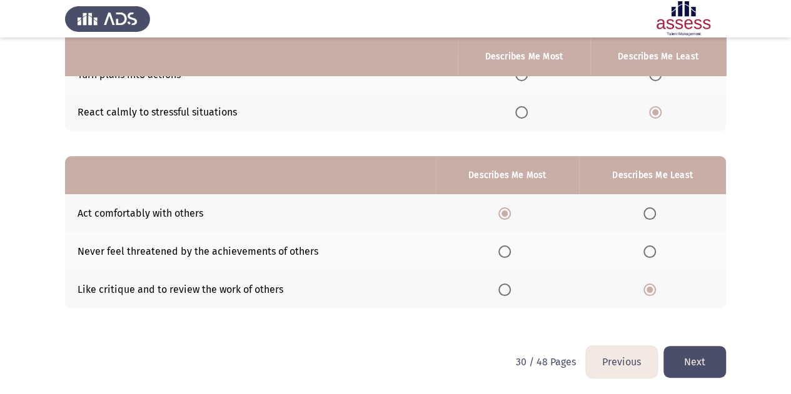
click at [676, 354] on button "Next" at bounding box center [694, 362] width 63 height 32
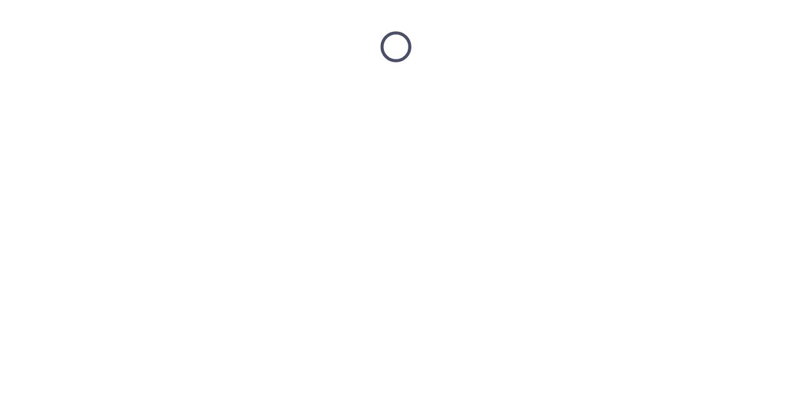
scroll to position [0, 0]
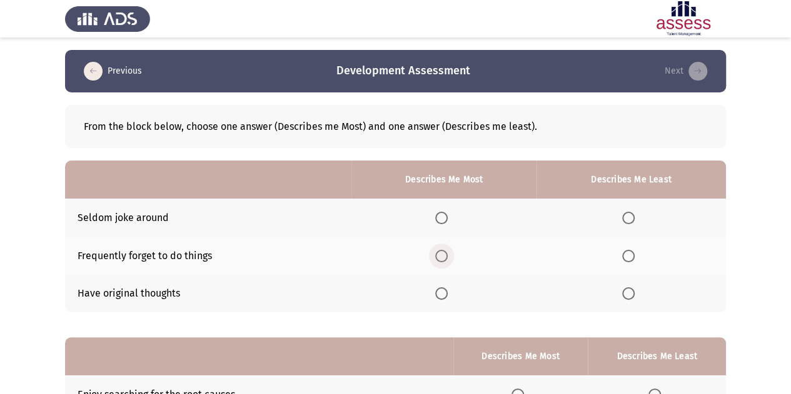
click at [448, 254] on span "Select an option" at bounding box center [441, 256] width 13 height 13
click at [448, 254] on input "Select an option" at bounding box center [441, 256] width 13 height 13
click at [632, 219] on span "Select an option" at bounding box center [628, 218] width 13 height 13
click at [632, 219] on input "Select an option" at bounding box center [628, 218] width 13 height 13
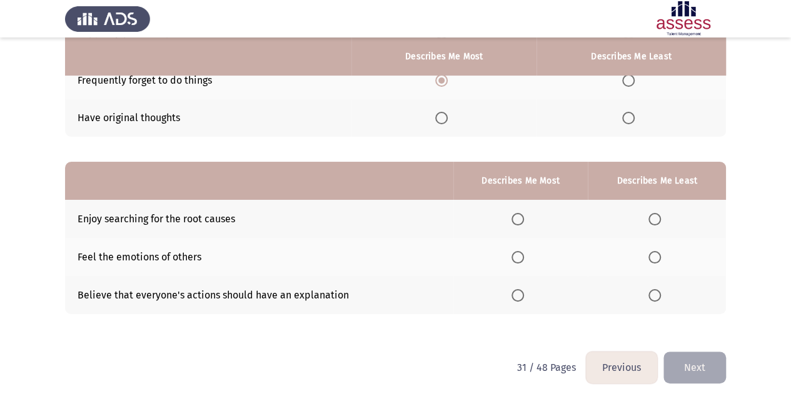
scroll to position [181, 0]
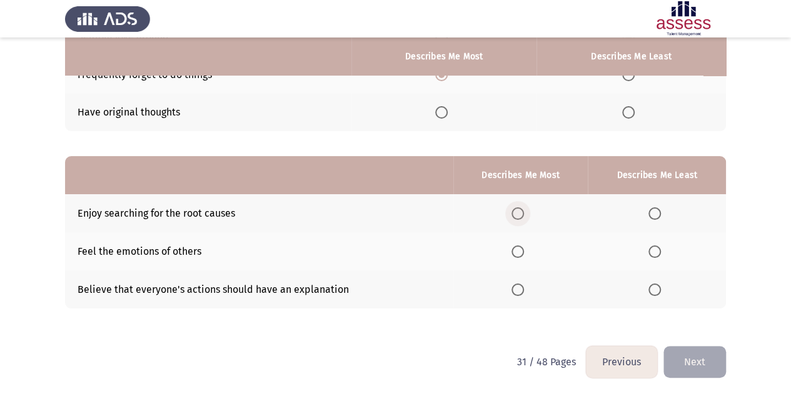
click at [517, 212] on span "Select an option" at bounding box center [517, 214] width 13 height 13
click at [517, 212] on input "Select an option" at bounding box center [517, 214] width 13 height 13
click at [652, 288] on span "Select an option" at bounding box center [654, 290] width 13 height 13
click at [652, 288] on input "Select an option" at bounding box center [654, 290] width 13 height 13
click at [680, 359] on button "Next" at bounding box center [694, 362] width 63 height 32
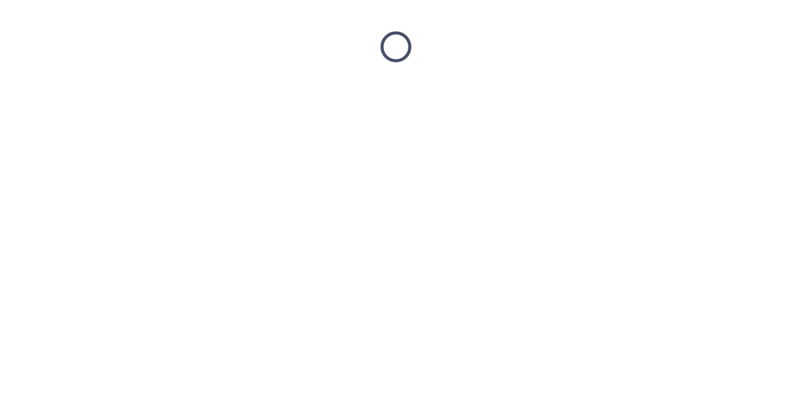
scroll to position [0, 0]
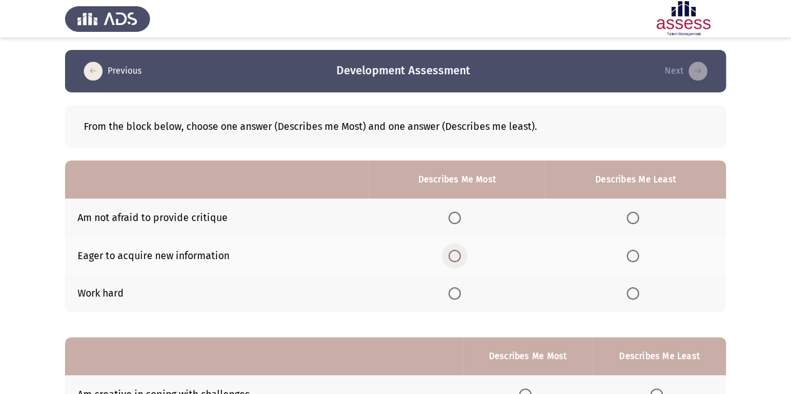
click at [460, 255] on span "Select an option" at bounding box center [454, 256] width 13 height 13
click at [460, 255] on input "Select an option" at bounding box center [454, 256] width 13 height 13
click at [635, 215] on span "Select an option" at bounding box center [632, 218] width 13 height 13
click at [635, 215] on input "Select an option" at bounding box center [632, 218] width 13 height 13
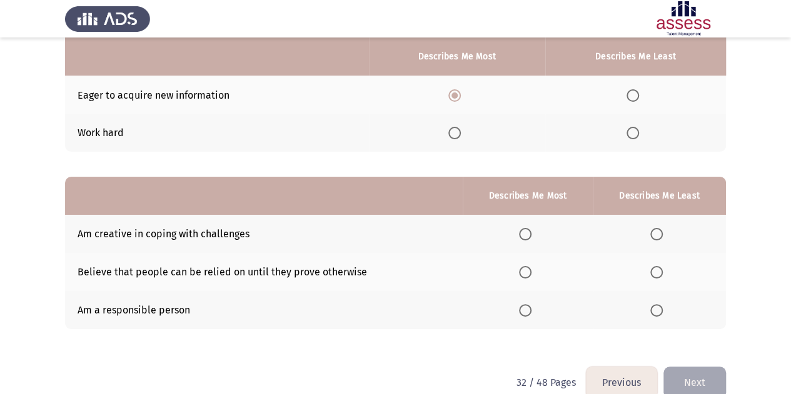
scroll to position [181, 0]
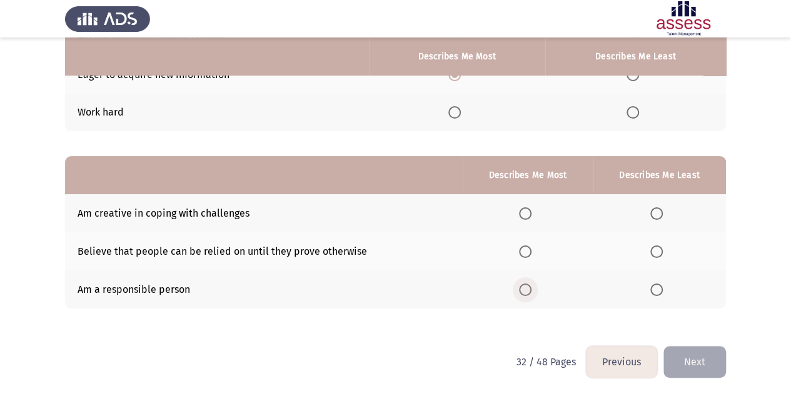
click at [523, 289] on span "Select an option" at bounding box center [525, 290] width 13 height 13
click at [523, 289] on input "Select an option" at bounding box center [525, 290] width 13 height 13
click at [653, 251] on span "Select an option" at bounding box center [656, 252] width 13 height 13
click at [653, 251] on input "Select an option" at bounding box center [656, 252] width 13 height 13
click at [683, 359] on button "Next" at bounding box center [694, 362] width 63 height 32
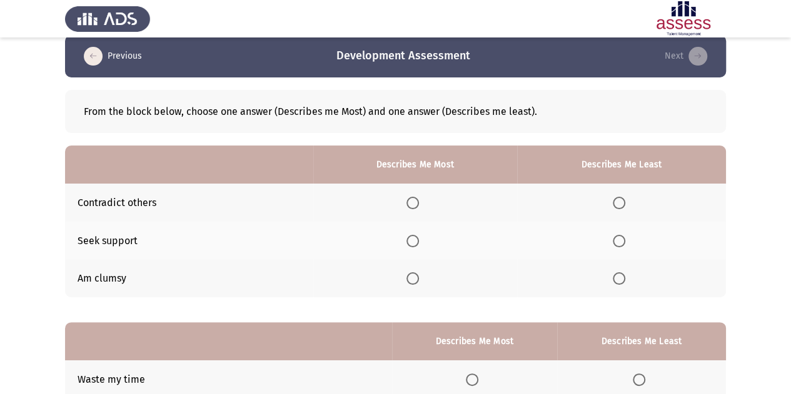
scroll to position [16, 0]
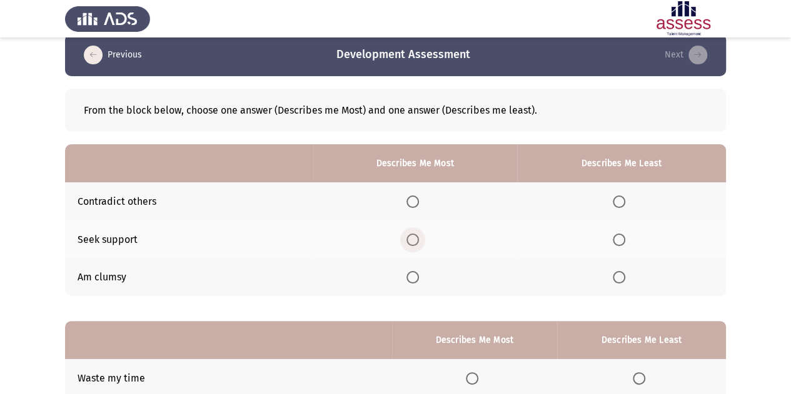
click at [414, 239] on span "Select an option" at bounding box center [412, 240] width 13 height 13
click at [414, 239] on input "Select an option" at bounding box center [412, 240] width 13 height 13
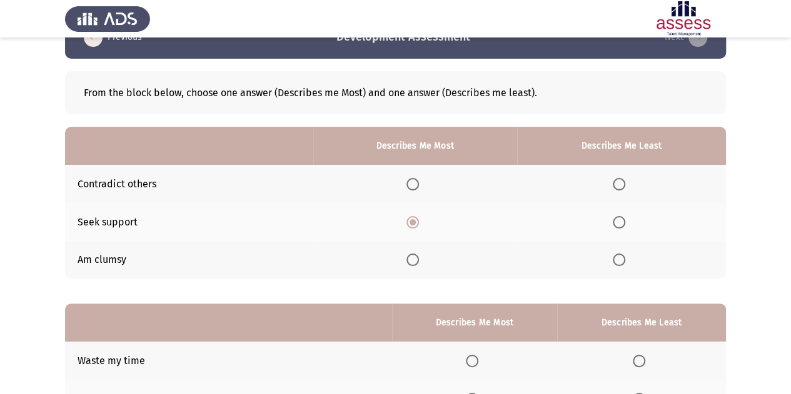
scroll to position [40, 0]
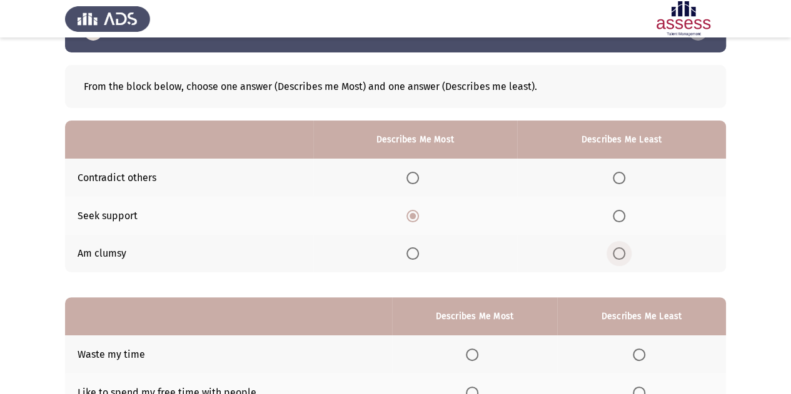
click at [625, 254] on span "Select an option" at bounding box center [619, 254] width 13 height 13
click at [625, 254] on input "Select an option" at bounding box center [619, 254] width 13 height 13
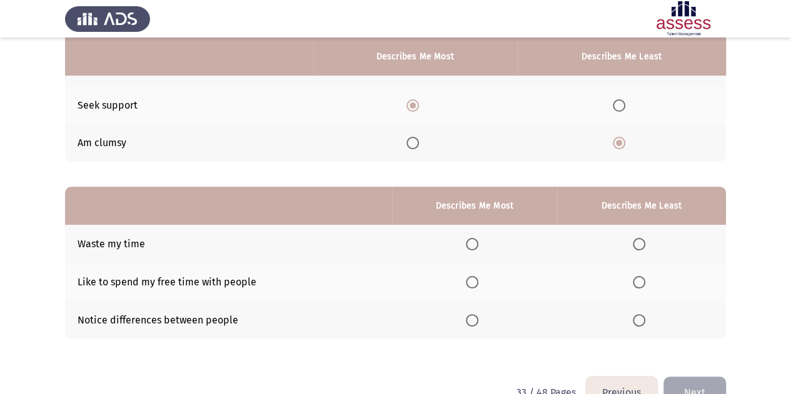
scroll to position [151, 0]
click at [470, 242] on span "Select an option" at bounding box center [472, 244] width 13 height 13
click at [470, 242] on input "Select an option" at bounding box center [472, 244] width 13 height 13
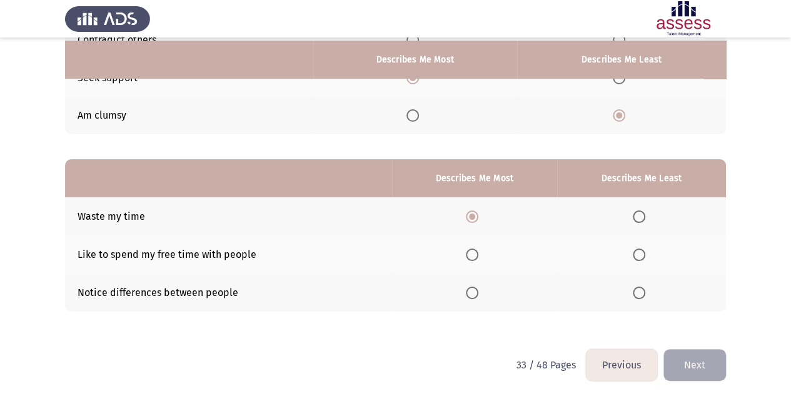
scroll to position [181, 0]
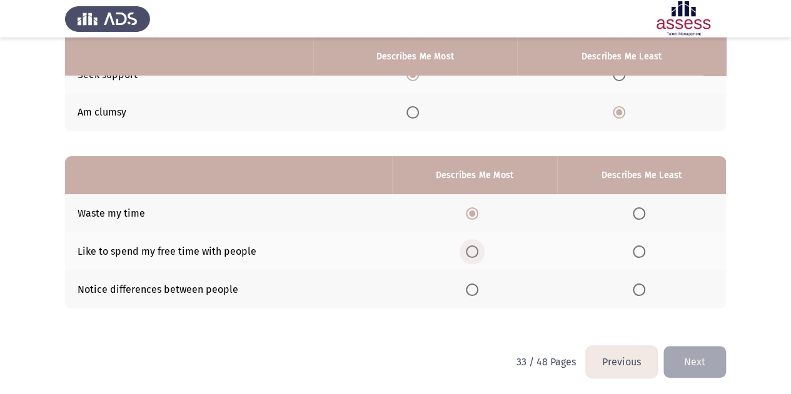
click at [472, 251] on span "Select an option" at bounding box center [472, 252] width 13 height 13
click at [472, 251] on input "Select an option" at bounding box center [472, 252] width 13 height 13
click at [635, 284] on span "Select an option" at bounding box center [639, 290] width 13 height 13
click at [635, 284] on input "Select an option" at bounding box center [639, 290] width 13 height 13
click at [708, 365] on button "Next" at bounding box center [694, 362] width 63 height 32
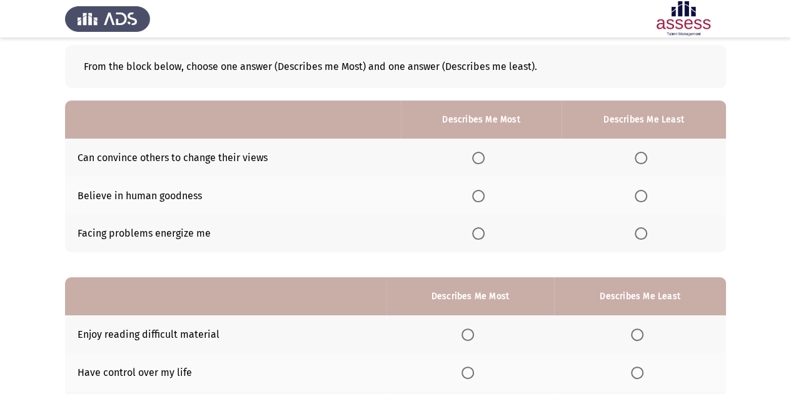
scroll to position [59, 0]
click at [480, 236] on span "Select an option" at bounding box center [478, 234] width 13 height 13
click at [480, 236] on input "Select an option" at bounding box center [478, 234] width 13 height 13
click at [645, 157] on span "Select an option" at bounding box center [641, 159] width 13 height 13
click at [645, 157] on input "Select an option" at bounding box center [641, 159] width 13 height 13
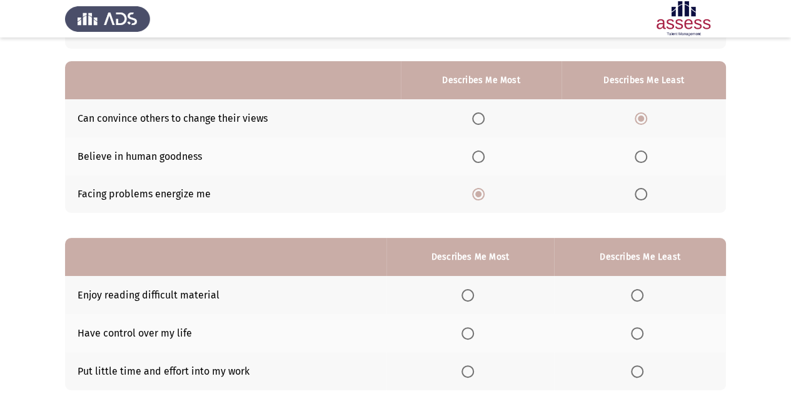
scroll to position [104, 0]
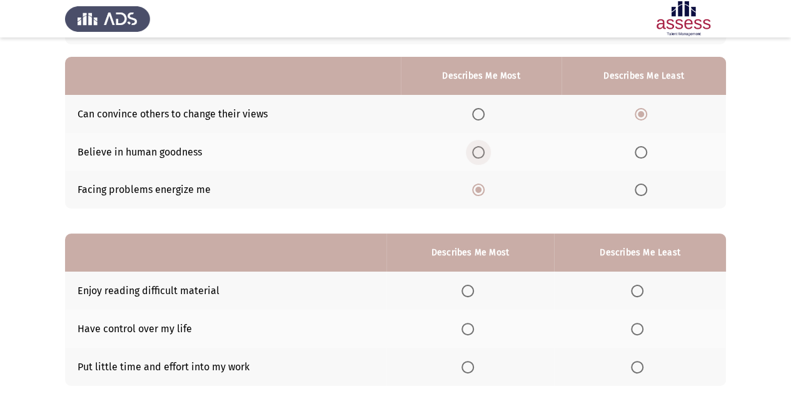
click at [480, 154] on span "Select an option" at bounding box center [478, 152] width 13 height 13
click at [480, 154] on input "Select an option" at bounding box center [478, 152] width 13 height 13
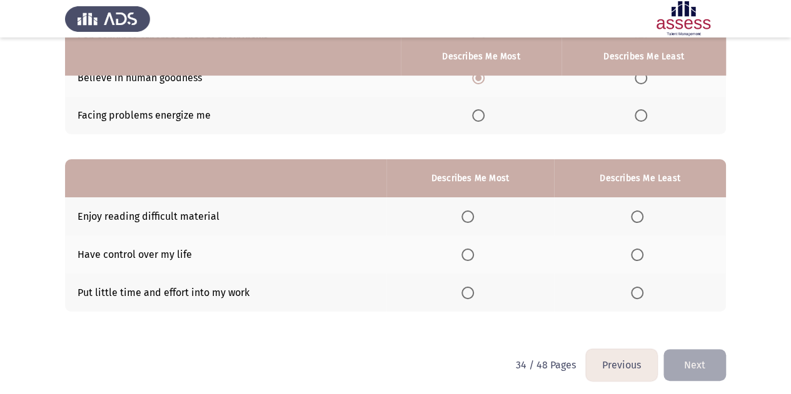
scroll to position [181, 0]
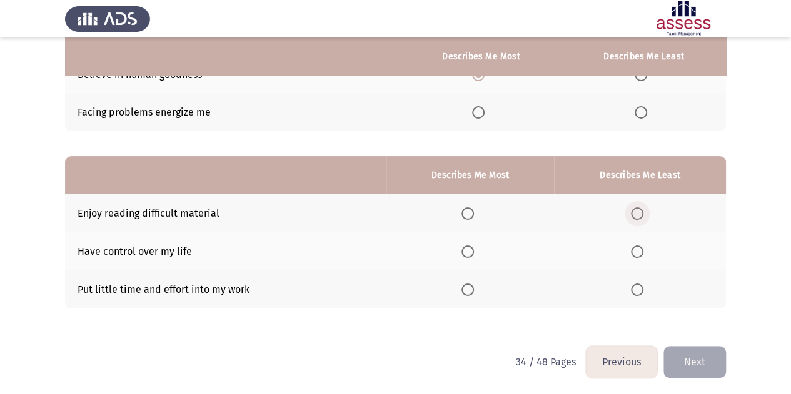
click at [633, 216] on span "Select an option" at bounding box center [637, 214] width 13 height 13
click at [633, 216] on input "Select an option" at bounding box center [637, 214] width 13 height 13
click at [465, 250] on span "Select an option" at bounding box center [467, 252] width 13 height 13
click at [465, 250] on input "Select an option" at bounding box center [467, 252] width 13 height 13
click at [701, 361] on button "Next" at bounding box center [694, 362] width 63 height 32
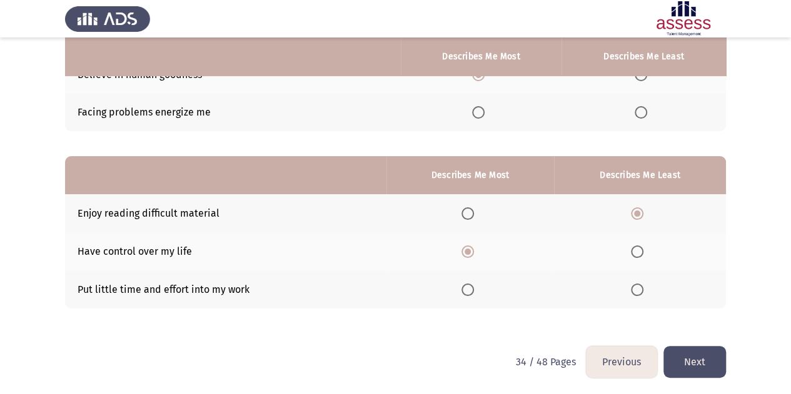
scroll to position [0, 0]
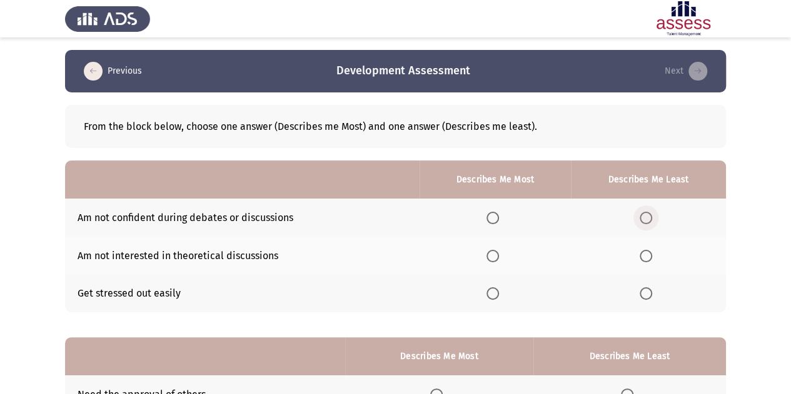
click at [645, 214] on span "Select an option" at bounding box center [646, 218] width 13 height 13
click at [645, 214] on input "Select an option" at bounding box center [646, 218] width 13 height 13
click at [498, 256] on span "Select an option" at bounding box center [492, 256] width 13 height 13
click at [498, 256] on input "Select an option" at bounding box center [492, 256] width 13 height 13
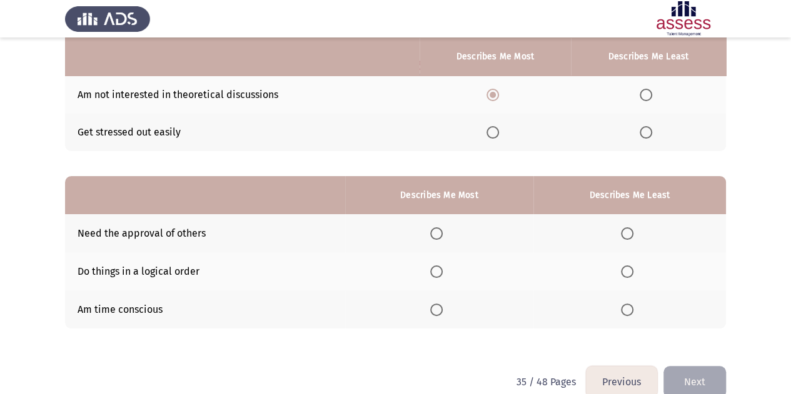
scroll to position [164, 0]
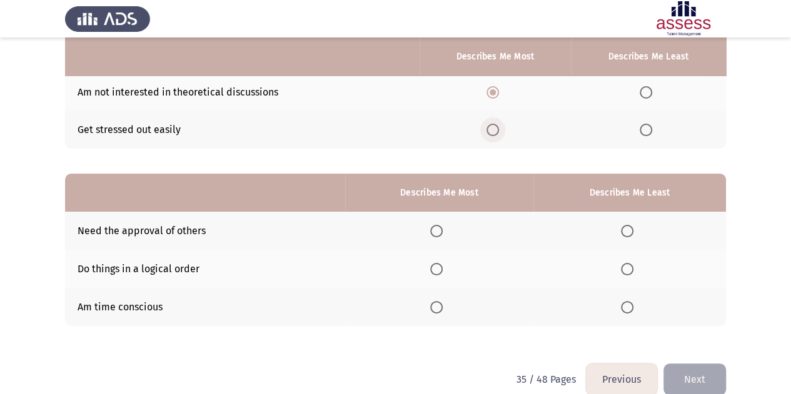
click at [496, 131] on span "Select an option" at bounding box center [492, 130] width 13 height 13
click at [496, 131] on input "Select an option" at bounding box center [492, 130] width 13 height 13
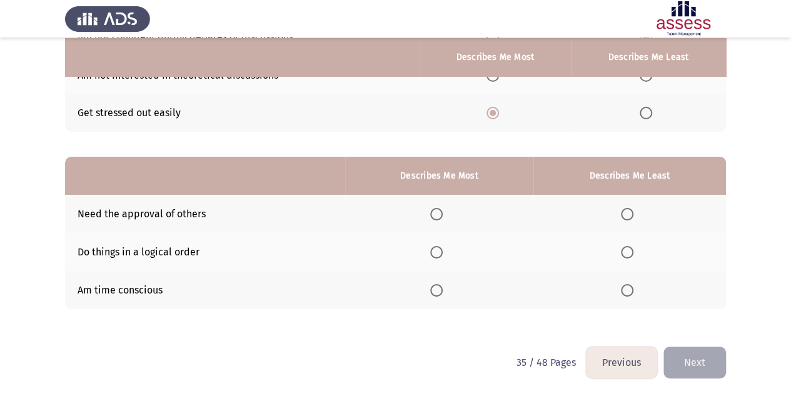
scroll to position [181, 0]
click at [442, 248] on span "Select an option" at bounding box center [436, 252] width 13 height 13
click at [442, 248] on input "Select an option" at bounding box center [436, 252] width 13 height 13
click at [630, 212] on span "Select an option" at bounding box center [627, 214] width 13 height 13
click at [630, 212] on input "Select an option" at bounding box center [627, 214] width 13 height 13
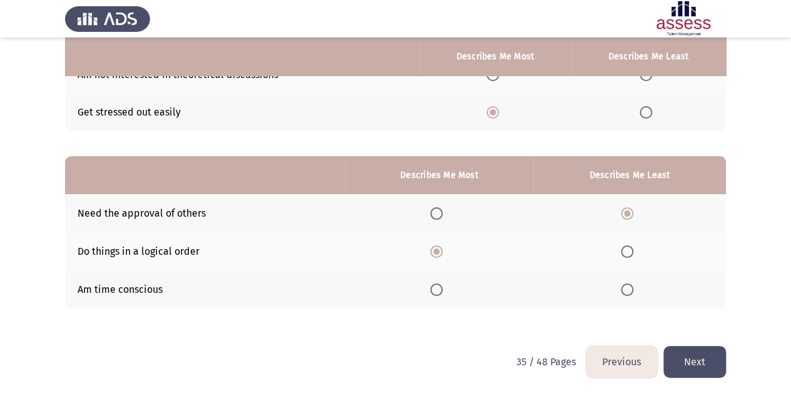
click at [719, 366] on button "Next" at bounding box center [694, 362] width 63 height 32
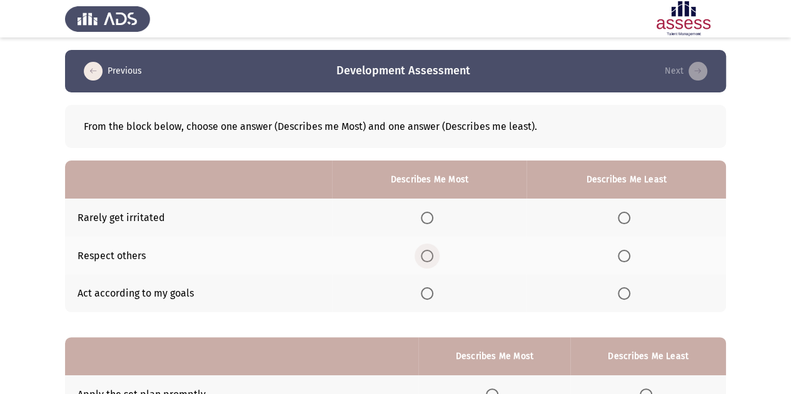
click at [426, 254] on span "Select an option" at bounding box center [427, 256] width 13 height 13
click at [426, 254] on input "Select an option" at bounding box center [427, 256] width 13 height 13
click at [618, 214] on span "Select an option" at bounding box center [624, 218] width 13 height 13
click at [618, 214] on input "Select an option" at bounding box center [624, 218] width 13 height 13
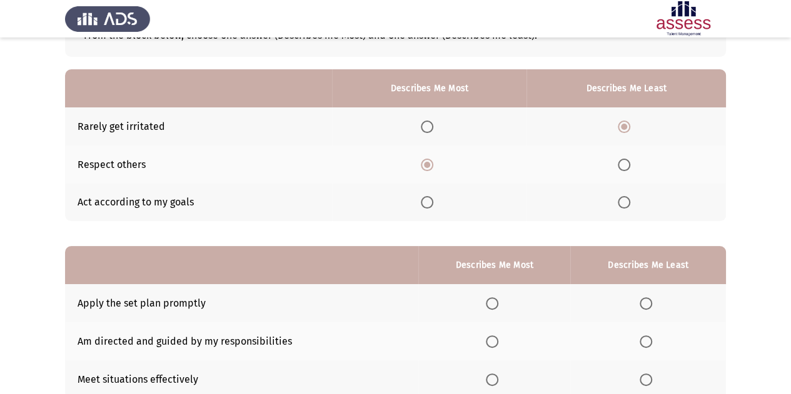
scroll to position [125, 0]
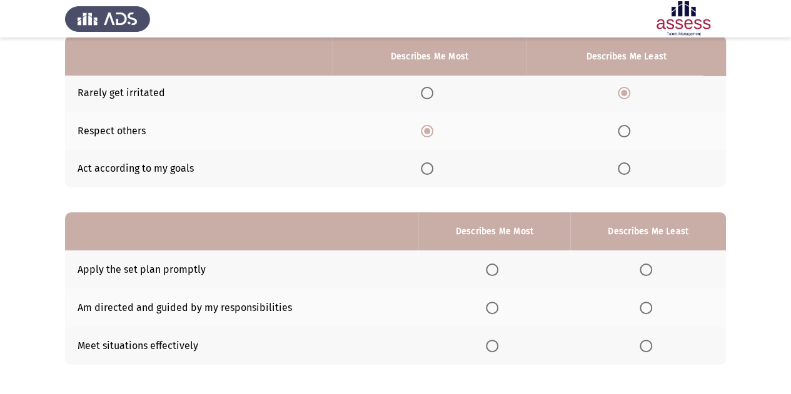
click at [624, 169] on span "Select an option" at bounding box center [624, 169] width 13 height 13
click at [624, 169] on input "Select an option" at bounding box center [624, 169] width 13 height 13
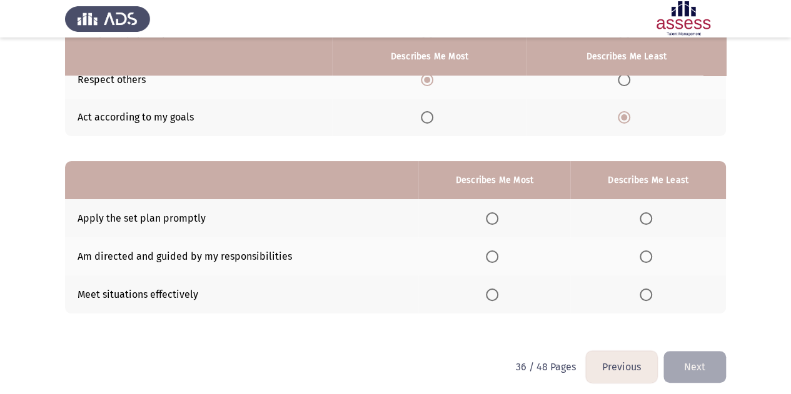
scroll to position [181, 0]
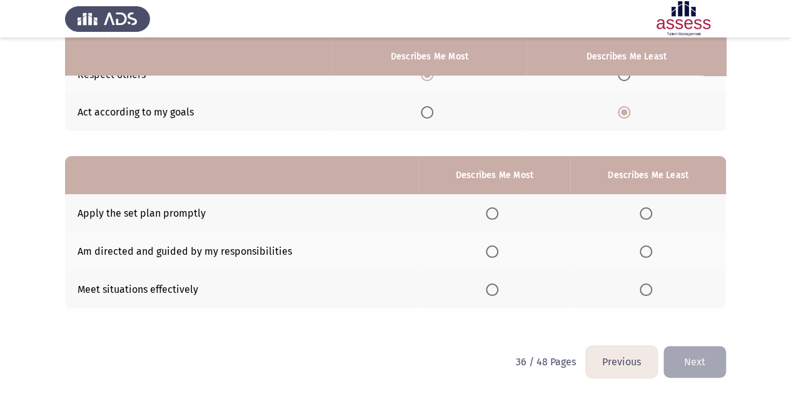
click at [641, 288] on span "Select an option" at bounding box center [646, 290] width 13 height 13
click at [641, 288] on input "Select an option" at bounding box center [646, 290] width 13 height 13
click at [645, 249] on span "Select an option" at bounding box center [646, 252] width 13 height 13
click at [645, 249] on input "Select an option" at bounding box center [646, 252] width 13 height 13
click at [499, 214] on label "Select an option" at bounding box center [495, 214] width 18 height 13
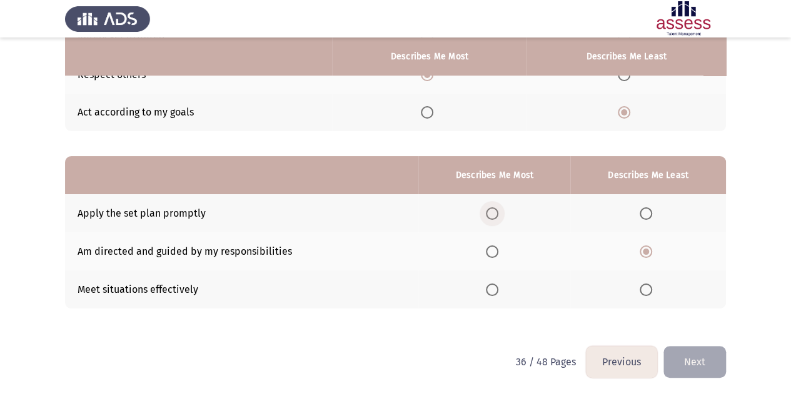
click at [498, 214] on input "Select an option" at bounding box center [492, 214] width 13 height 13
click at [683, 353] on button "Next" at bounding box center [694, 362] width 63 height 32
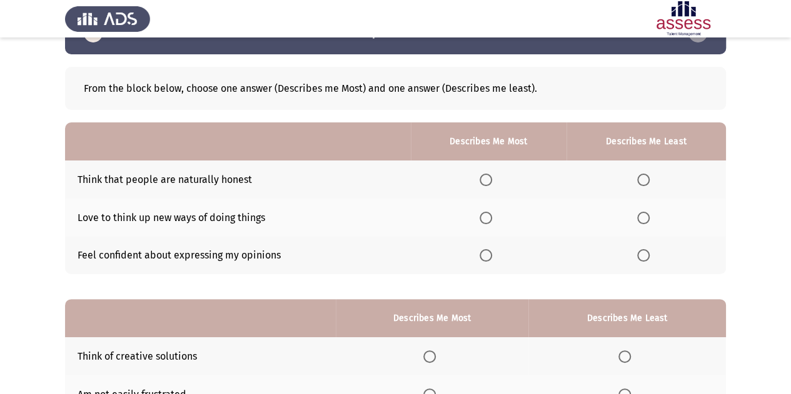
scroll to position [0, 0]
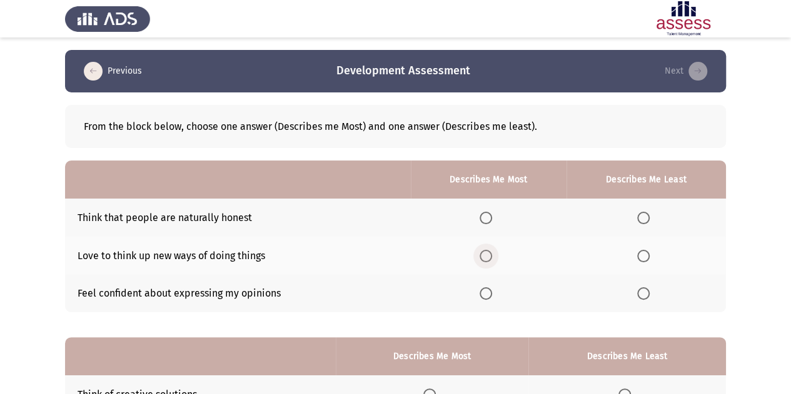
click at [486, 256] on span "Select an option" at bounding box center [486, 256] width 0 height 0
click at [488, 255] on input "Select an option" at bounding box center [486, 256] width 13 height 13
click at [646, 292] on span "Select an option" at bounding box center [643, 294] width 13 height 13
click at [646, 292] on input "Select an option" at bounding box center [643, 294] width 13 height 13
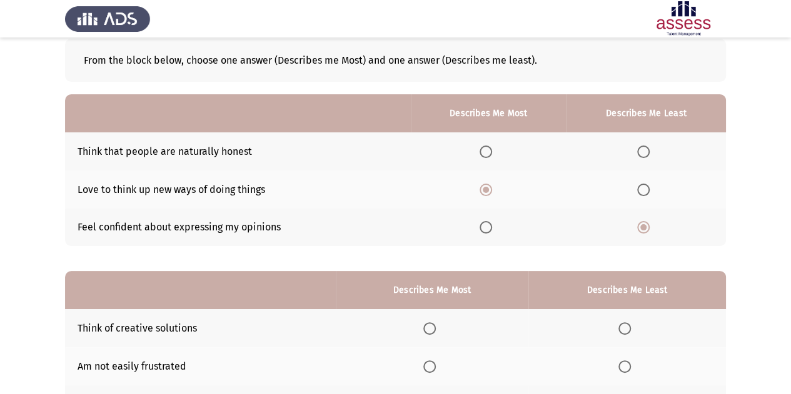
scroll to position [63, 0]
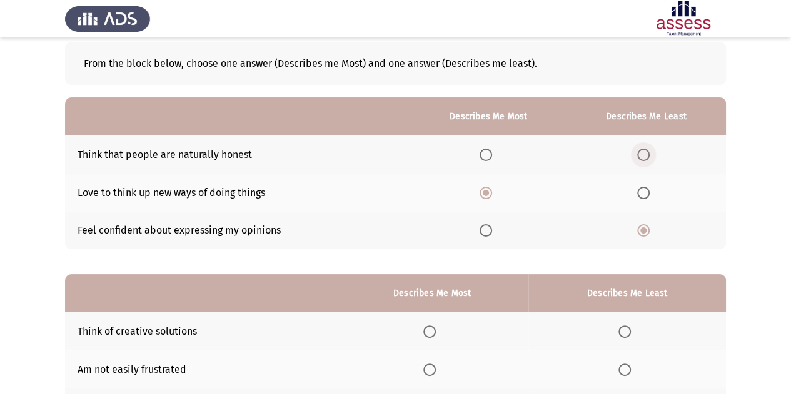
click at [644, 154] on span "Select an option" at bounding box center [643, 155] width 13 height 13
click at [644, 154] on input "Select an option" at bounding box center [643, 155] width 13 height 13
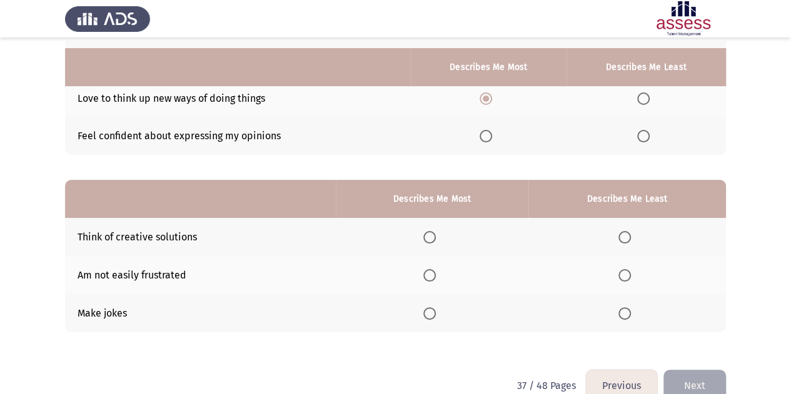
scroll to position [172, 0]
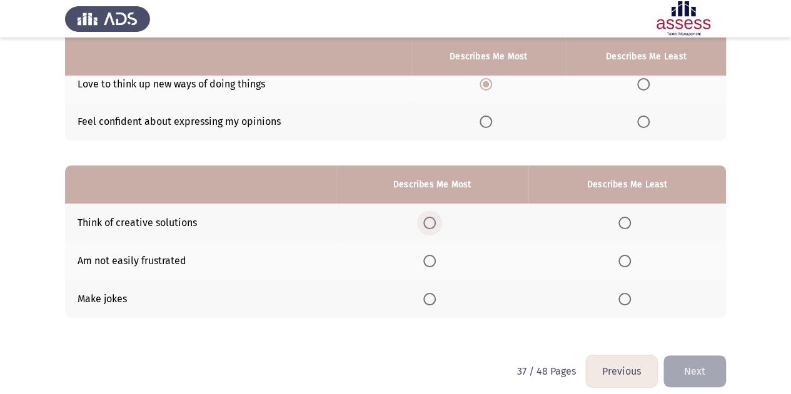
click at [435, 225] on span "Select an option" at bounding box center [429, 223] width 13 height 13
click at [435, 225] on input "Select an option" at bounding box center [429, 223] width 13 height 13
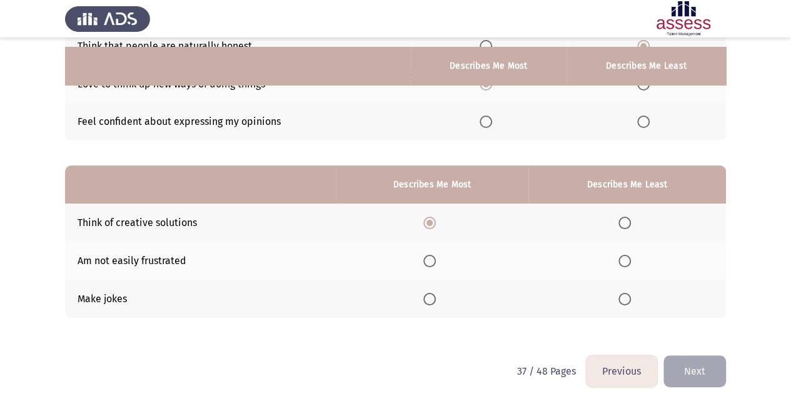
scroll to position [181, 0]
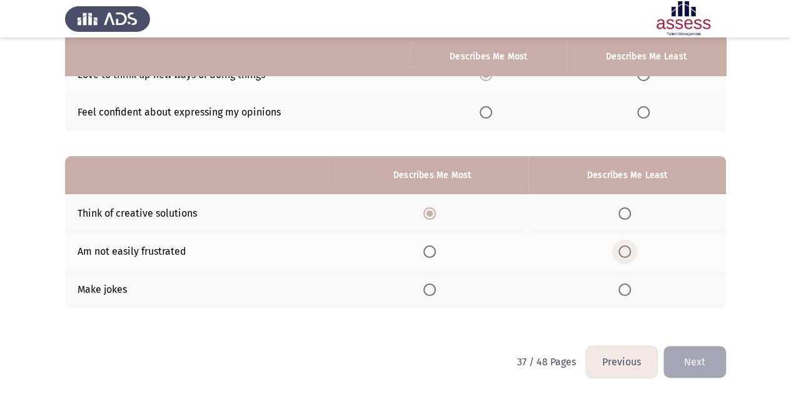
click at [624, 251] on span "Select an option" at bounding box center [624, 252] width 13 height 13
click at [624, 251] on input "Select an option" at bounding box center [624, 252] width 13 height 13
click at [623, 286] on span "Select an option" at bounding box center [624, 290] width 13 height 13
click at [623, 286] on input "Select an option" at bounding box center [624, 290] width 13 height 13
click at [690, 353] on button "Next" at bounding box center [694, 362] width 63 height 32
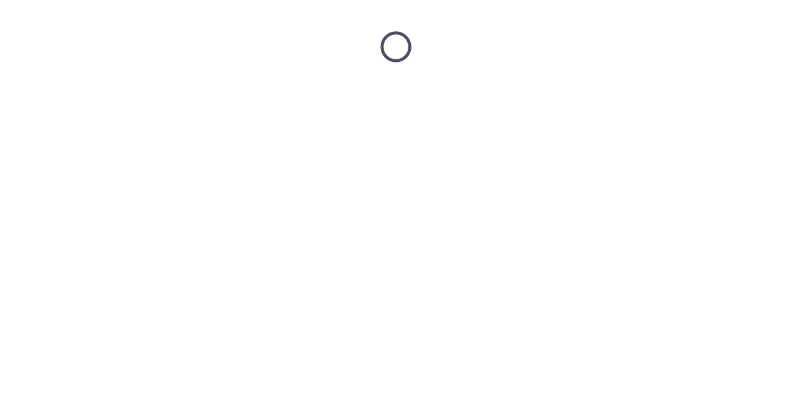
scroll to position [0, 0]
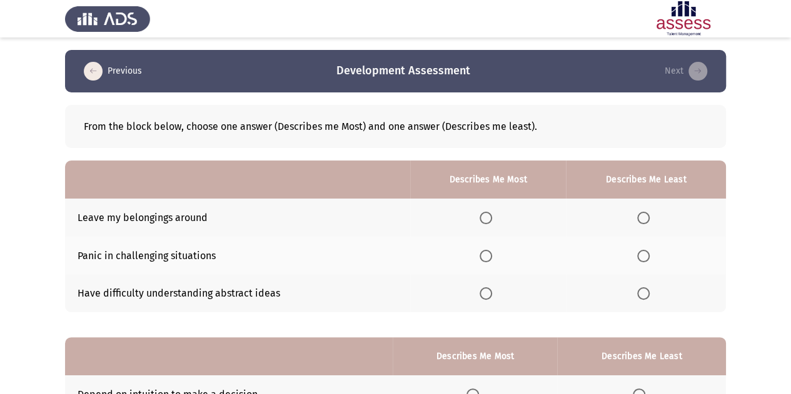
click at [651, 253] on label "Select an option" at bounding box center [646, 256] width 18 height 13
click at [650, 253] on input "Select an option" at bounding box center [643, 256] width 13 height 13
click at [648, 214] on span "Select an option" at bounding box center [643, 218] width 13 height 13
click at [648, 214] on input "Select an option" at bounding box center [643, 218] width 13 height 13
click at [640, 252] on span "Select an option" at bounding box center [643, 256] width 13 height 13
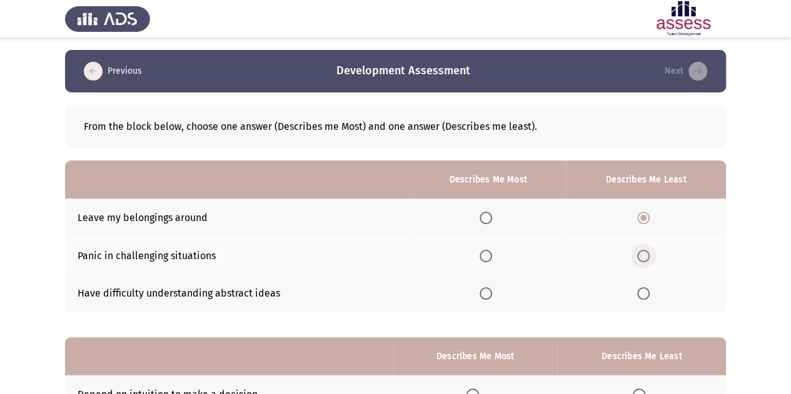
click at [640, 252] on input "Select an option" at bounding box center [643, 256] width 13 height 13
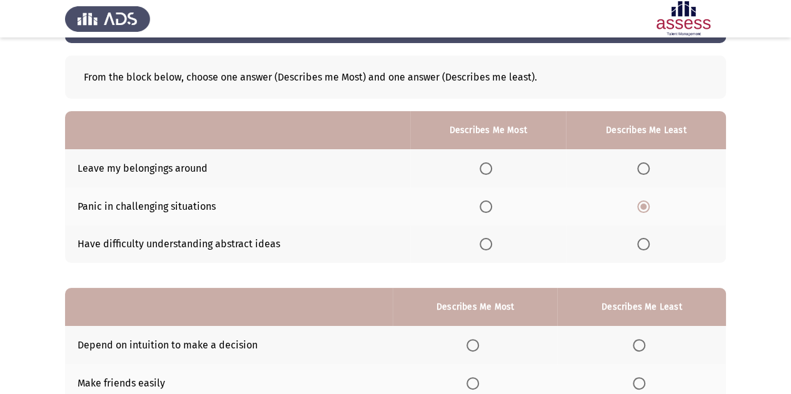
scroll to position [49, 0]
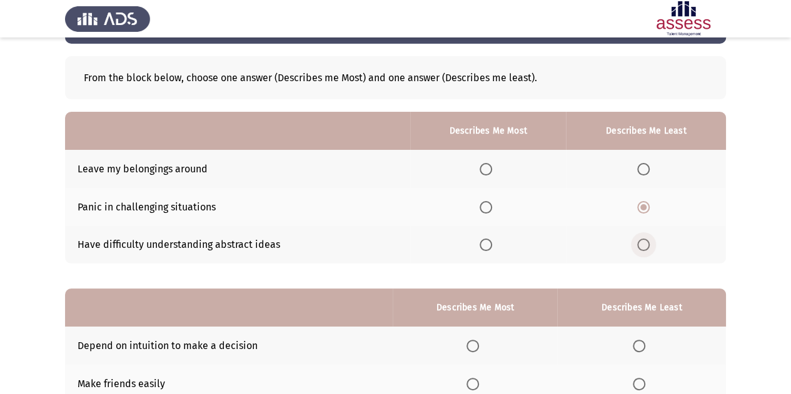
click at [639, 249] on span "Select an option" at bounding box center [643, 245] width 13 height 13
click at [639, 249] on input "Select an option" at bounding box center [643, 245] width 13 height 13
click at [490, 208] on span "Select an option" at bounding box center [486, 207] width 13 height 13
click at [490, 208] on input "Select an option" at bounding box center [486, 207] width 13 height 13
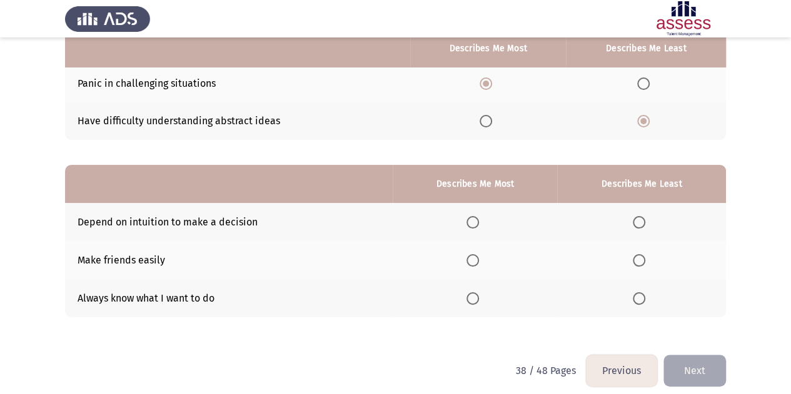
scroll to position [181, 0]
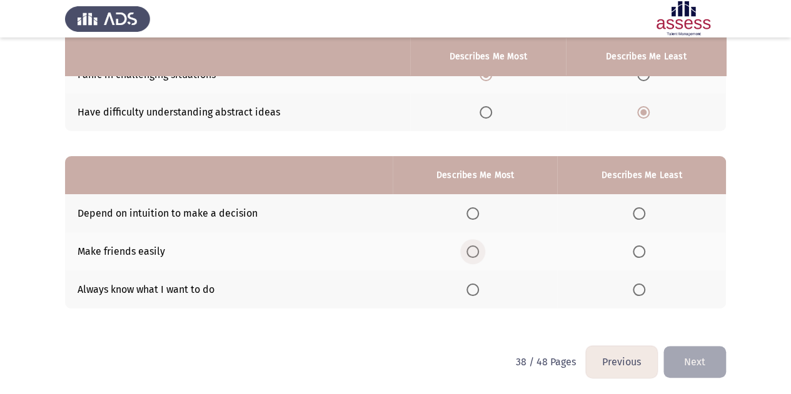
click at [473, 253] on span "Select an option" at bounding box center [472, 252] width 13 height 13
click at [473, 253] on input "Select an option" at bounding box center [472, 252] width 13 height 13
click at [636, 285] on span "Select an option" at bounding box center [639, 290] width 13 height 13
click at [636, 285] on input "Select an option" at bounding box center [639, 290] width 13 height 13
click at [703, 362] on button "Next" at bounding box center [694, 362] width 63 height 32
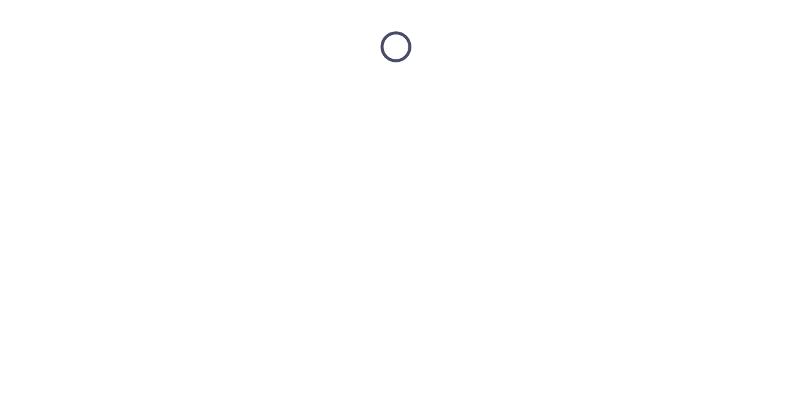
scroll to position [0, 0]
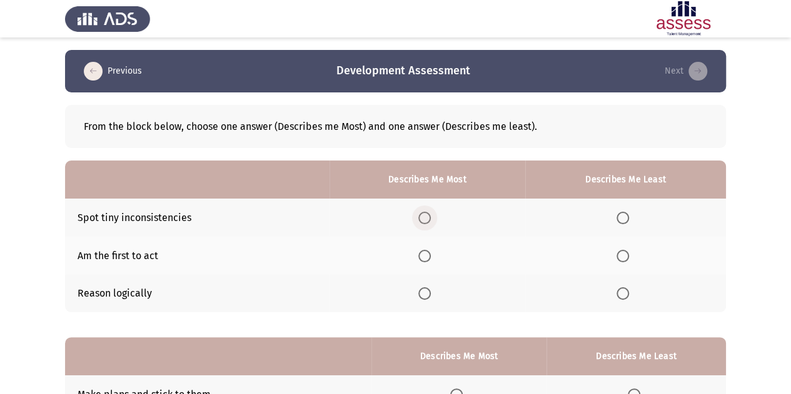
click at [425, 216] on span "Select an option" at bounding box center [424, 218] width 13 height 13
click at [425, 216] on input "Select an option" at bounding box center [424, 218] width 13 height 13
click at [631, 258] on label "Select an option" at bounding box center [625, 256] width 18 height 13
click at [629, 258] on input "Select an option" at bounding box center [622, 256] width 13 height 13
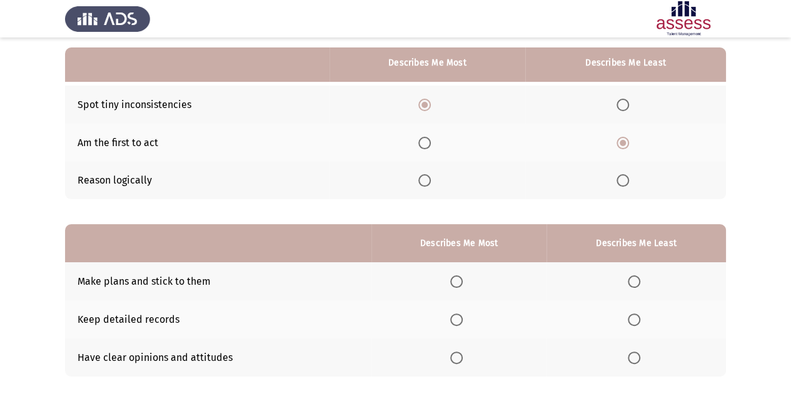
scroll to position [119, 0]
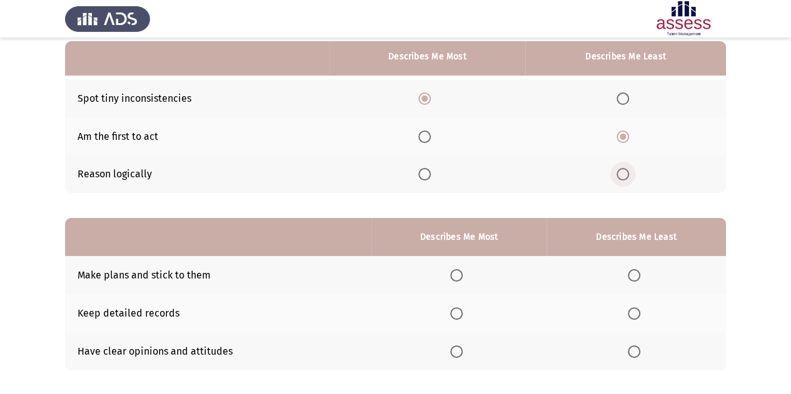
click at [623, 176] on span "Select an option" at bounding box center [622, 174] width 13 height 13
click at [623, 176] on input "Select an option" at bounding box center [622, 174] width 13 height 13
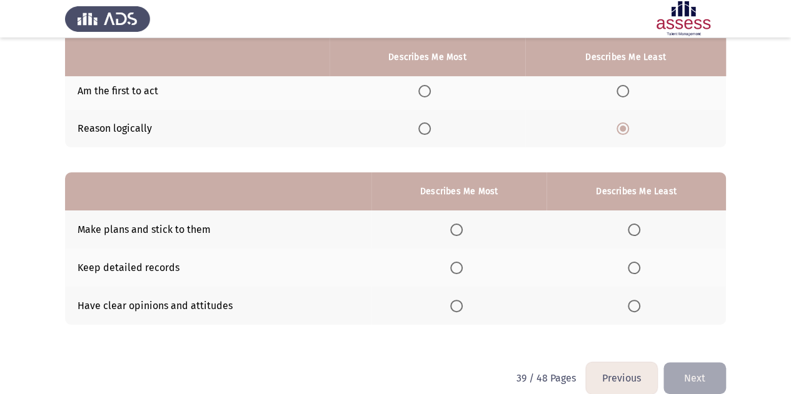
scroll to position [165, 0]
click at [456, 226] on span "Select an option" at bounding box center [456, 230] width 13 height 13
click at [456, 226] on input "Select an option" at bounding box center [456, 230] width 13 height 13
click at [637, 271] on span "Select an option" at bounding box center [634, 268] width 13 height 13
click at [637, 271] on input "Select an option" at bounding box center [634, 268] width 13 height 13
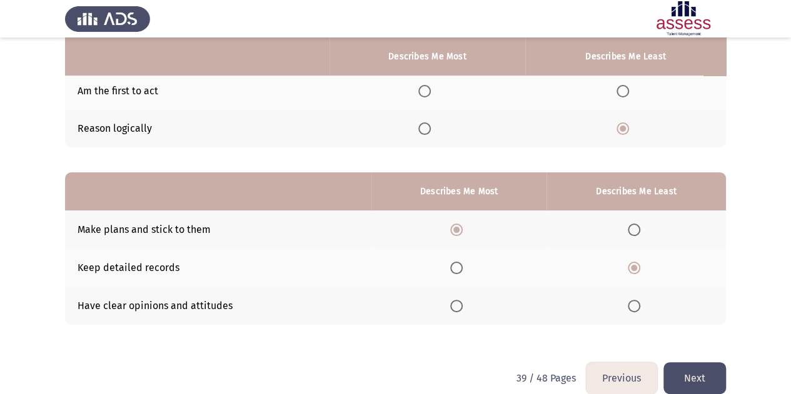
click at [695, 369] on button "Next" at bounding box center [694, 379] width 63 height 32
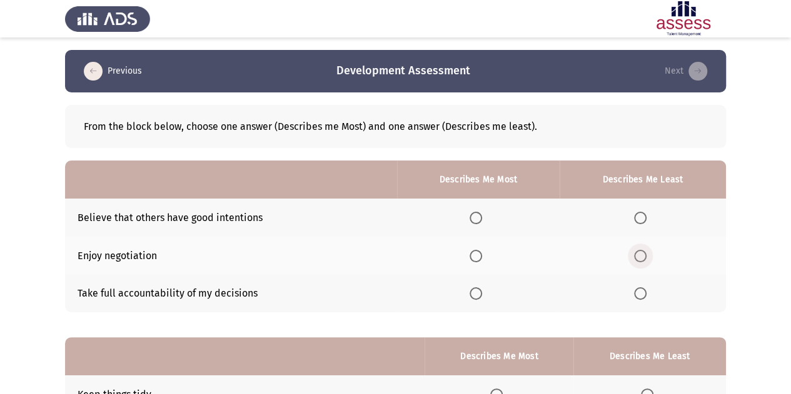
click at [642, 257] on span "Select an option" at bounding box center [640, 256] width 13 height 13
click at [642, 257] on input "Select an option" at bounding box center [640, 256] width 13 height 13
click at [476, 218] on span "Select an option" at bounding box center [476, 218] width 13 height 13
click at [476, 218] on input "Select an option" at bounding box center [476, 218] width 13 height 13
click at [480, 291] on span "Select an option" at bounding box center [476, 294] width 13 height 13
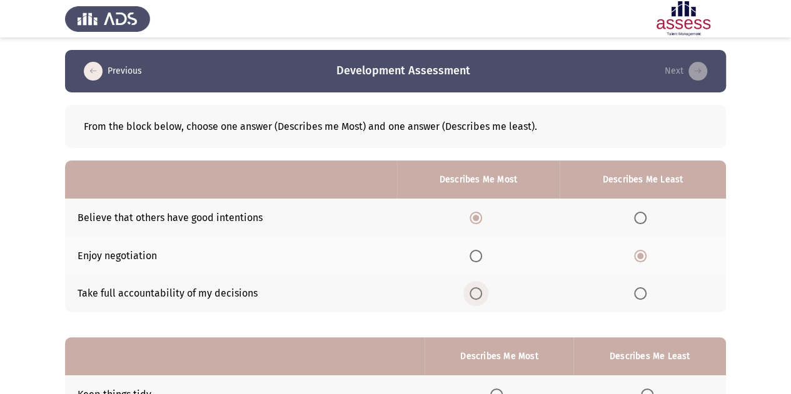
click at [480, 291] on input "Select an option" at bounding box center [476, 294] width 13 height 13
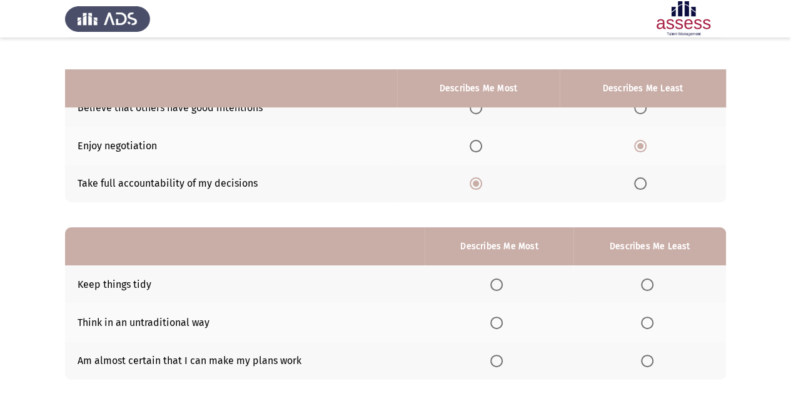
scroll to position [151, 0]
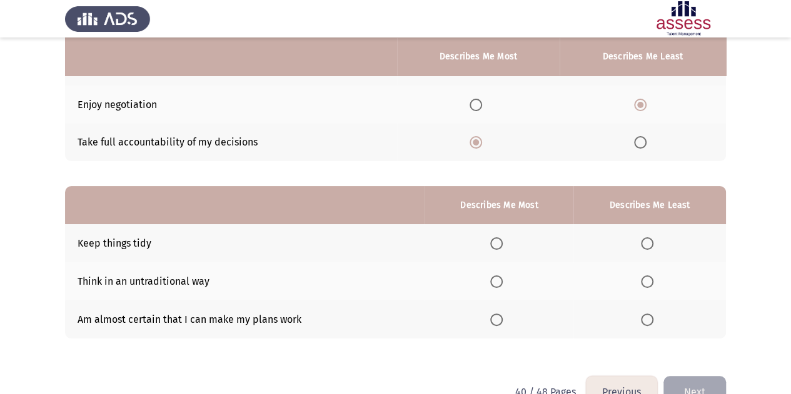
click at [499, 318] on span "Select an option" at bounding box center [496, 320] width 13 height 13
click at [499, 318] on input "Select an option" at bounding box center [496, 320] width 13 height 13
click at [652, 238] on span "Select an option" at bounding box center [647, 244] width 13 height 13
click at [652, 238] on input "Select an option" at bounding box center [647, 244] width 13 height 13
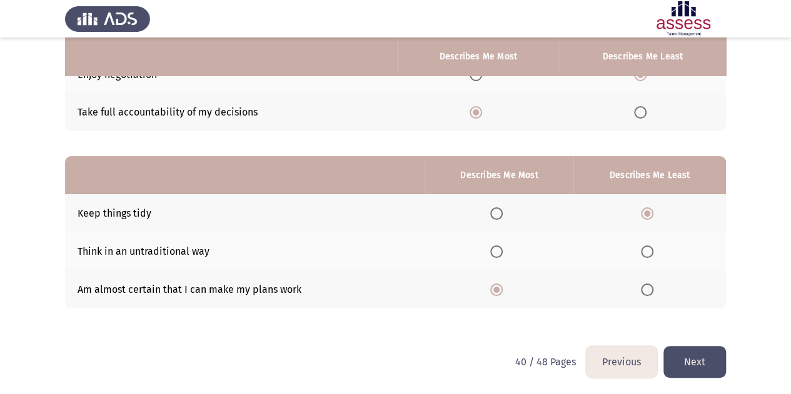
click at [690, 361] on button "Next" at bounding box center [694, 362] width 63 height 32
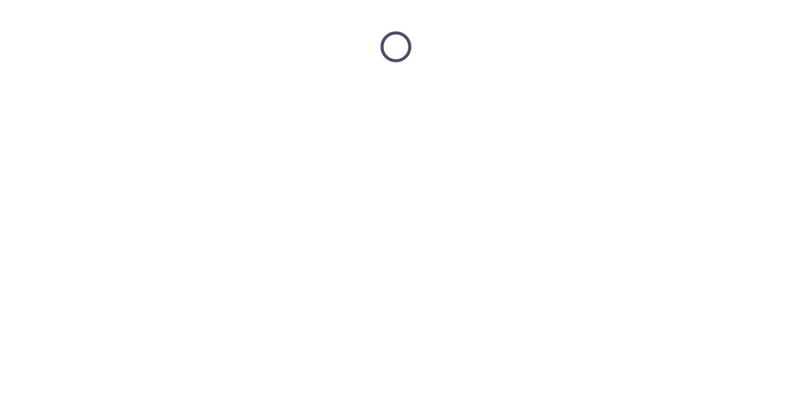
scroll to position [0, 0]
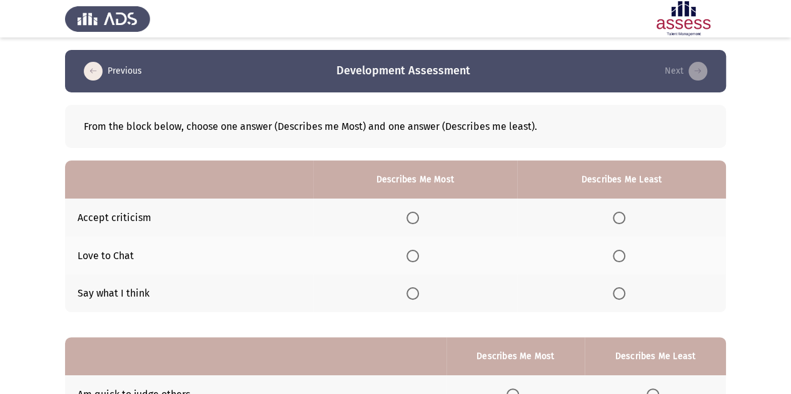
click at [628, 294] on label "Select an option" at bounding box center [622, 294] width 18 height 13
click at [625, 294] on input "Select an option" at bounding box center [619, 294] width 13 height 13
click at [417, 214] on span "Select an option" at bounding box center [412, 218] width 13 height 13
click at [417, 214] on input "Select an option" at bounding box center [412, 218] width 13 height 13
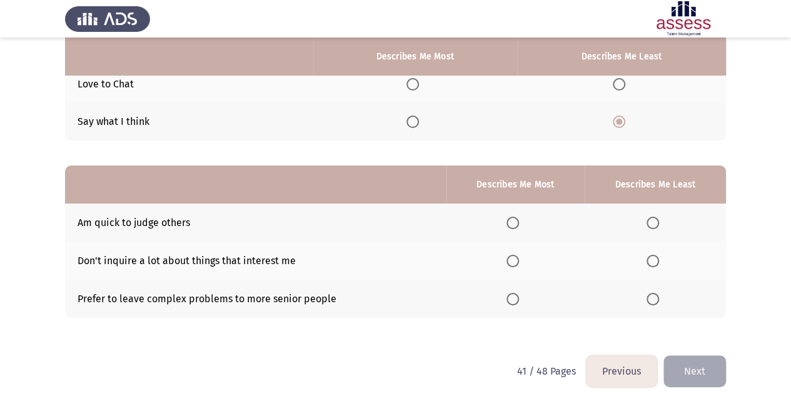
scroll to position [181, 0]
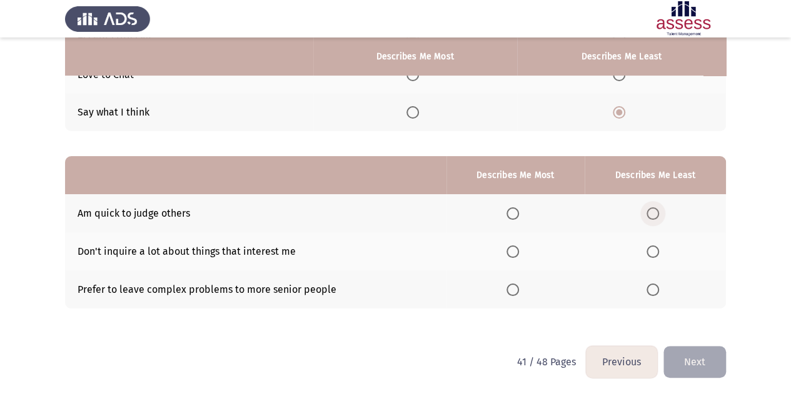
click at [660, 209] on label "Select an option" at bounding box center [655, 214] width 18 height 13
click at [659, 209] on input "Select an option" at bounding box center [652, 214] width 13 height 13
click at [515, 248] on span "Select an option" at bounding box center [512, 252] width 13 height 13
click at [515, 248] on input "Select an option" at bounding box center [512, 252] width 13 height 13
click at [705, 357] on button "Next" at bounding box center [694, 362] width 63 height 32
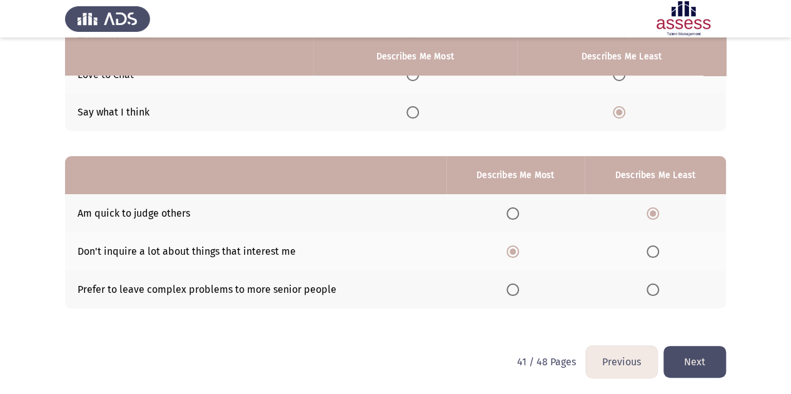
scroll to position [0, 0]
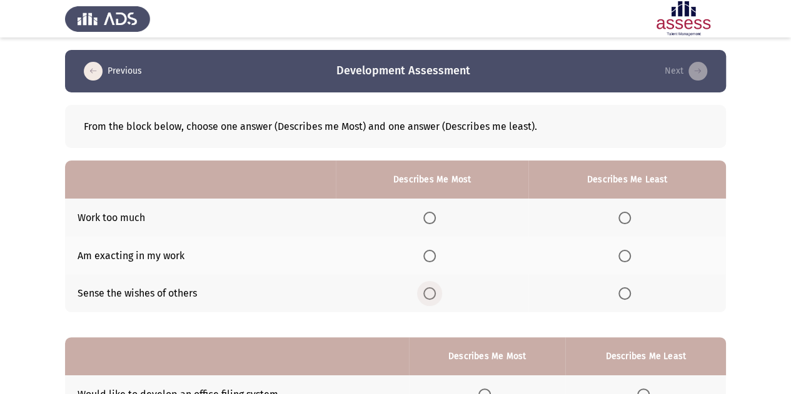
click at [436, 294] on span "Select an option" at bounding box center [429, 294] width 13 height 13
click at [436, 294] on input "Select an option" at bounding box center [429, 294] width 13 height 13
click at [624, 253] on span "Select an option" at bounding box center [624, 256] width 13 height 13
click at [624, 253] on input "Select an option" at bounding box center [624, 256] width 13 height 13
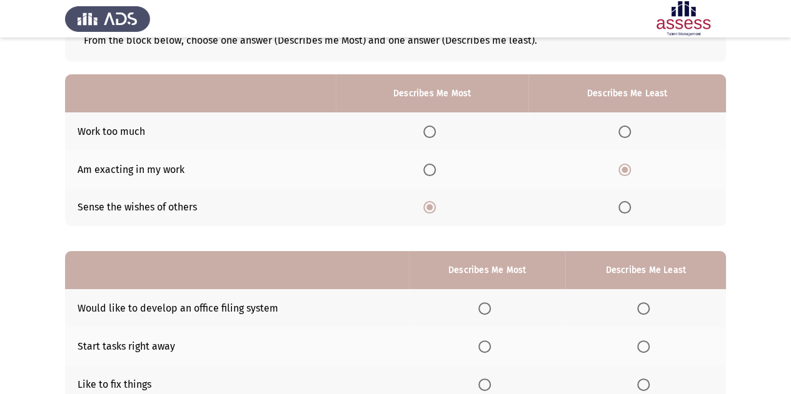
scroll to position [181, 0]
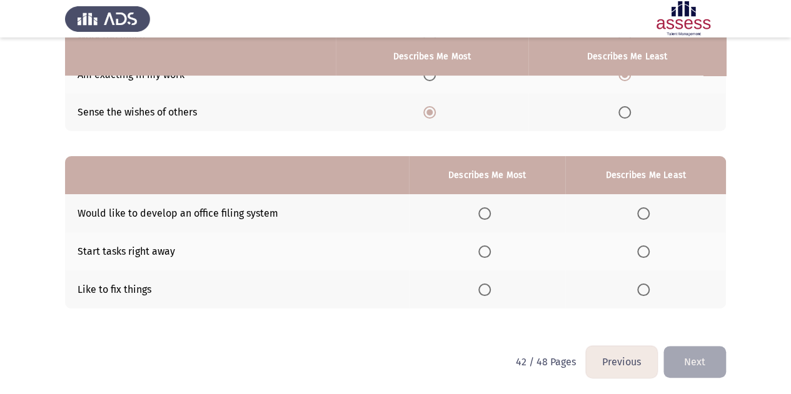
click at [651, 219] on th at bounding box center [645, 213] width 161 height 38
click at [641, 211] on span "Select an option" at bounding box center [643, 214] width 13 height 13
click at [641, 211] on input "Select an option" at bounding box center [643, 214] width 13 height 13
click at [485, 291] on span "Select an option" at bounding box center [484, 290] width 13 height 13
click at [485, 291] on input "Select an option" at bounding box center [484, 290] width 13 height 13
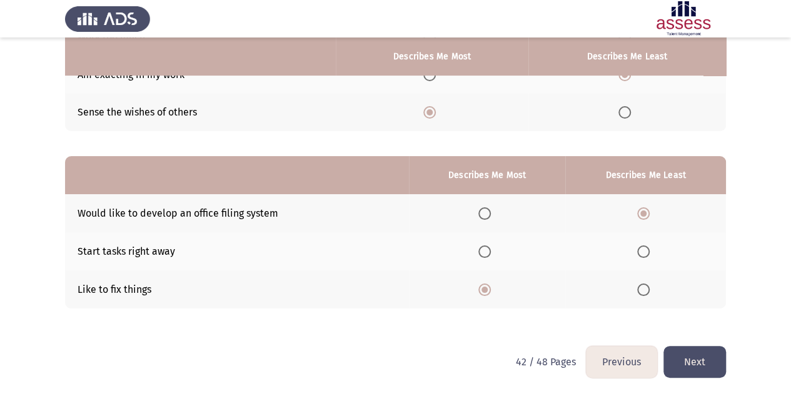
click at [683, 359] on button "Next" at bounding box center [694, 362] width 63 height 32
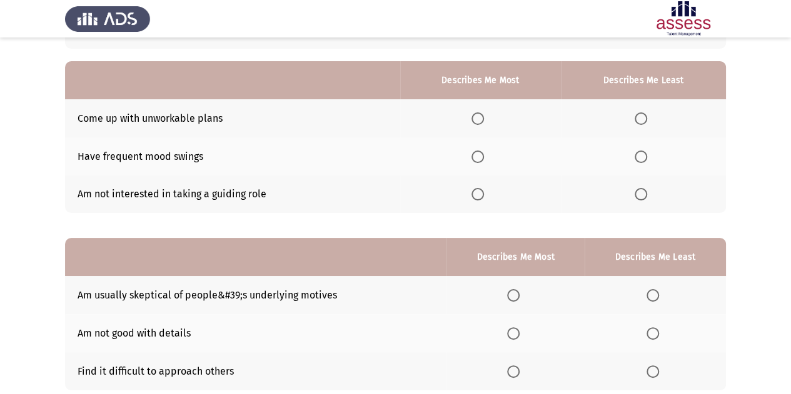
scroll to position [0, 0]
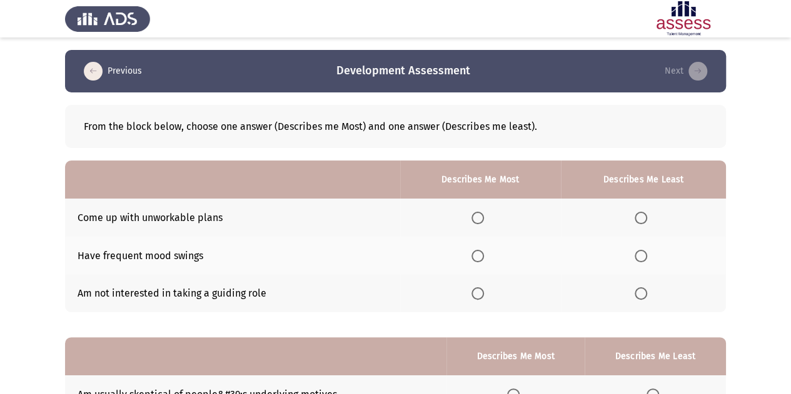
click at [646, 220] on span "Select an option" at bounding box center [641, 218] width 13 height 13
click at [646, 220] on input "Select an option" at bounding box center [641, 218] width 13 height 13
click at [481, 259] on span "Select an option" at bounding box center [477, 256] width 13 height 13
click at [481, 259] on input "Select an option" at bounding box center [477, 256] width 13 height 13
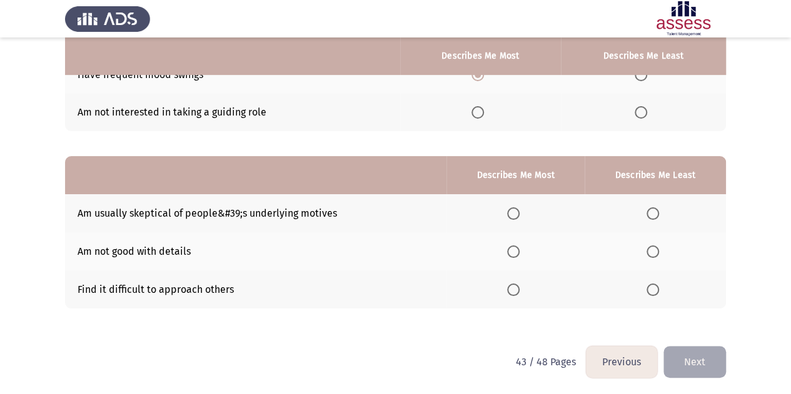
scroll to position [181, 0]
click at [653, 251] on span "Select an option" at bounding box center [652, 252] width 13 height 13
click at [653, 251] on input "Select an option" at bounding box center [652, 252] width 13 height 13
click at [510, 285] on span "Select an option" at bounding box center [513, 290] width 13 height 13
click at [510, 285] on input "Select an option" at bounding box center [513, 290] width 13 height 13
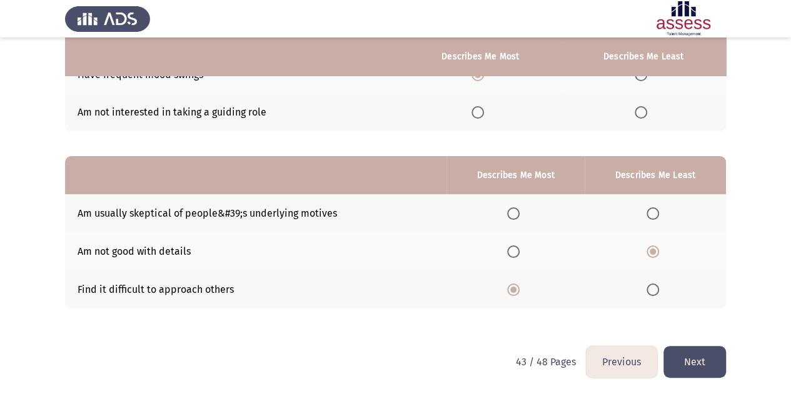
click at [698, 357] on button "Next" at bounding box center [694, 362] width 63 height 32
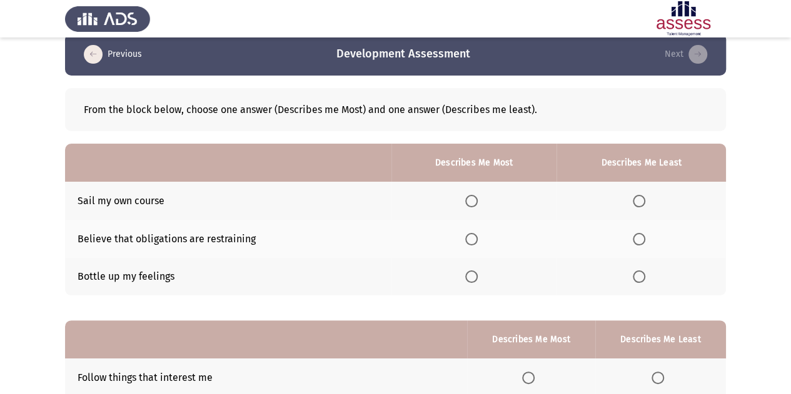
scroll to position [16, 0]
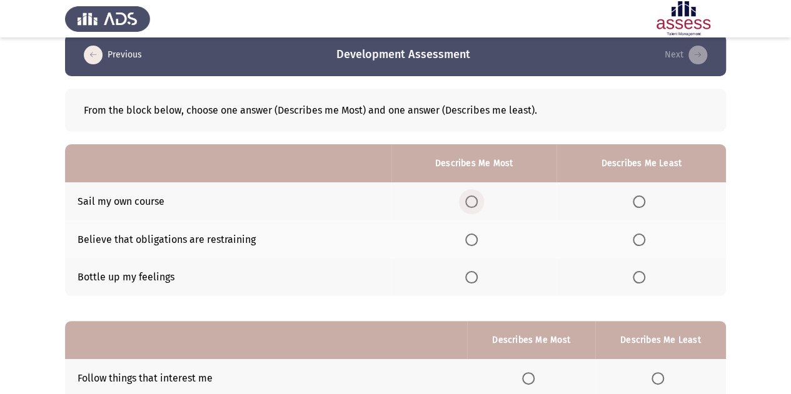
click at [473, 199] on span "Select an option" at bounding box center [471, 202] width 13 height 13
click at [473, 199] on input "Select an option" at bounding box center [471, 202] width 13 height 13
click at [632, 273] on th at bounding box center [640, 278] width 169 height 38
click at [640, 283] on span "Select an option" at bounding box center [639, 277] width 13 height 13
click at [640, 283] on input "Select an option" at bounding box center [639, 277] width 13 height 13
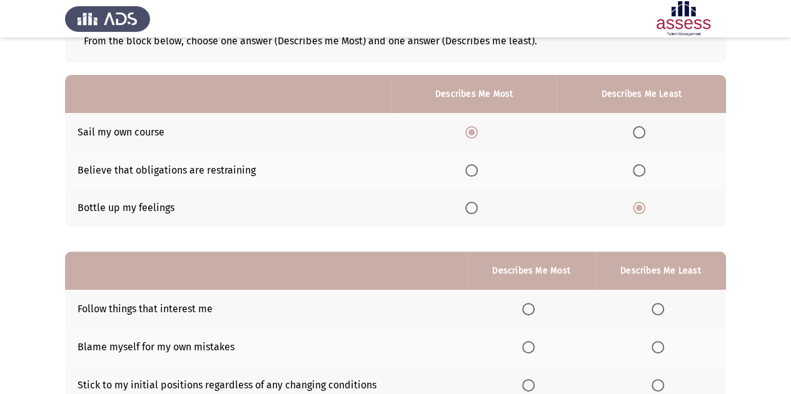
scroll to position [86, 0]
click at [645, 167] on span "Select an option" at bounding box center [639, 170] width 13 height 13
click at [645, 167] on input "Select an option" at bounding box center [639, 170] width 13 height 13
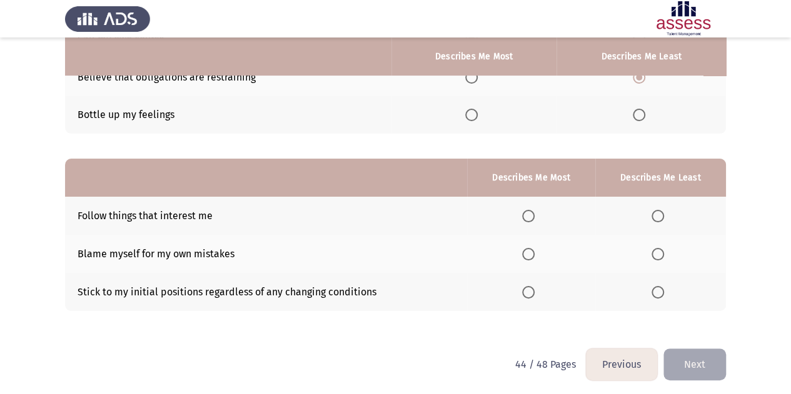
scroll to position [181, 0]
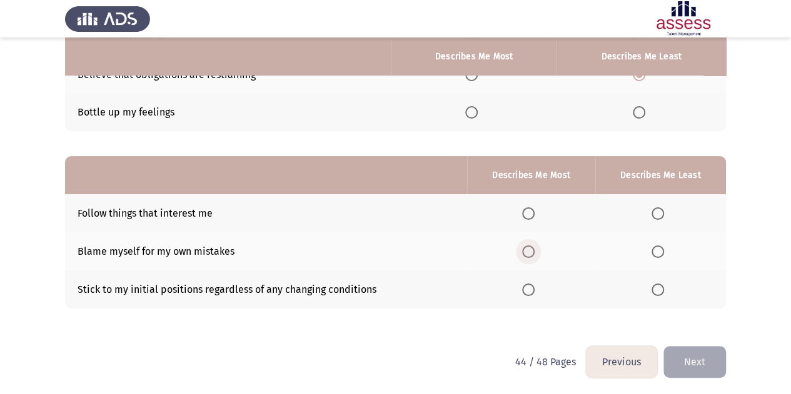
click at [531, 249] on span "Select an option" at bounding box center [528, 252] width 13 height 13
click at [531, 249] on input "Select an option" at bounding box center [528, 252] width 13 height 13
click at [664, 285] on span "Select an option" at bounding box center [657, 290] width 13 height 13
click at [664, 285] on input "Select an option" at bounding box center [657, 290] width 13 height 13
click at [676, 358] on button "Next" at bounding box center [694, 362] width 63 height 32
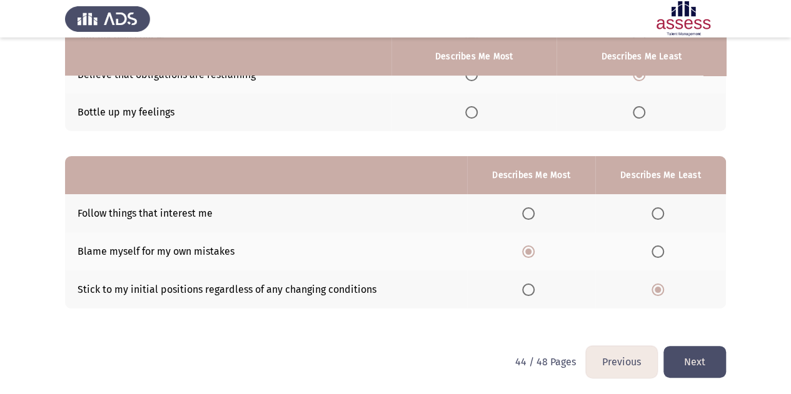
scroll to position [0, 0]
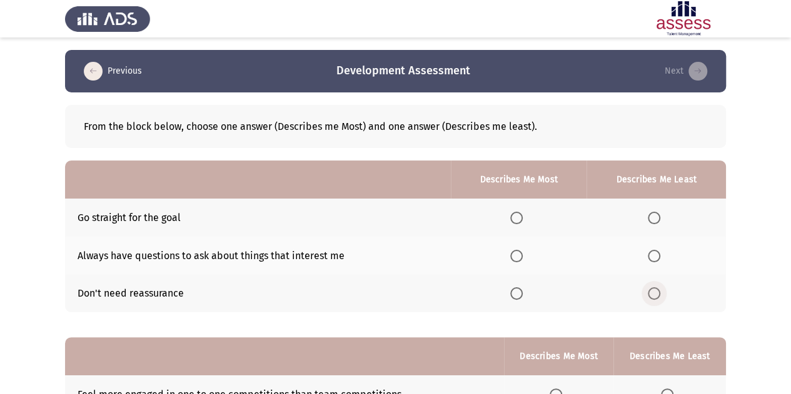
click at [658, 291] on span "Select an option" at bounding box center [654, 294] width 13 height 13
click at [658, 291] on input "Select an option" at bounding box center [654, 294] width 13 height 13
click at [519, 214] on span "Select an option" at bounding box center [516, 218] width 13 height 13
click at [519, 214] on input "Select an option" at bounding box center [516, 218] width 13 height 13
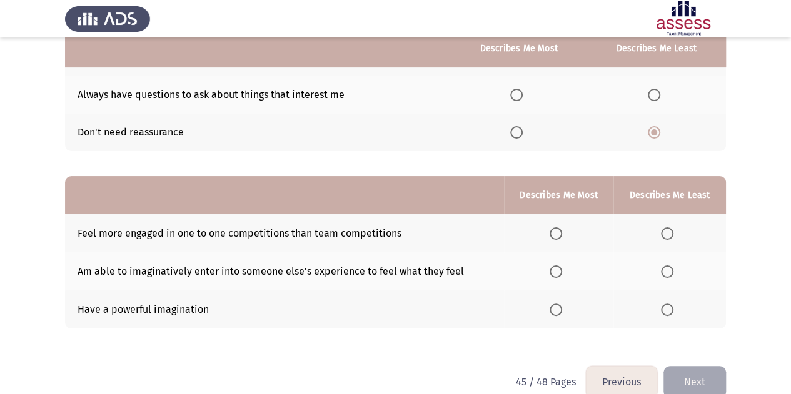
scroll to position [171, 0]
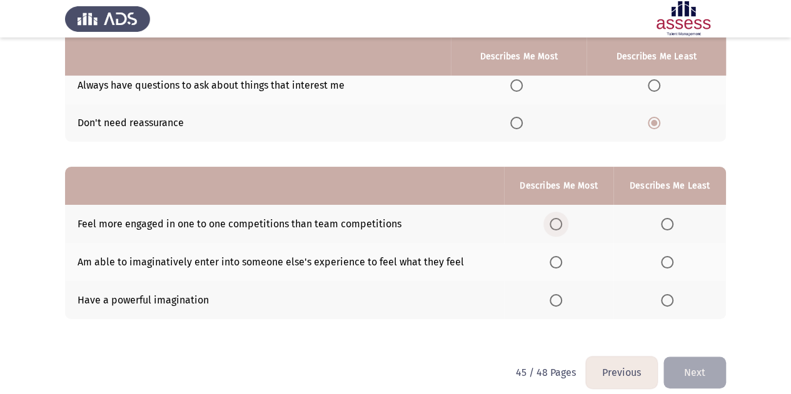
click at [562, 229] on span "Select an option" at bounding box center [556, 224] width 13 height 13
click at [562, 229] on input "Select an option" at bounding box center [556, 224] width 13 height 13
click at [671, 298] on span "Select an option" at bounding box center [667, 300] width 13 height 13
click at [671, 298] on input "Select an option" at bounding box center [667, 300] width 13 height 13
click at [683, 373] on button "Next" at bounding box center [694, 373] width 63 height 32
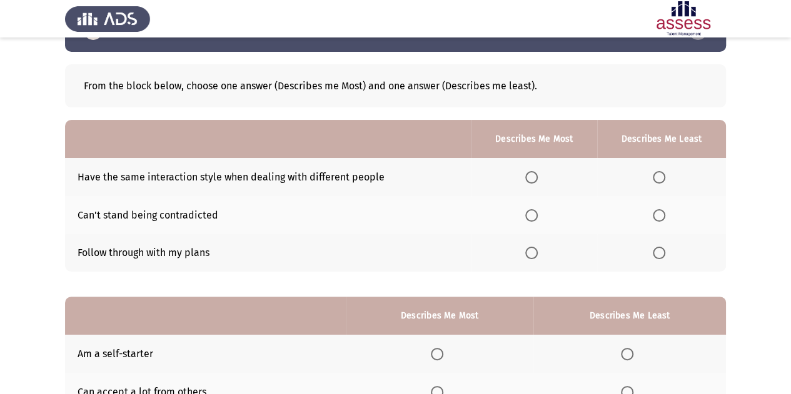
scroll to position [41, 0]
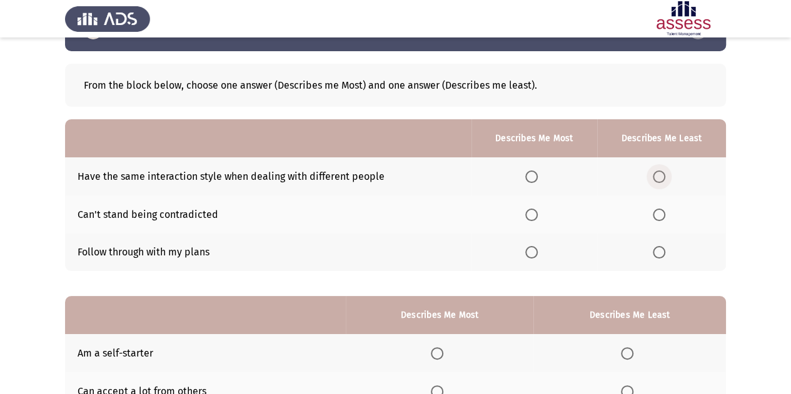
click at [661, 172] on span "Select an option" at bounding box center [659, 177] width 13 height 13
click at [661, 172] on input "Select an option" at bounding box center [659, 177] width 13 height 13
click at [537, 248] on span "Select an option" at bounding box center [531, 252] width 13 height 13
click at [537, 248] on input "Select an option" at bounding box center [531, 252] width 13 height 13
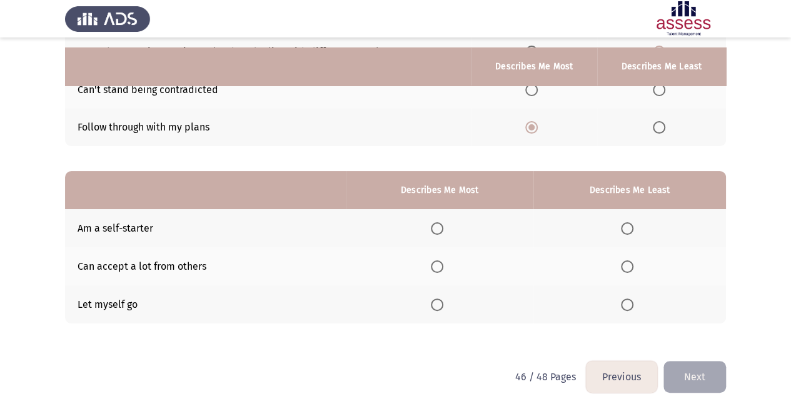
scroll to position [181, 0]
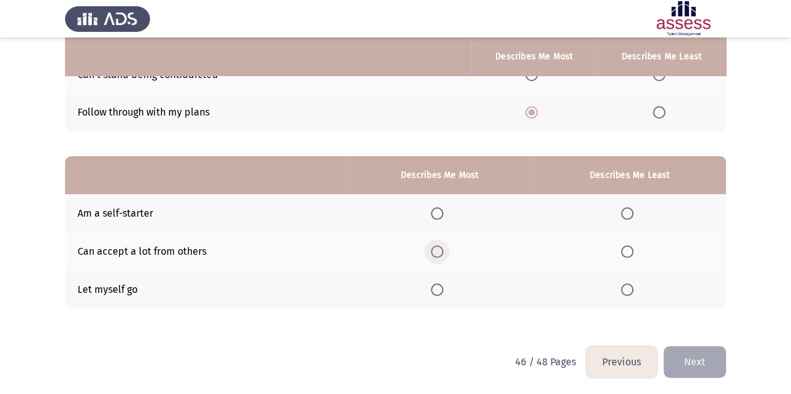
click at [443, 254] on span "Select an option" at bounding box center [437, 252] width 13 height 13
click at [443, 254] on input "Select an option" at bounding box center [437, 252] width 13 height 13
click at [634, 209] on label "Select an option" at bounding box center [630, 214] width 18 height 13
click at [633, 209] on input "Select an option" at bounding box center [627, 214] width 13 height 13
click at [630, 288] on span "Select an option" at bounding box center [627, 290] width 13 height 13
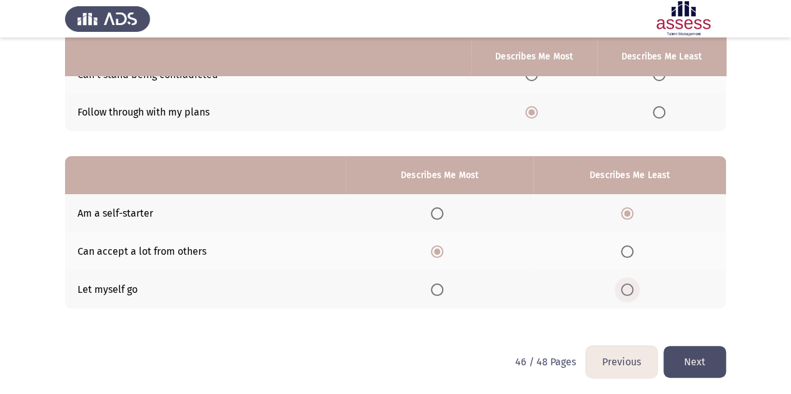
click at [630, 288] on input "Select an option" at bounding box center [627, 290] width 13 height 13
click at [694, 364] on button "Next" at bounding box center [694, 362] width 63 height 32
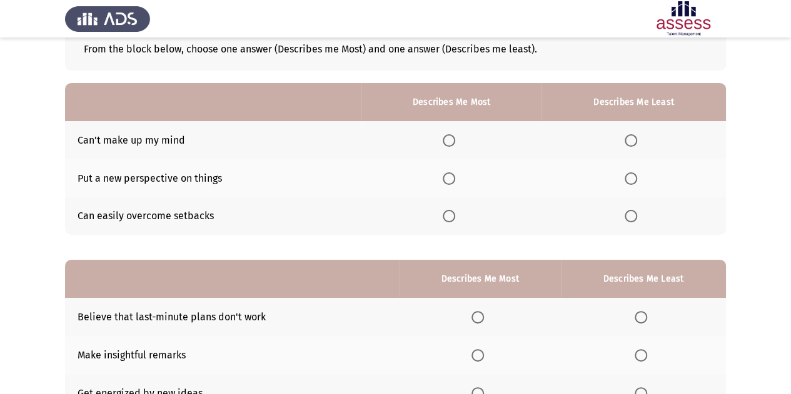
scroll to position [79, 0]
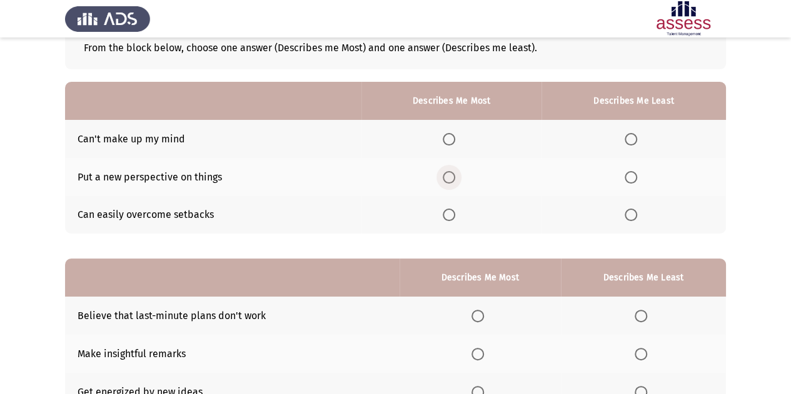
click at [451, 175] on span "Select an option" at bounding box center [449, 177] width 13 height 13
click at [451, 175] on input "Select an option" at bounding box center [449, 177] width 13 height 13
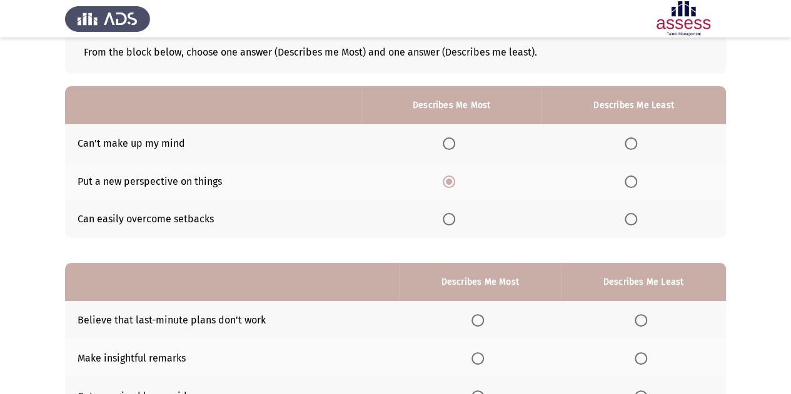
scroll to position [75, 0]
click at [631, 219] on span "Select an option" at bounding box center [631, 219] width 13 height 13
click at [631, 219] on input "Select an option" at bounding box center [631, 219] width 13 height 13
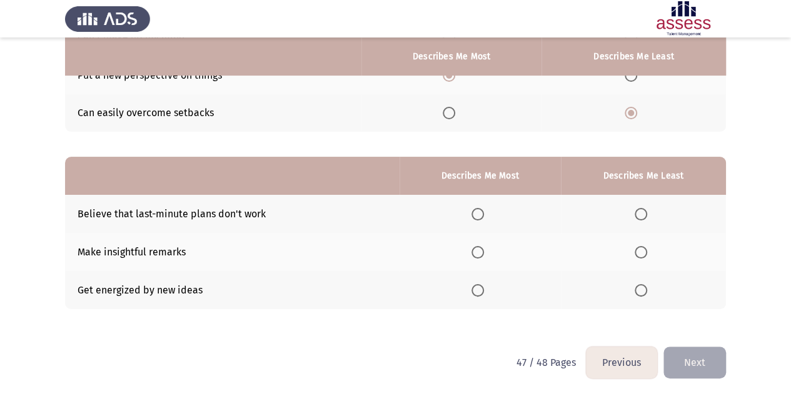
scroll to position [181, 0]
click at [481, 248] on span "Select an option" at bounding box center [477, 252] width 13 height 13
click at [481, 248] on input "Select an option" at bounding box center [477, 252] width 13 height 13
click at [640, 287] on span "Select an option" at bounding box center [641, 290] width 13 height 13
click at [640, 287] on input "Select an option" at bounding box center [641, 290] width 13 height 13
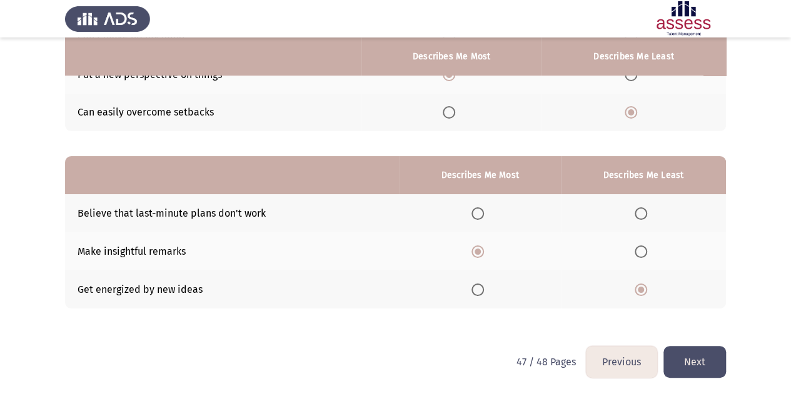
click at [688, 372] on button "Next" at bounding box center [694, 362] width 63 height 32
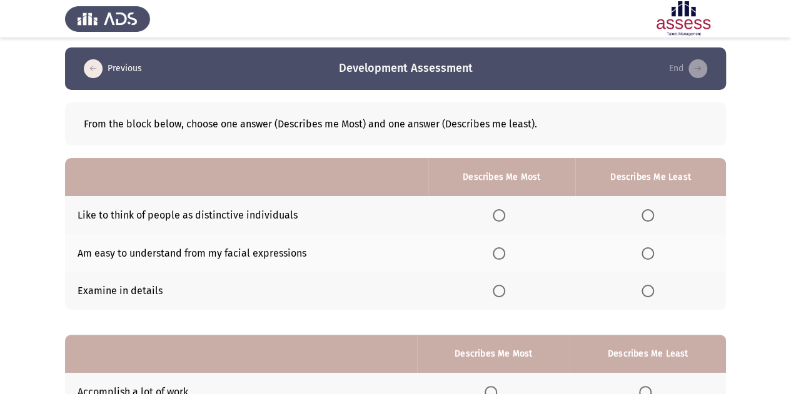
scroll to position [0, 0]
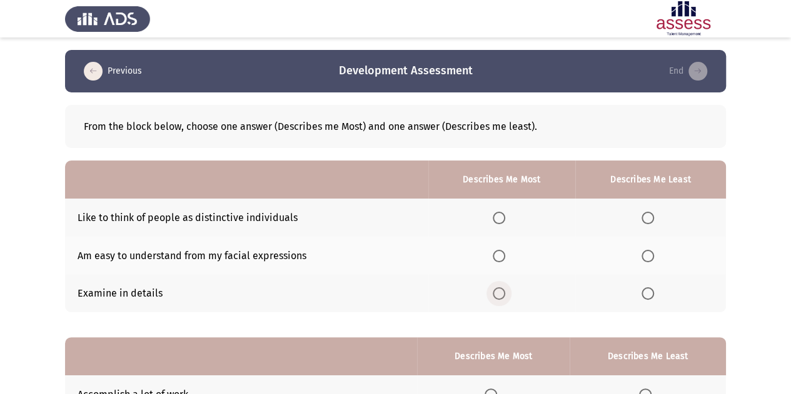
click at [503, 293] on span "Select an option" at bounding box center [499, 294] width 13 height 13
click at [503, 293] on input "Select an option" at bounding box center [499, 294] width 13 height 13
click at [650, 253] on span "Select an option" at bounding box center [647, 256] width 13 height 13
click at [650, 253] on input "Select an option" at bounding box center [647, 256] width 13 height 13
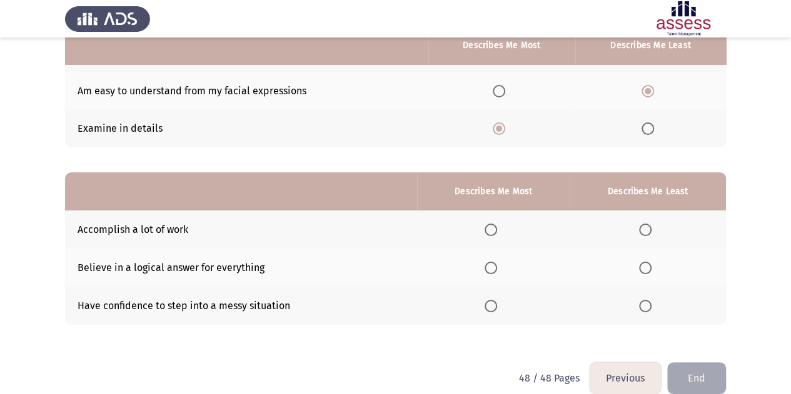
scroll to position [167, 0]
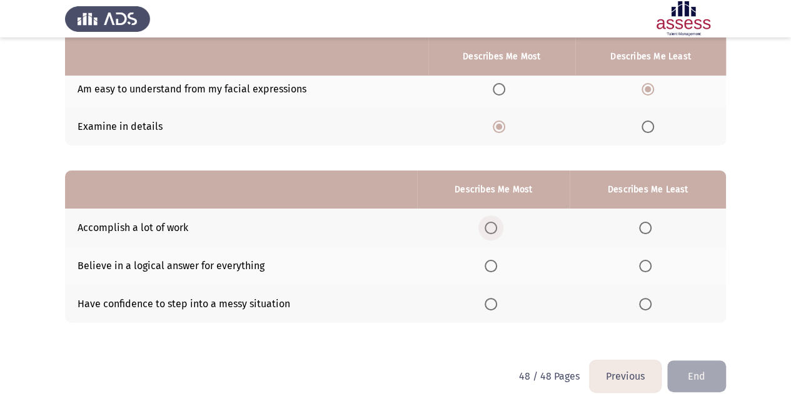
click at [495, 228] on span "Select an option" at bounding box center [491, 228] width 13 height 13
click at [495, 228] on input "Select an option" at bounding box center [491, 228] width 13 height 13
click at [644, 298] on span "Select an option" at bounding box center [645, 304] width 13 height 13
click at [644, 298] on input "Select an option" at bounding box center [645, 304] width 13 height 13
click at [704, 379] on button "End" at bounding box center [696, 377] width 59 height 32
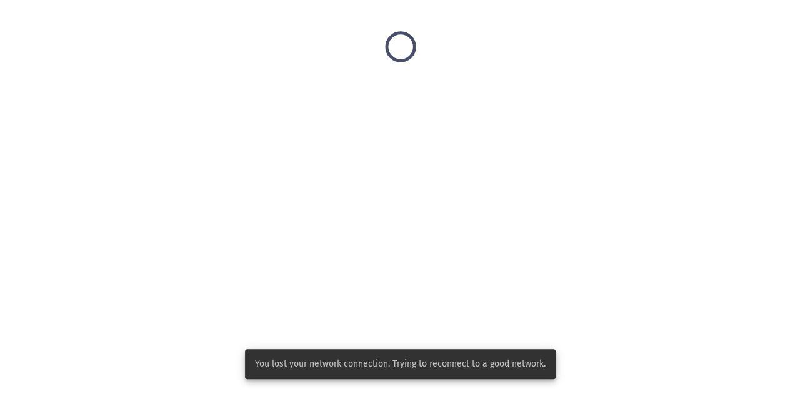
scroll to position [0, 0]
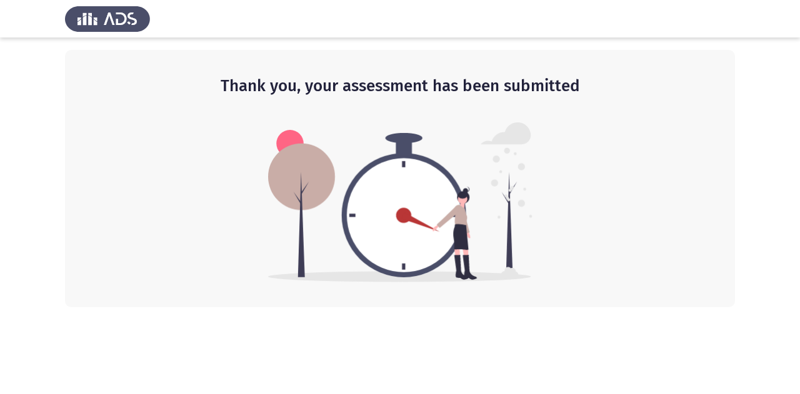
click at [119, 23] on img at bounding box center [107, 18] width 85 height 35
